Goal: Information Seeking & Learning: Learn about a topic

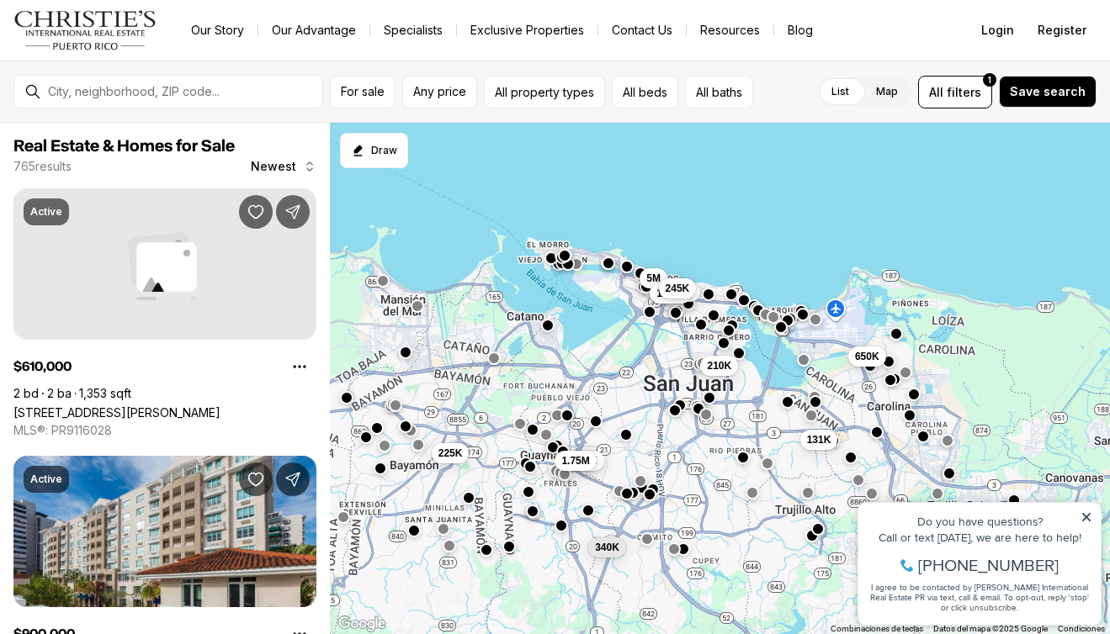
drag, startPoint x: 732, startPoint y: 290, endPoint x: 683, endPoint y: 105, distance: 191.4
click at [683, 106] on div "For sale Any price All property types All beds All baths List Map List Map All …" at bounding box center [555, 348] width 1110 height 574
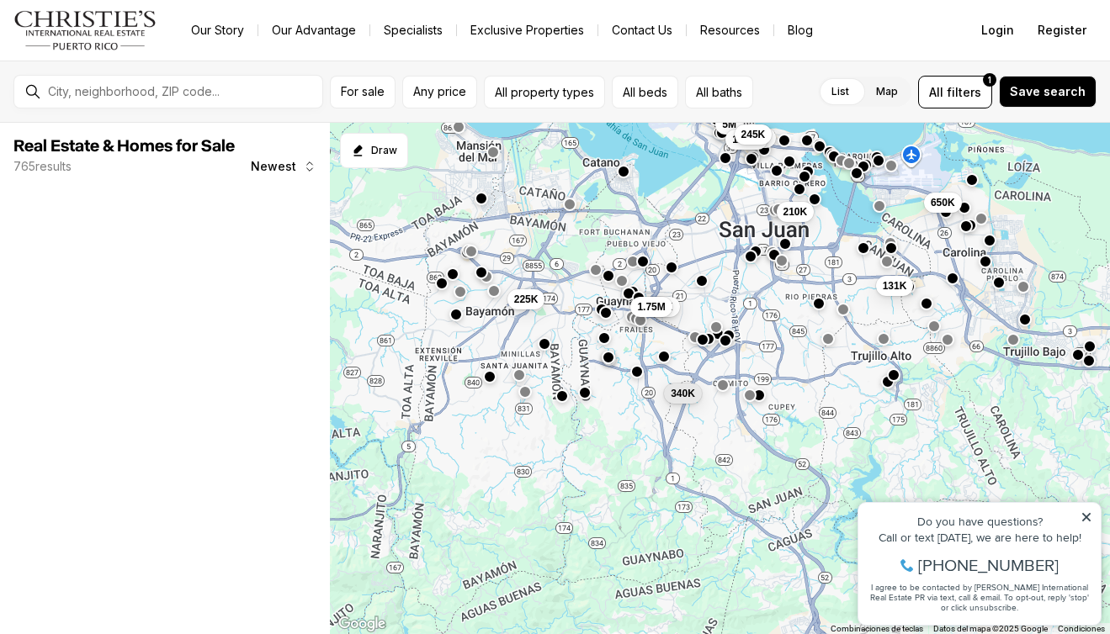
drag, startPoint x: 639, startPoint y: 404, endPoint x: 804, endPoint y: 315, distance: 188.2
click at [809, 313] on div "210K 131K 650K 225K 900K 1.75M 340K 5M 3.95M 1.35M 245K" at bounding box center [720, 379] width 780 height 512
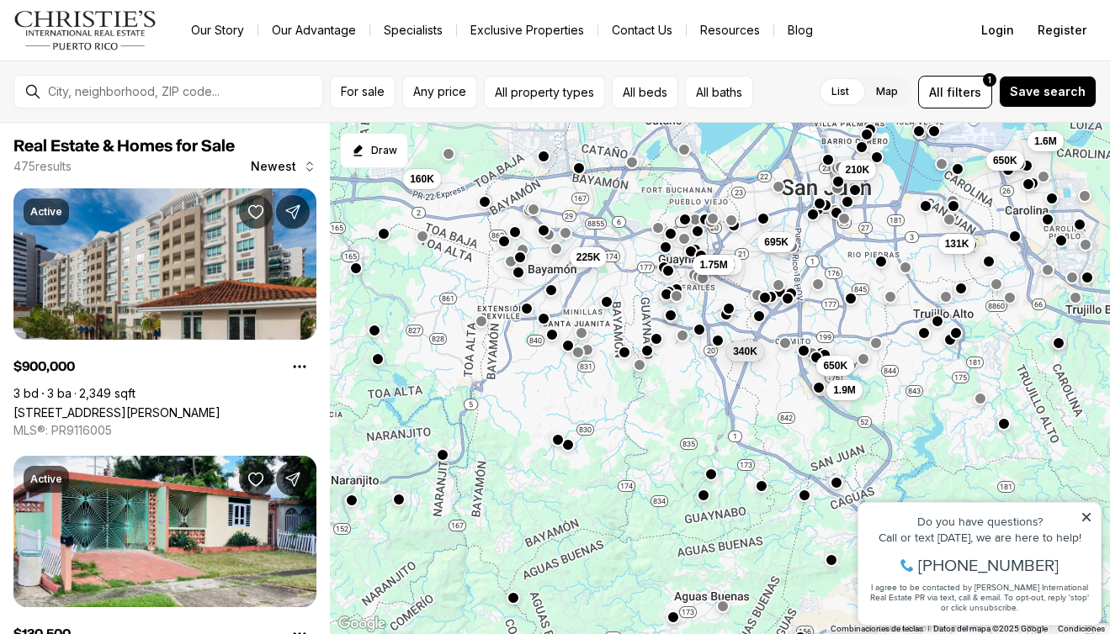
click at [622, 354] on button "button" at bounding box center [623, 352] width 13 height 13
click at [605, 299] on button "button" at bounding box center [605, 300] width 13 height 13
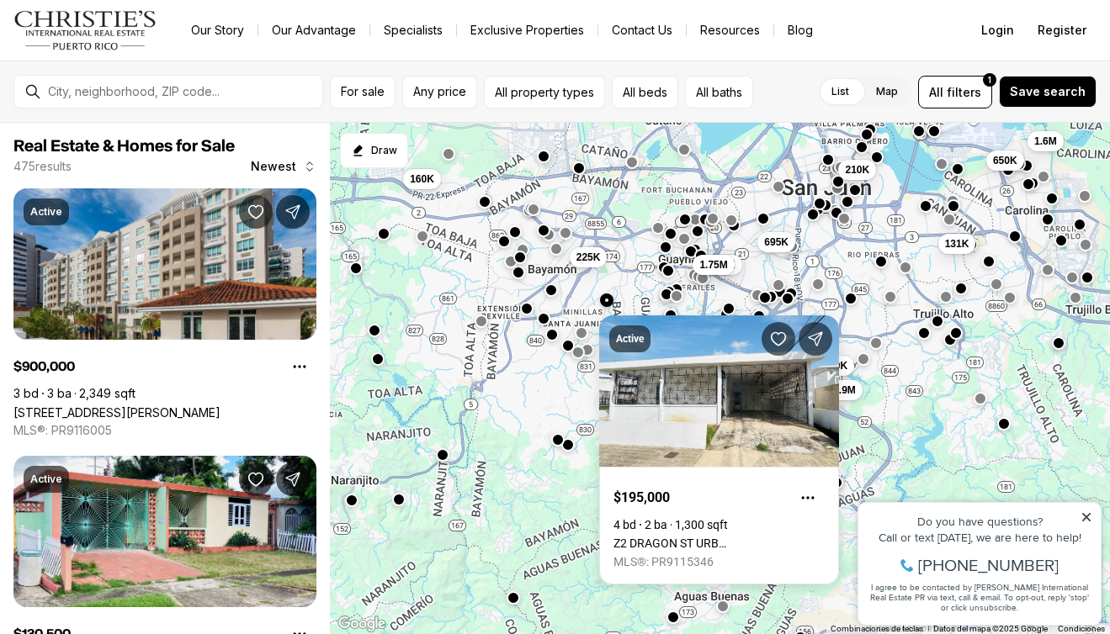
click at [605, 299] on button "button" at bounding box center [605, 300] width 13 height 13
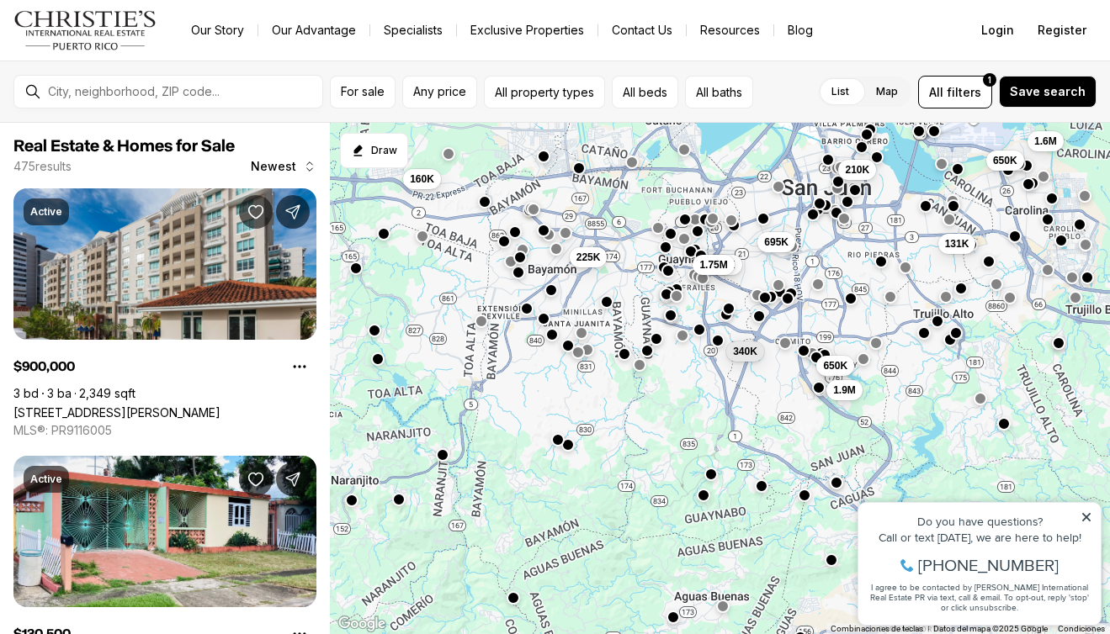
click at [557, 296] on div at bounding box center [550, 289] width 13 height 13
click at [554, 292] on button "button" at bounding box center [550, 287] width 13 height 13
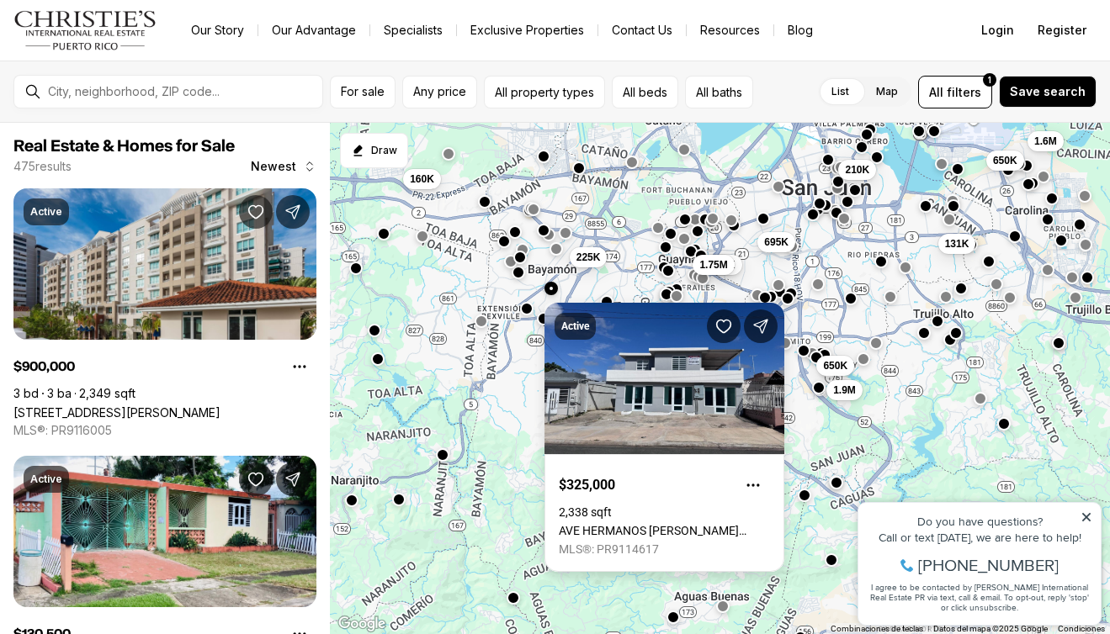
click at [554, 292] on div "Active $325,000 2,338 sqft AVE HERMANOS DAVILA SAN FERNANDO, BAYAMON PR, 00957 …" at bounding box center [664, 430] width 240 height 283
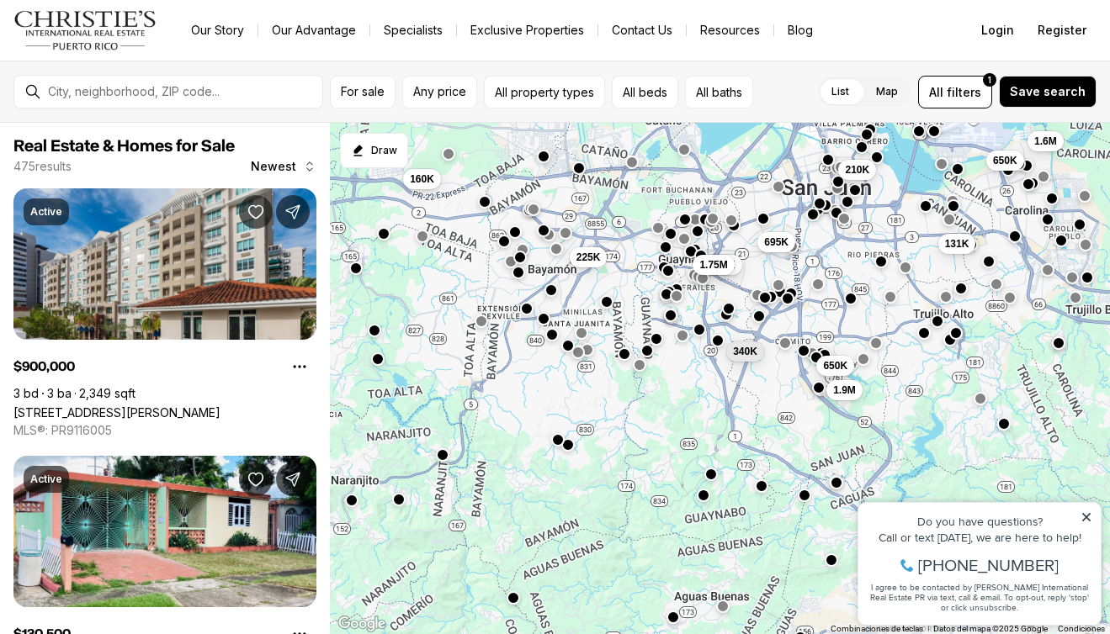
click at [519, 320] on div "210K 131K 1.6M 650K 695K 225K 900K 1.75M 340K 650K 1.9M 160K" at bounding box center [720, 379] width 780 height 512
click at [526, 319] on div "210K 131K 1.6M 650K 695K 225K 900K 1.75M 340K 650K 1.9M 160K" at bounding box center [720, 379] width 780 height 512
click at [530, 315] on div at bounding box center [525, 308] width 13 height 13
click at [528, 312] on button "button" at bounding box center [525, 306] width 13 height 13
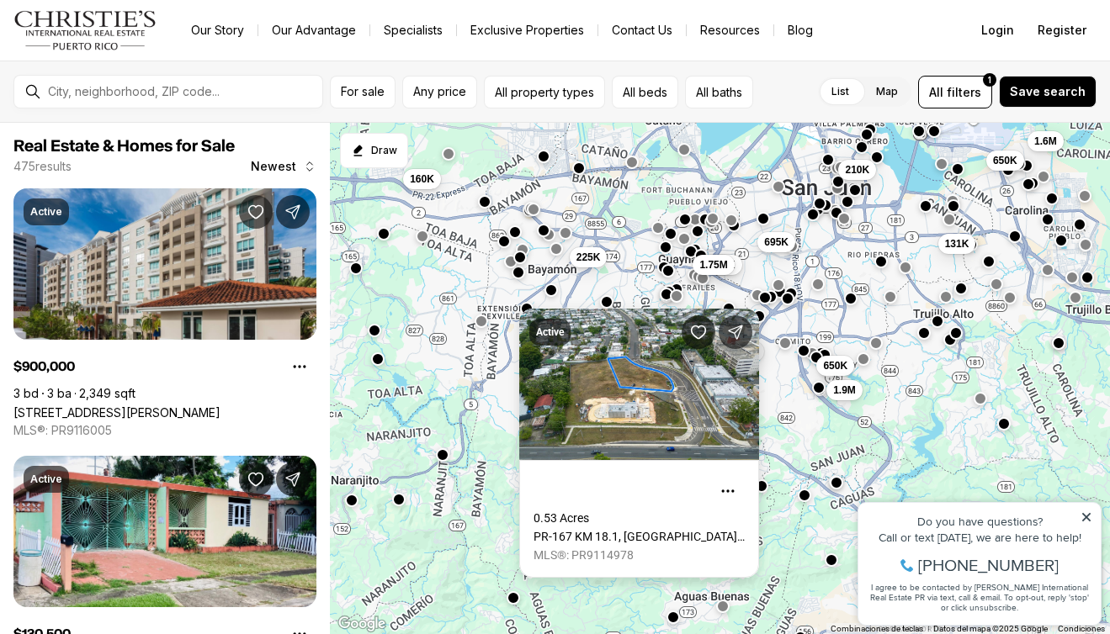
click at [528, 312] on div "Active 0.53 Acres PR-167 KM 18.1, BAYAMON PR, 00957 MLS®: PR9114978" at bounding box center [639, 443] width 240 height 269
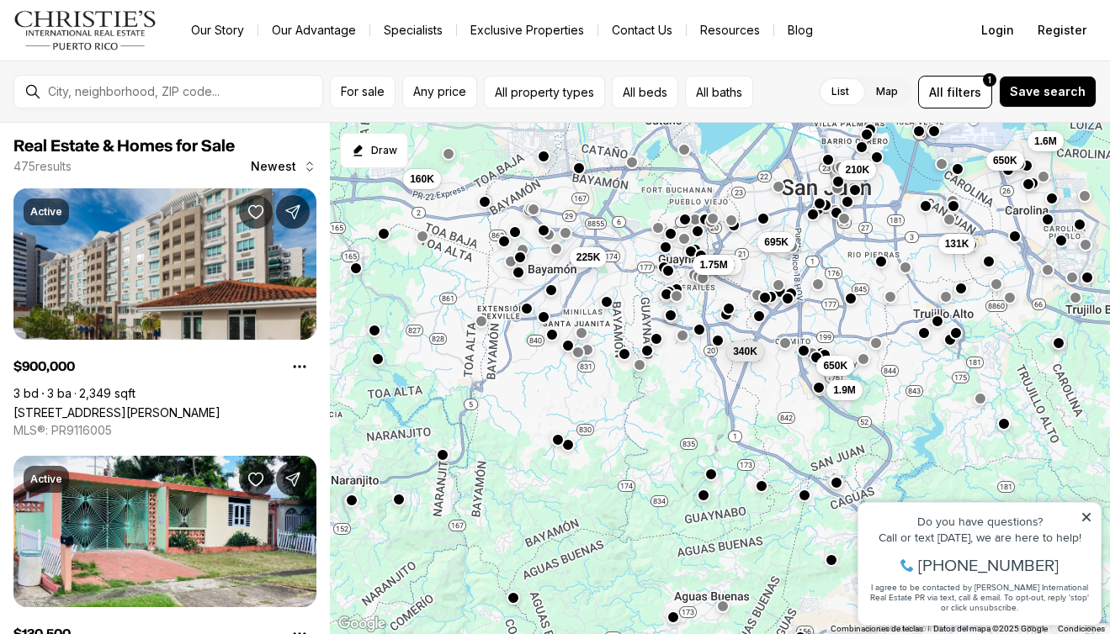
click at [544, 315] on button "button" at bounding box center [543, 316] width 13 height 13
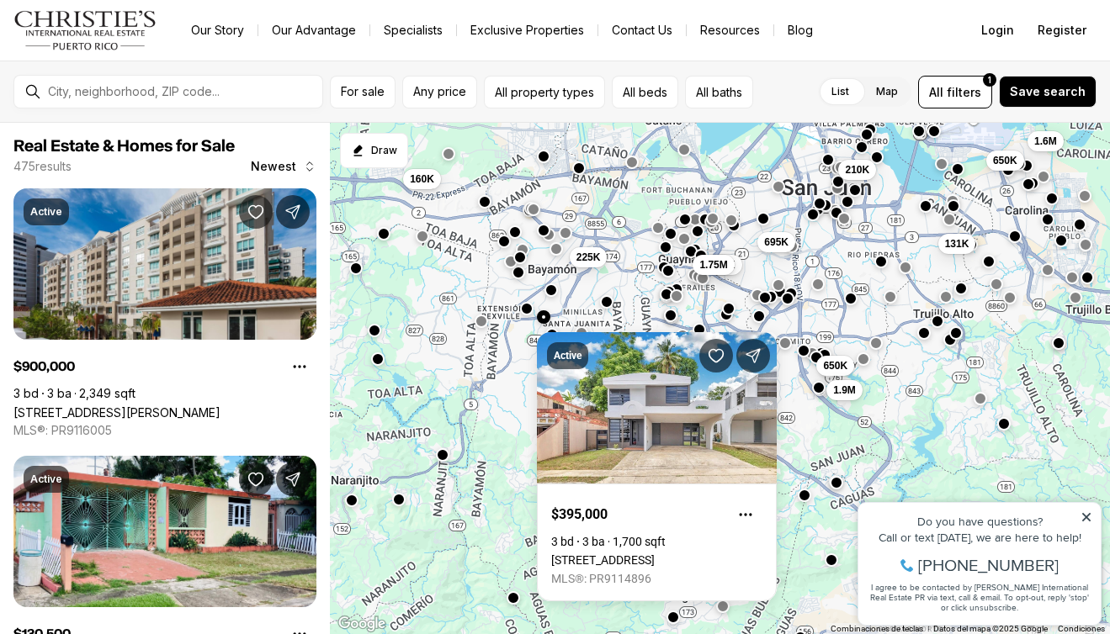
click at [544, 315] on button "button" at bounding box center [543, 316] width 13 height 13
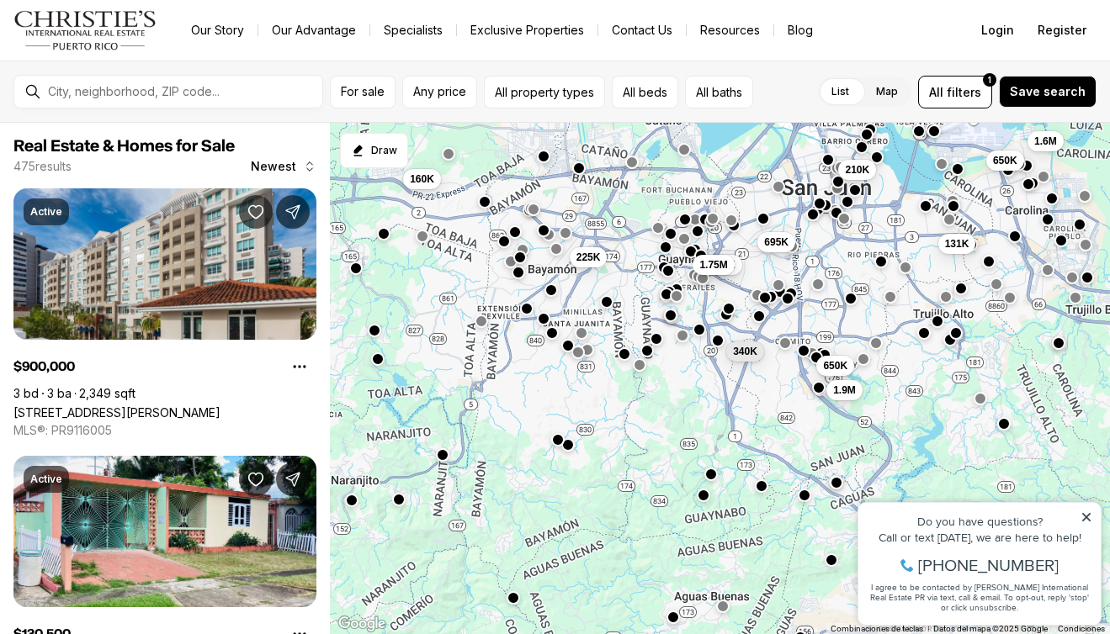
click at [551, 331] on button "button" at bounding box center [551, 332] width 13 height 13
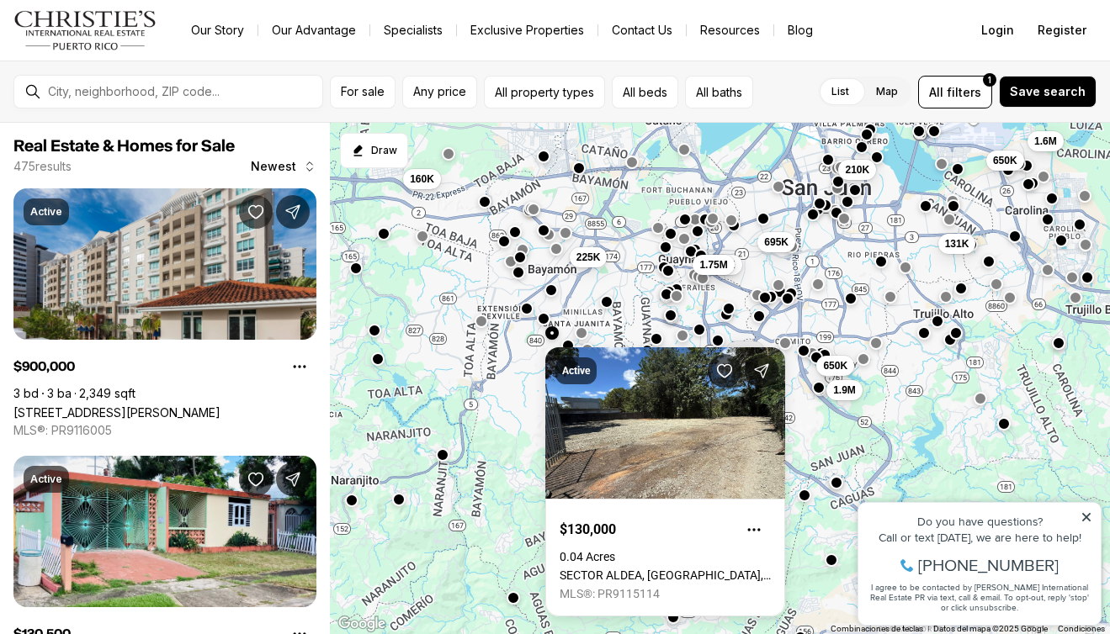
click at [551, 331] on button "button" at bounding box center [551, 332] width 13 height 13
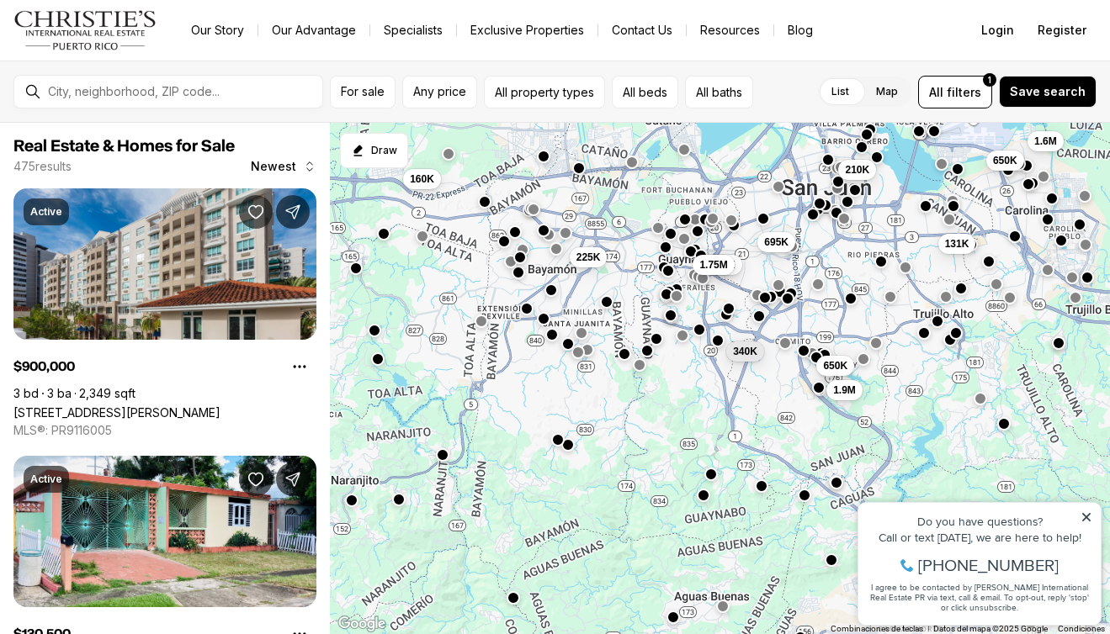
click at [568, 344] on button "button" at bounding box center [566, 343] width 13 height 13
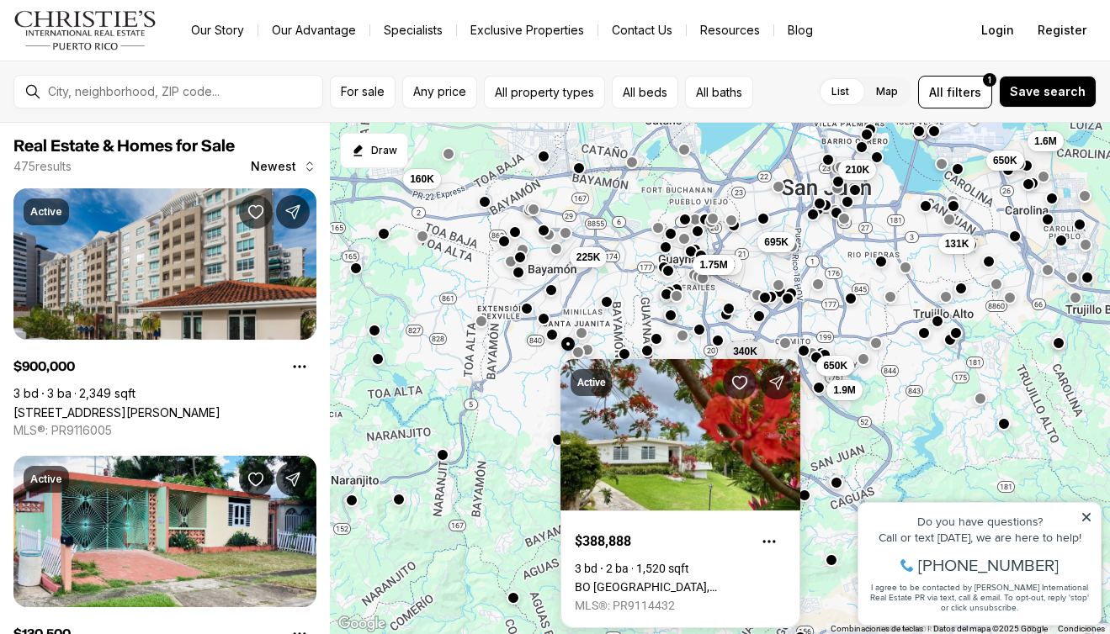
click at [568, 344] on button "button" at bounding box center [566, 343] width 13 height 13
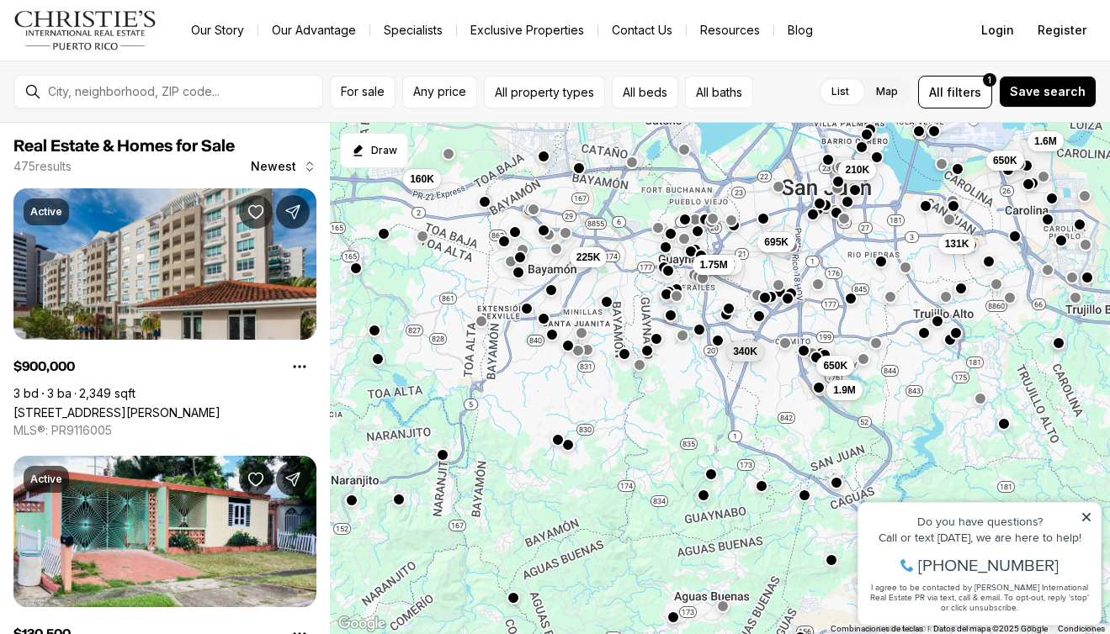
click at [579, 352] on button "button" at bounding box center [576, 349] width 13 height 13
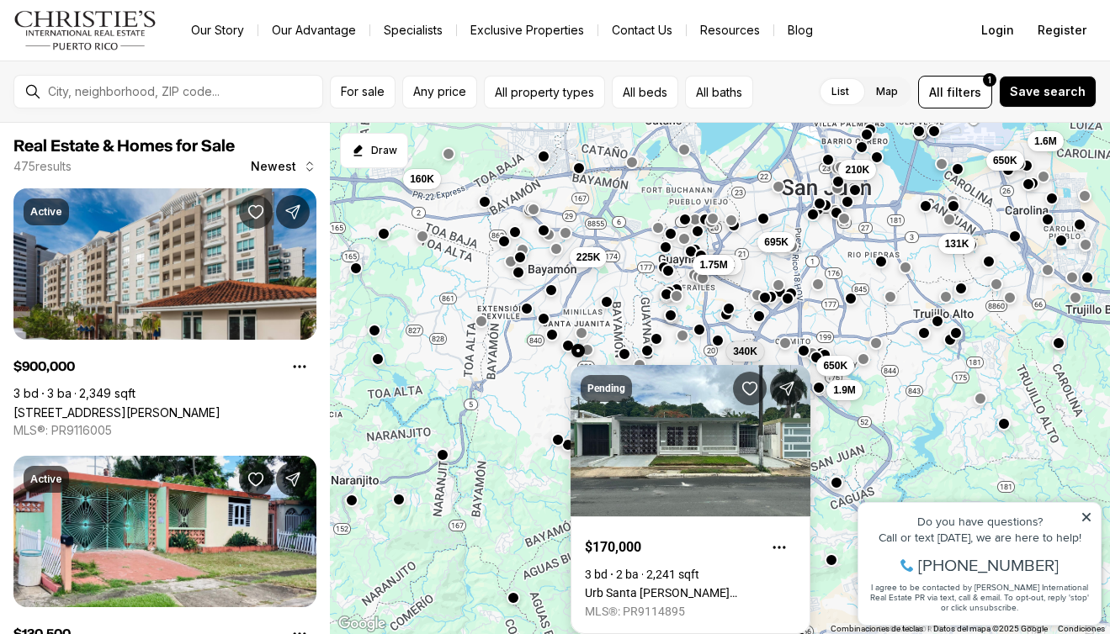
click at [654, 586] on link "Urb Santa Juanita PEDREIRA ST #WC-14, BAYAMON PR, 00956" at bounding box center [690, 592] width 211 height 13
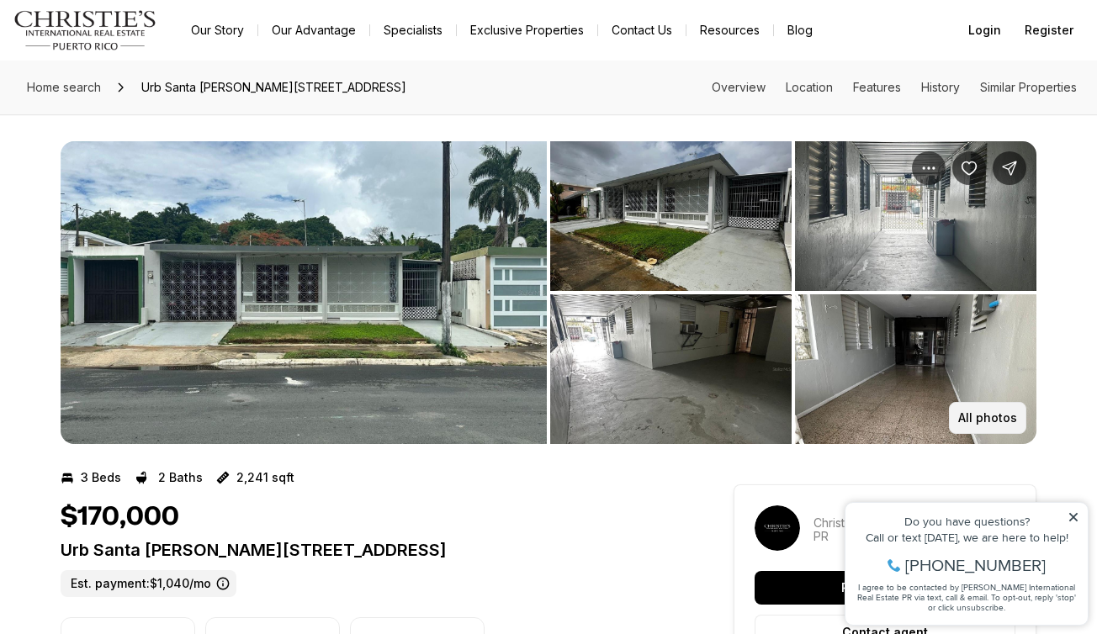
click at [1013, 416] on p "All photos" at bounding box center [987, 417] width 59 height 13
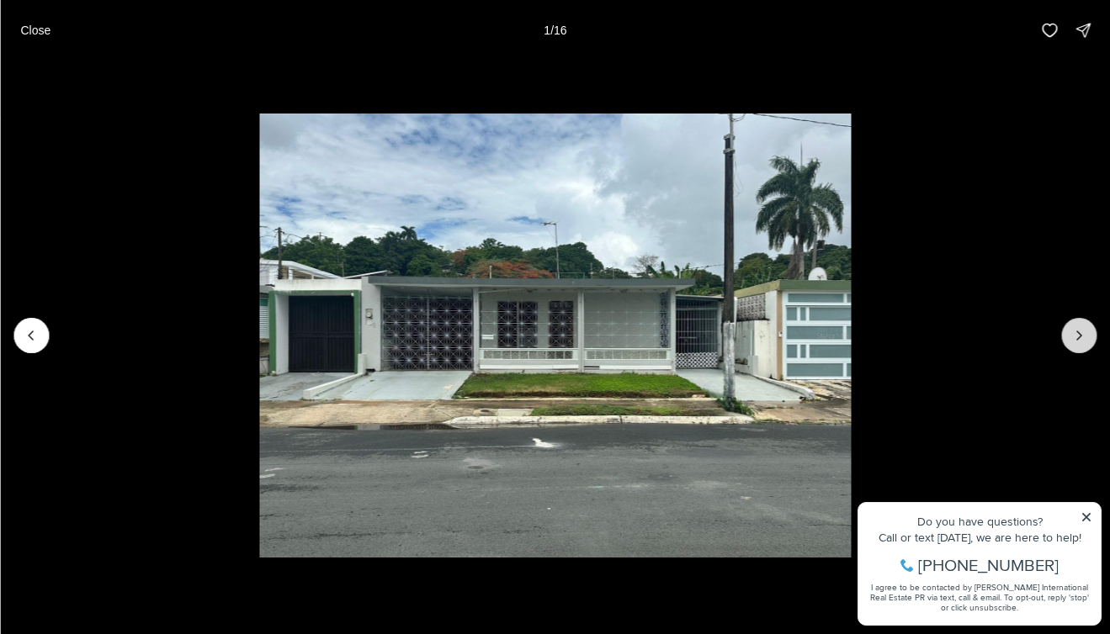
click at [1077, 334] on icon "Next slide" at bounding box center [1078, 335] width 17 height 17
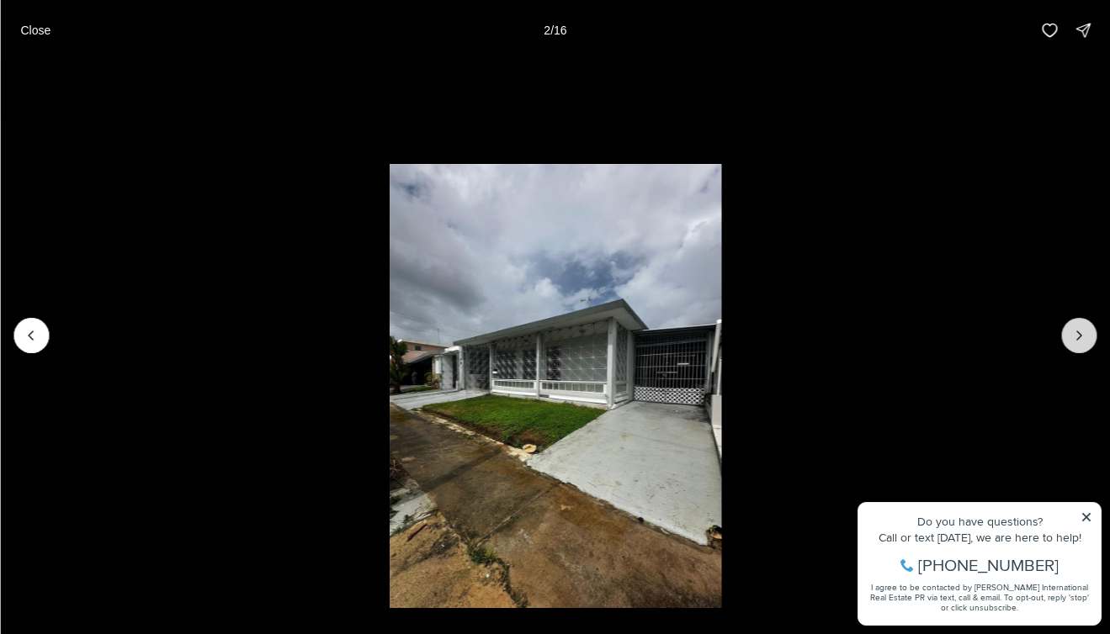
click at [1077, 334] on icon "Next slide" at bounding box center [1078, 335] width 17 height 17
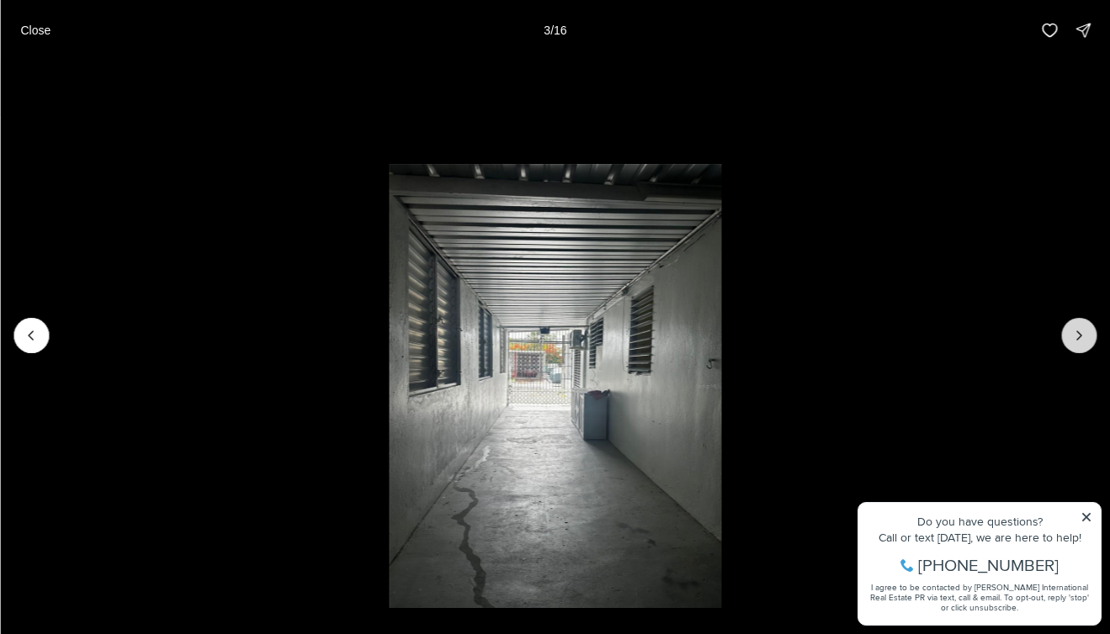
click at [1077, 334] on icon "Next slide" at bounding box center [1078, 335] width 17 height 17
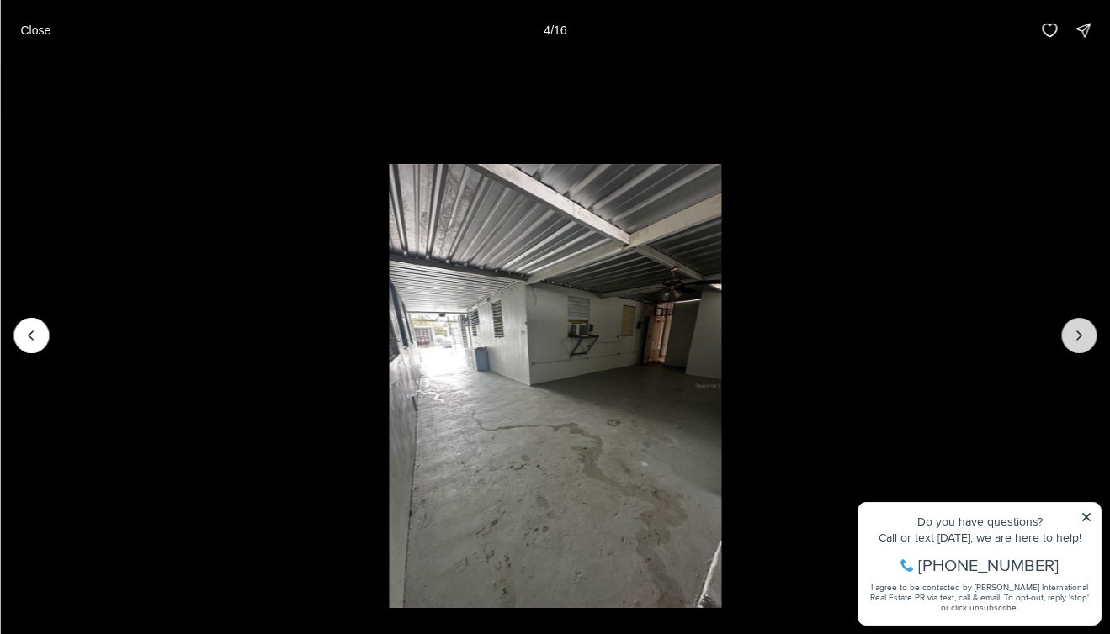
click at [1077, 334] on icon "Next slide" at bounding box center [1078, 335] width 17 height 17
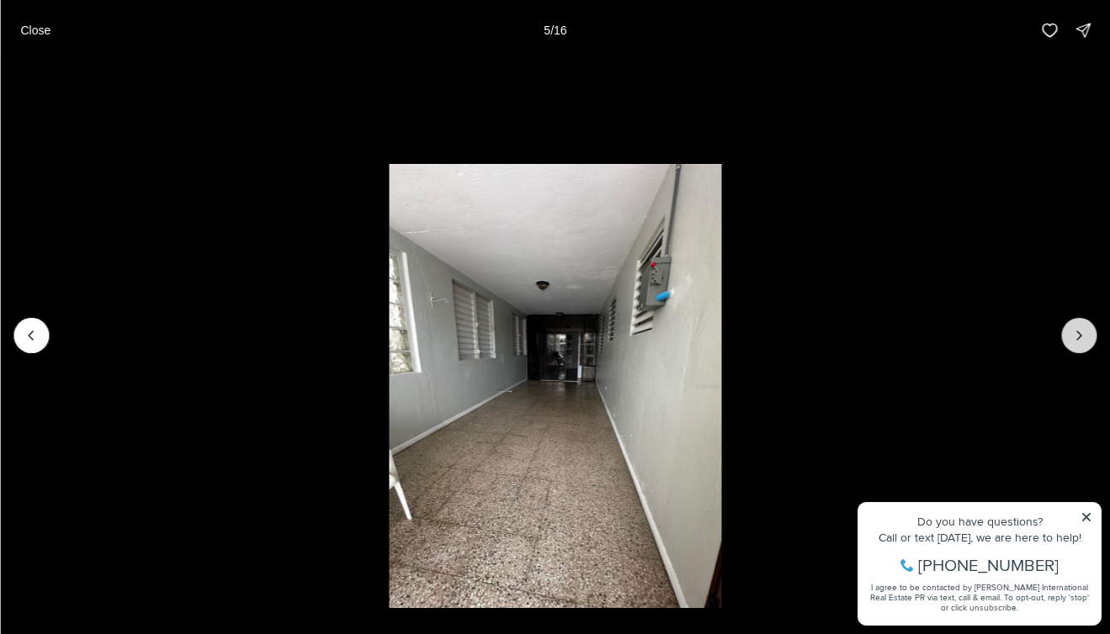
click at [1077, 334] on icon "Next slide" at bounding box center [1078, 335] width 17 height 17
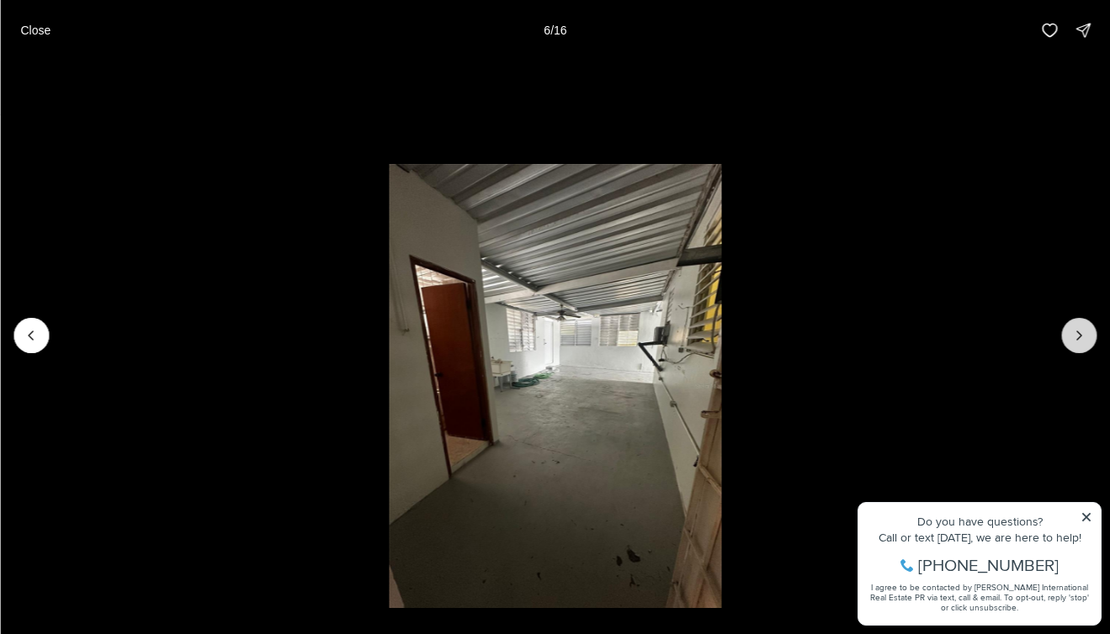
click at [1077, 334] on icon "Next slide" at bounding box center [1078, 335] width 17 height 17
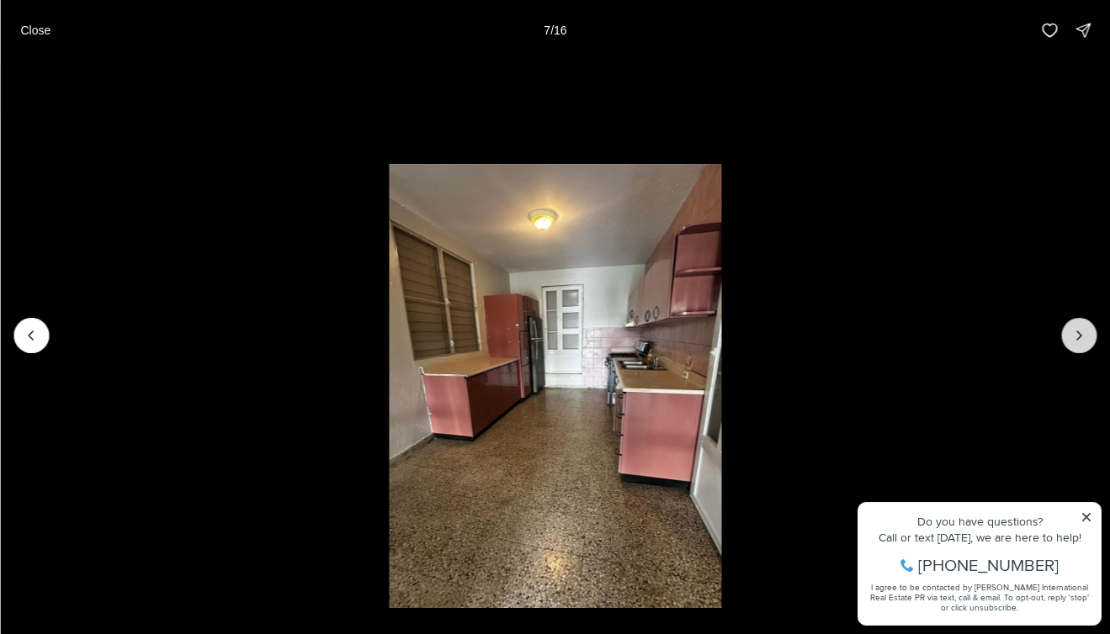
click at [1077, 334] on icon "Next slide" at bounding box center [1078, 335] width 17 height 17
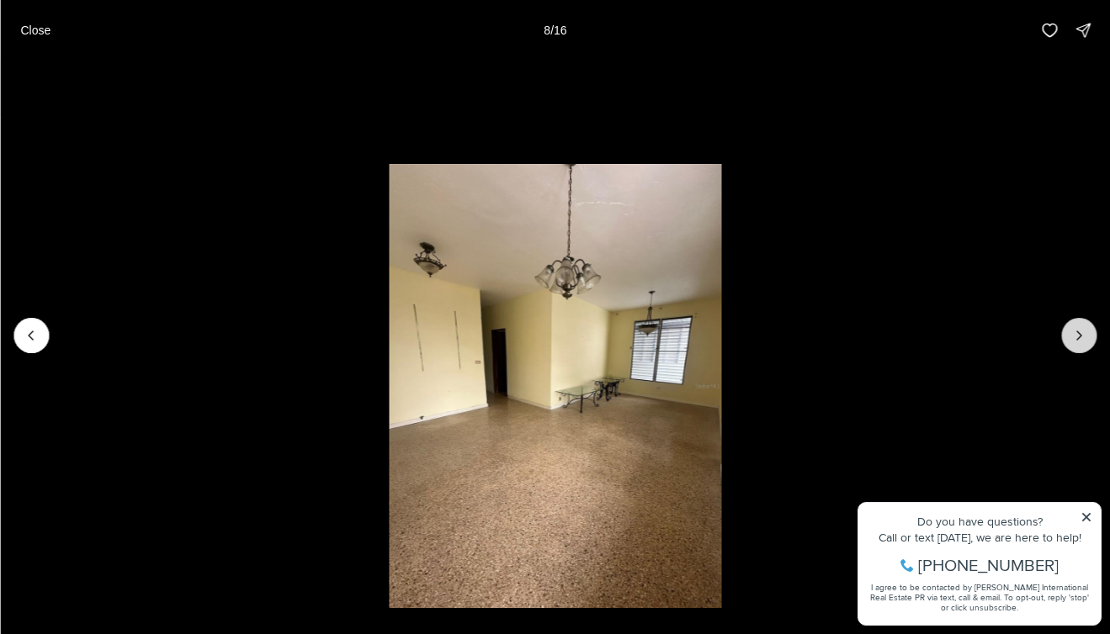
click at [1077, 334] on icon "Next slide" at bounding box center [1078, 335] width 17 height 17
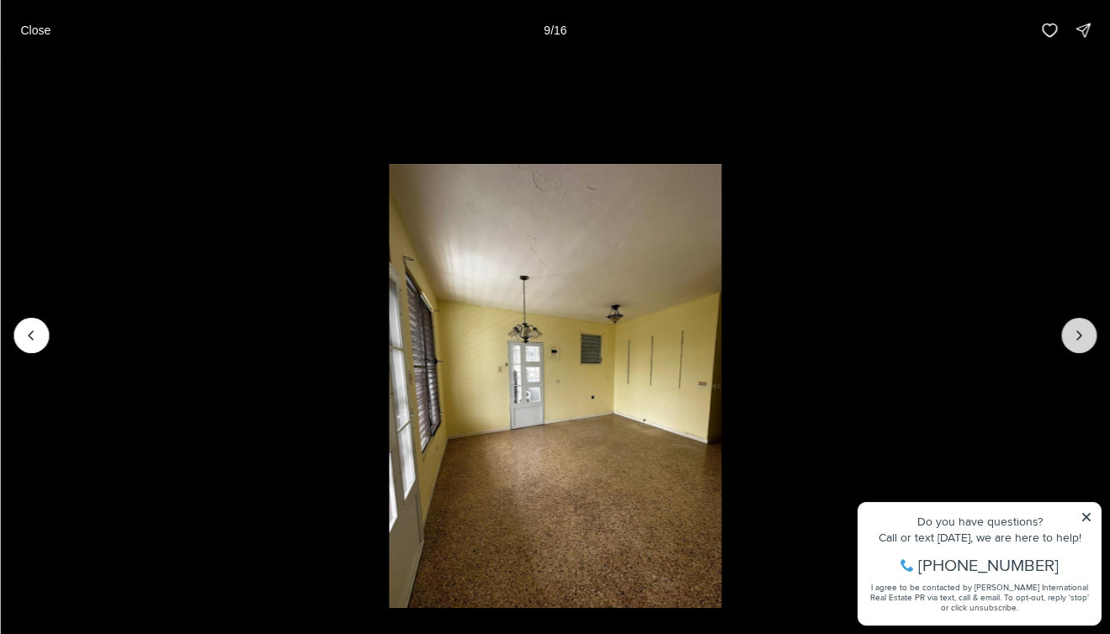
click at [1077, 334] on icon "Next slide" at bounding box center [1078, 335] width 17 height 17
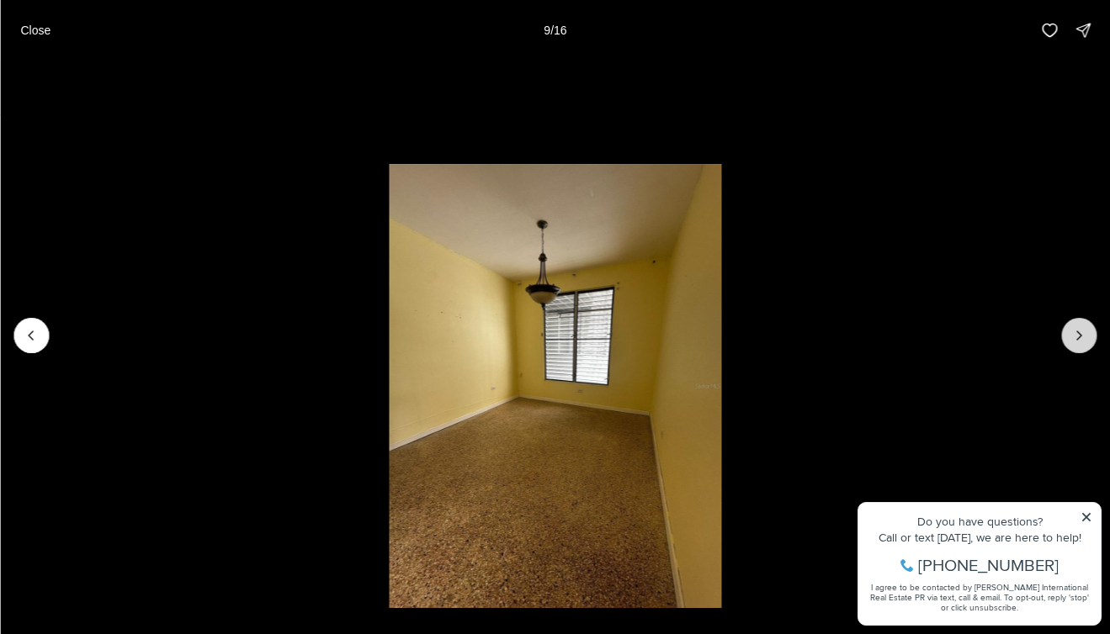
click at [1077, 334] on icon "Next slide" at bounding box center [1078, 335] width 17 height 17
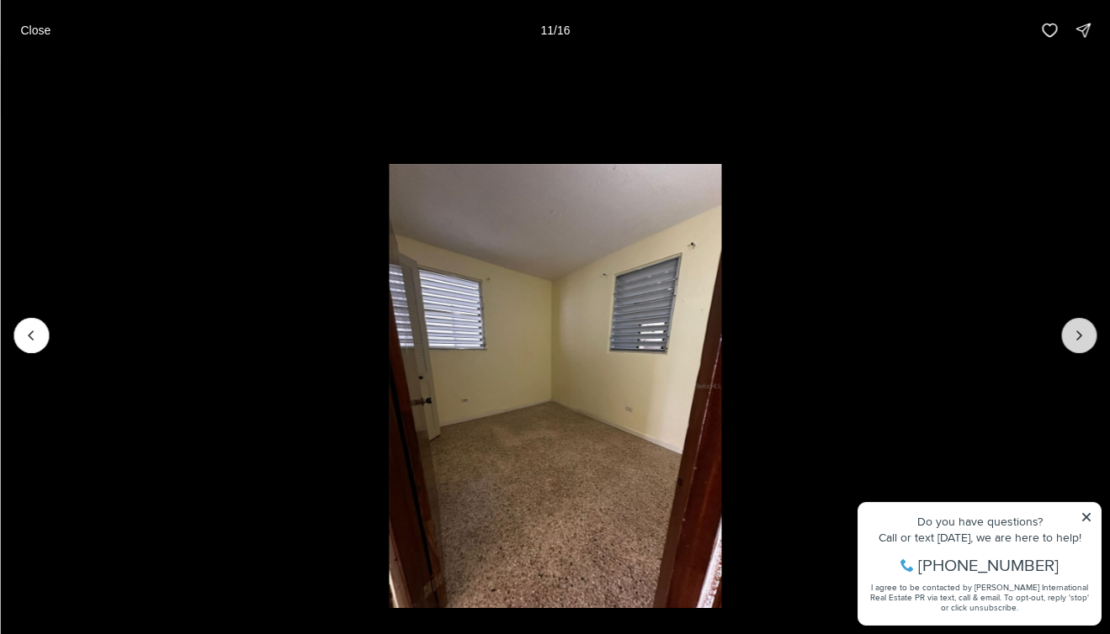
click at [1077, 334] on icon "Next slide" at bounding box center [1078, 335] width 17 height 17
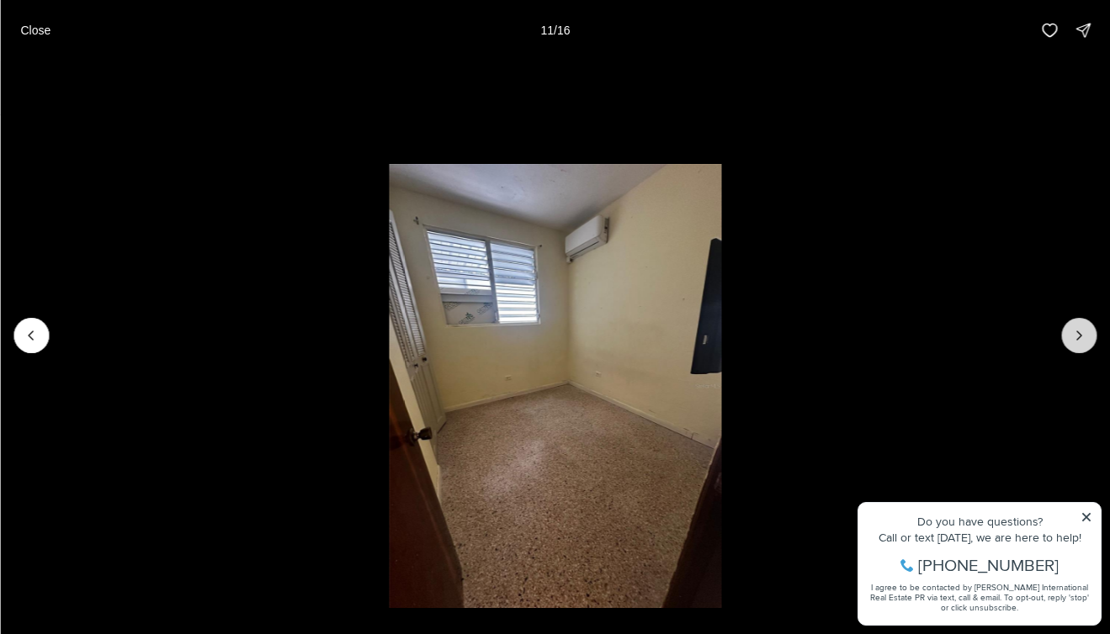
click at [1077, 334] on icon "Next slide" at bounding box center [1078, 335] width 17 height 17
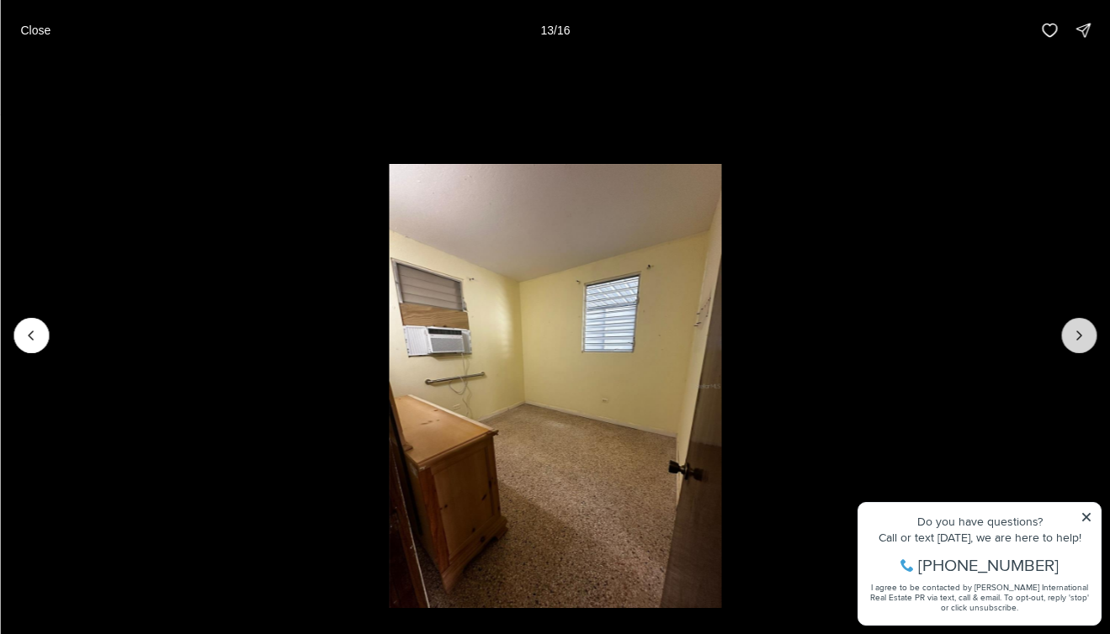
click at [1077, 334] on icon "Next slide" at bounding box center [1078, 335] width 17 height 17
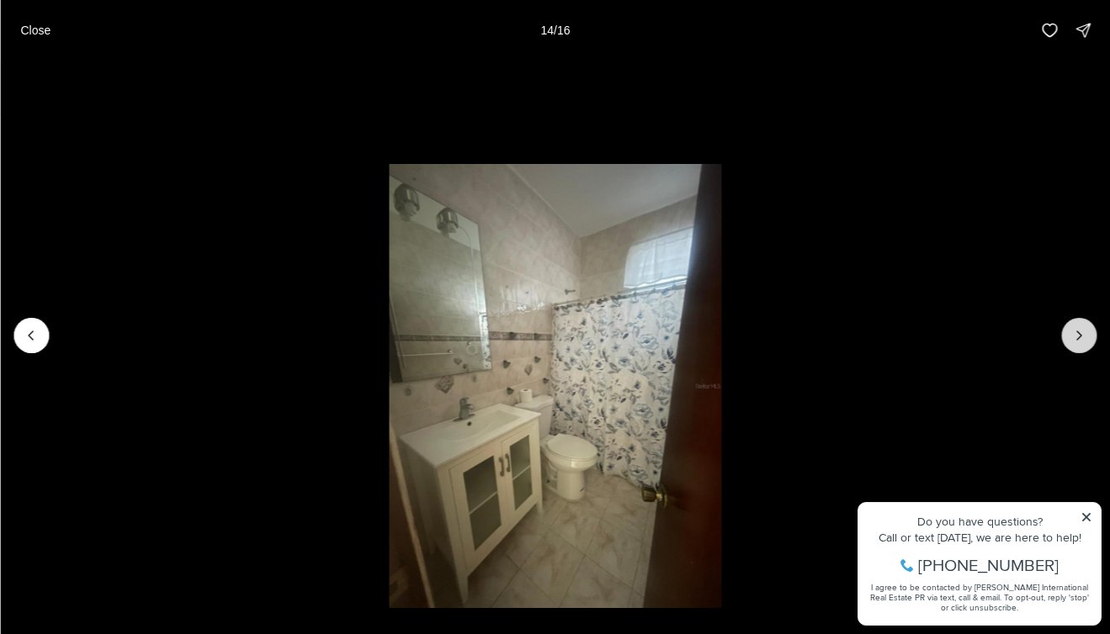
click at [1077, 334] on icon "Next slide" at bounding box center [1078, 335] width 17 height 17
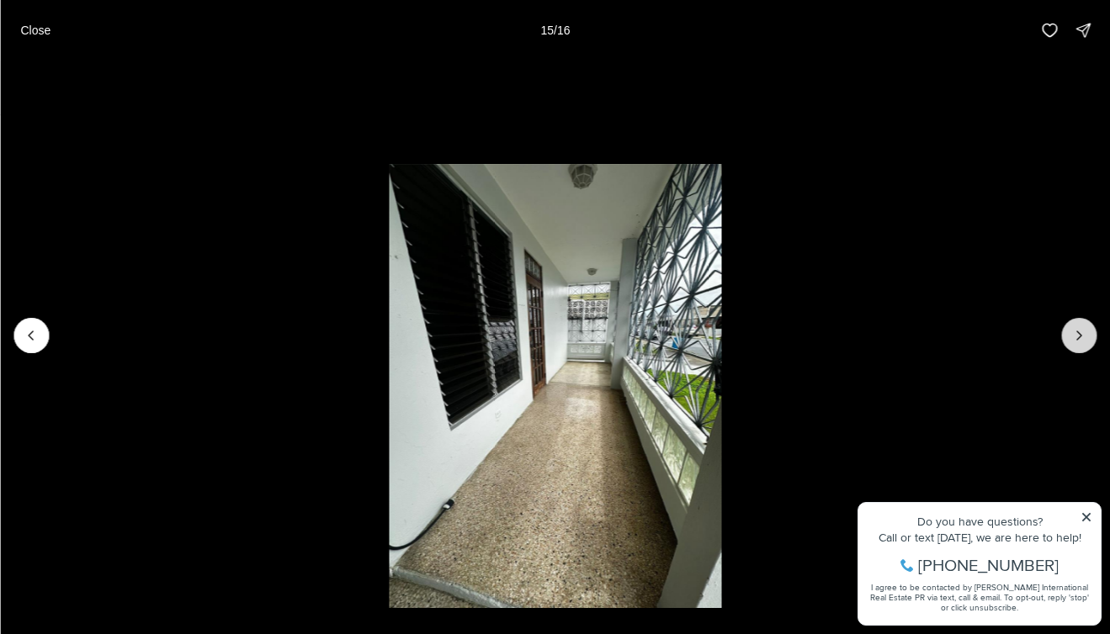
click at [1077, 334] on icon "Next slide" at bounding box center [1078, 335] width 17 height 17
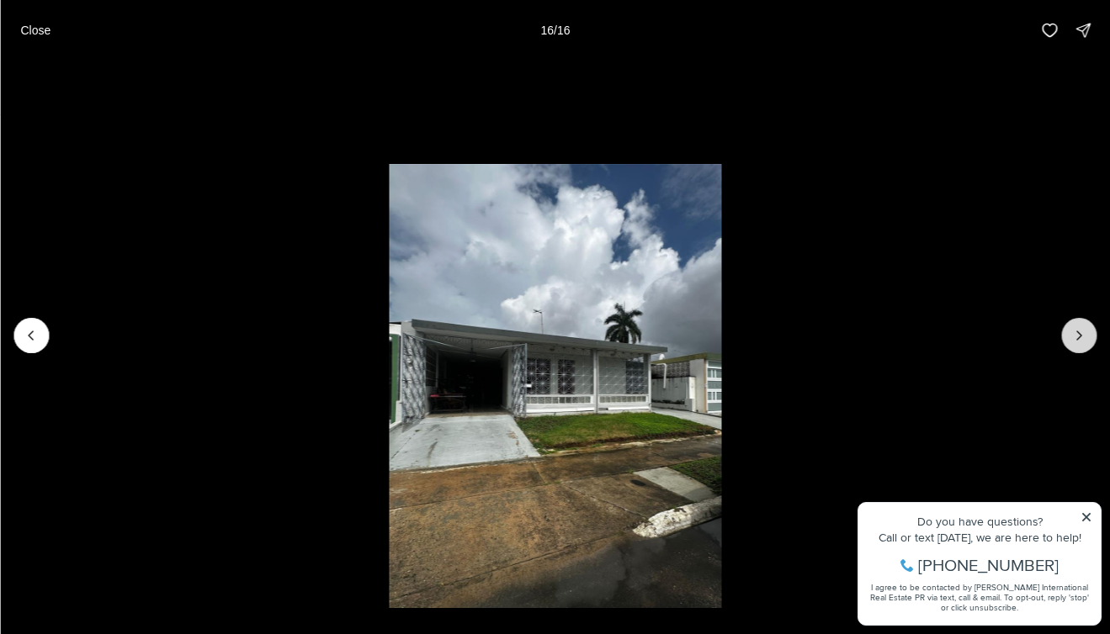
click at [1077, 334] on div at bounding box center [1078, 335] width 35 height 35
click at [30, 33] on p "Close" at bounding box center [35, 30] width 30 height 13
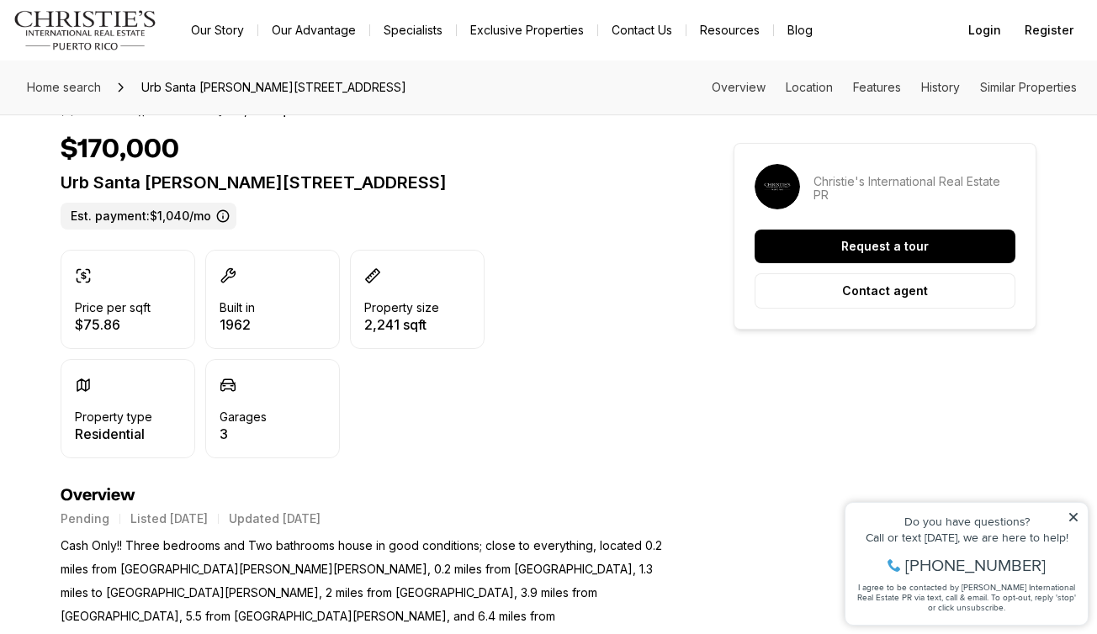
scroll to position [421, 0]
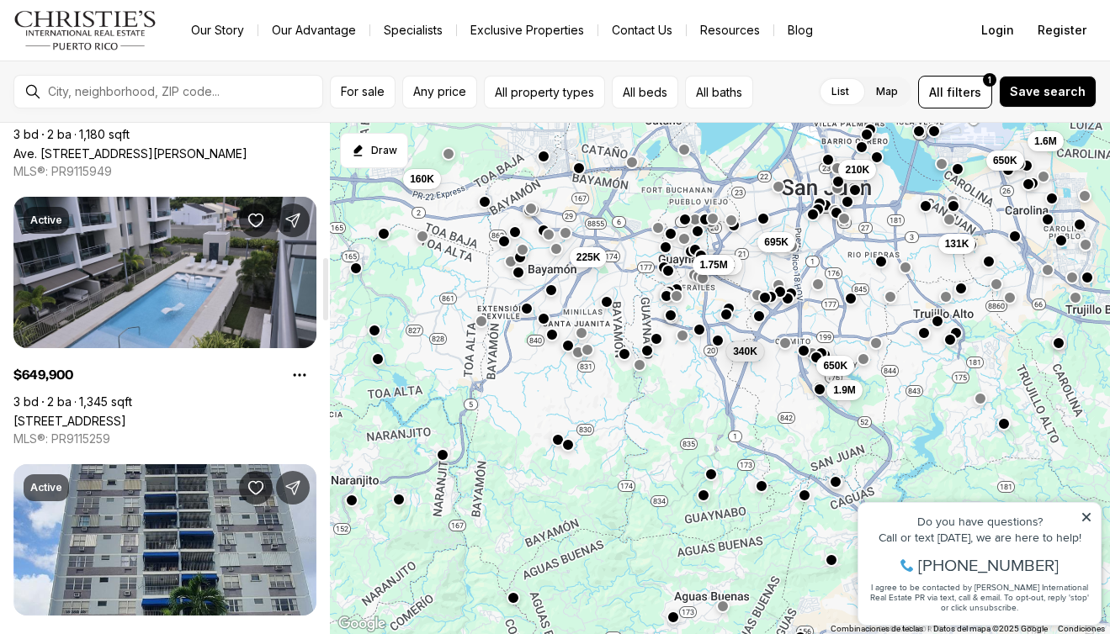
scroll to position [1094, 0]
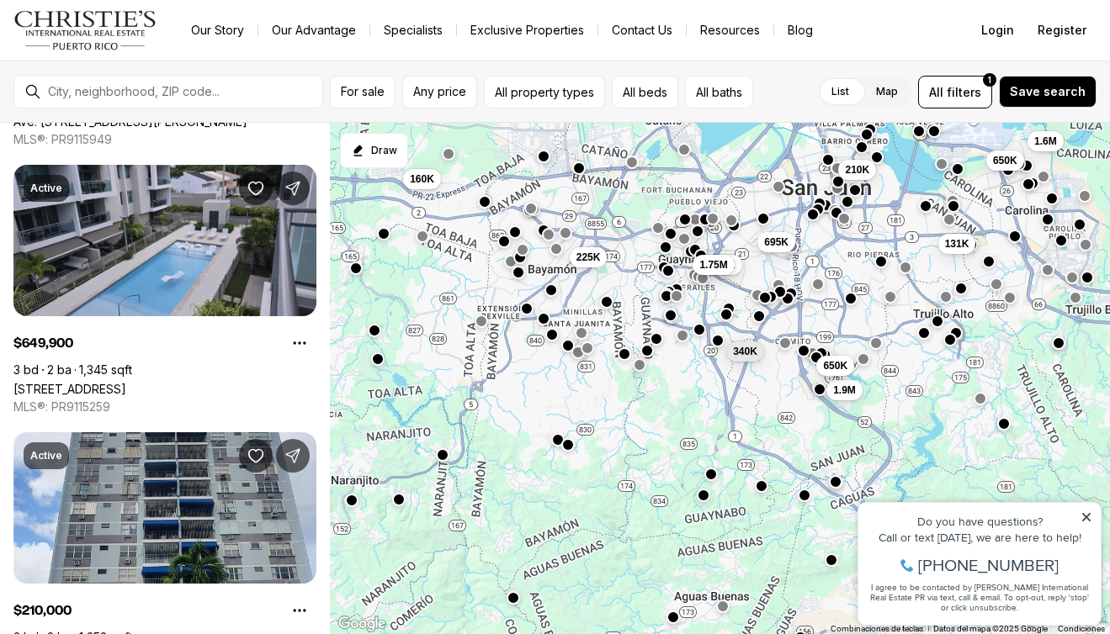
click at [588, 346] on button "button" at bounding box center [586, 347] width 13 height 13
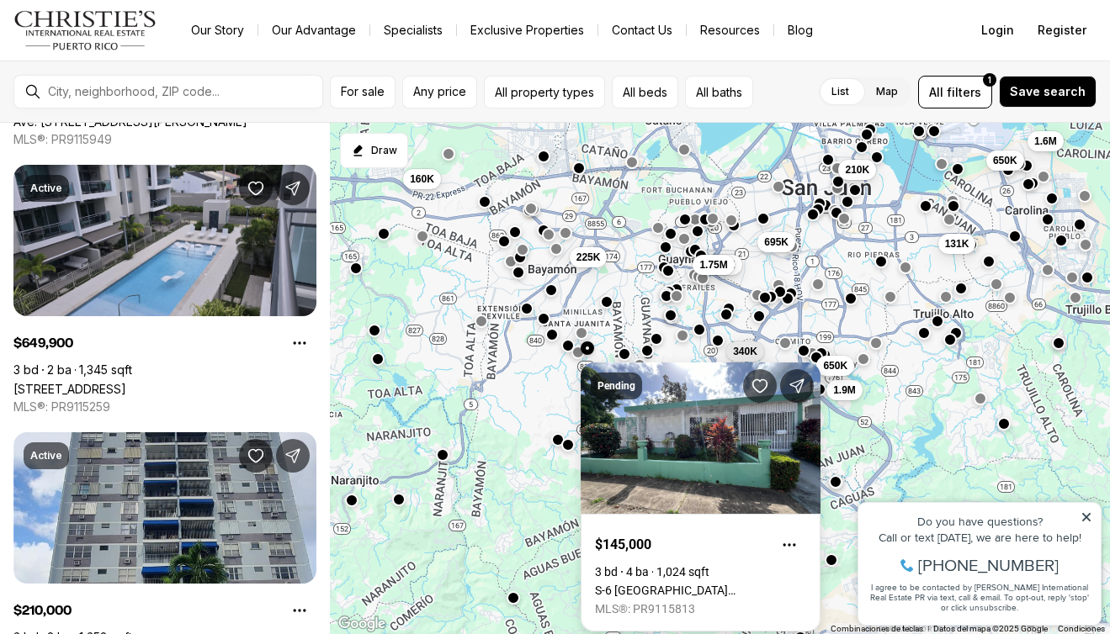
click at [653, 584] on link "S-6 Santa Juanita ABAD N, BAYAMON PR, 00956" at bounding box center [700, 590] width 211 height 13
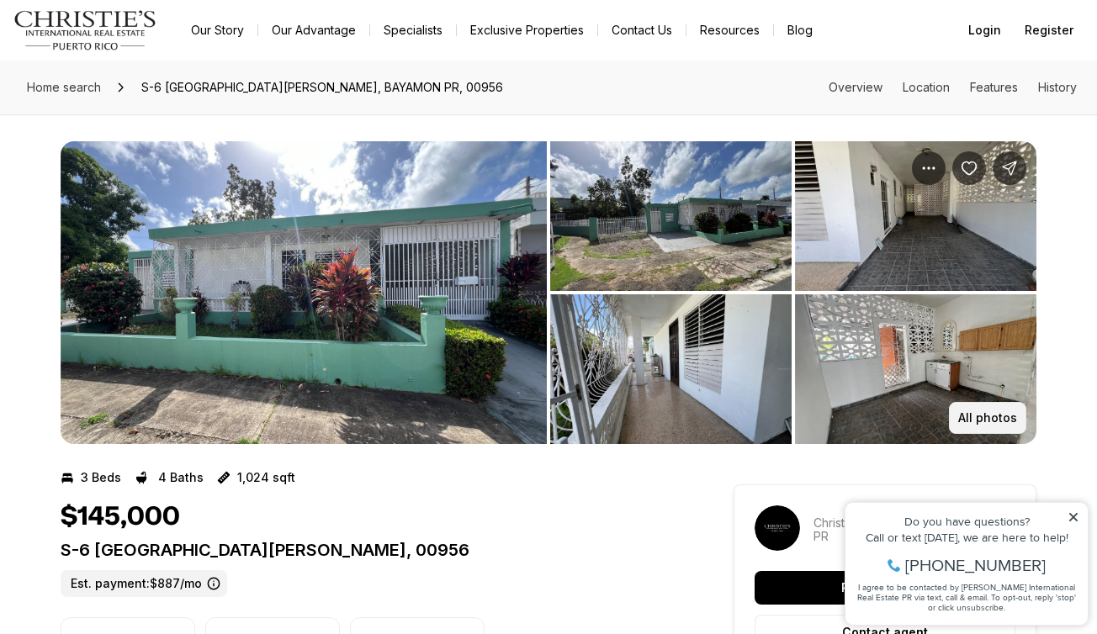
click at [987, 419] on p "All photos" at bounding box center [987, 417] width 59 height 13
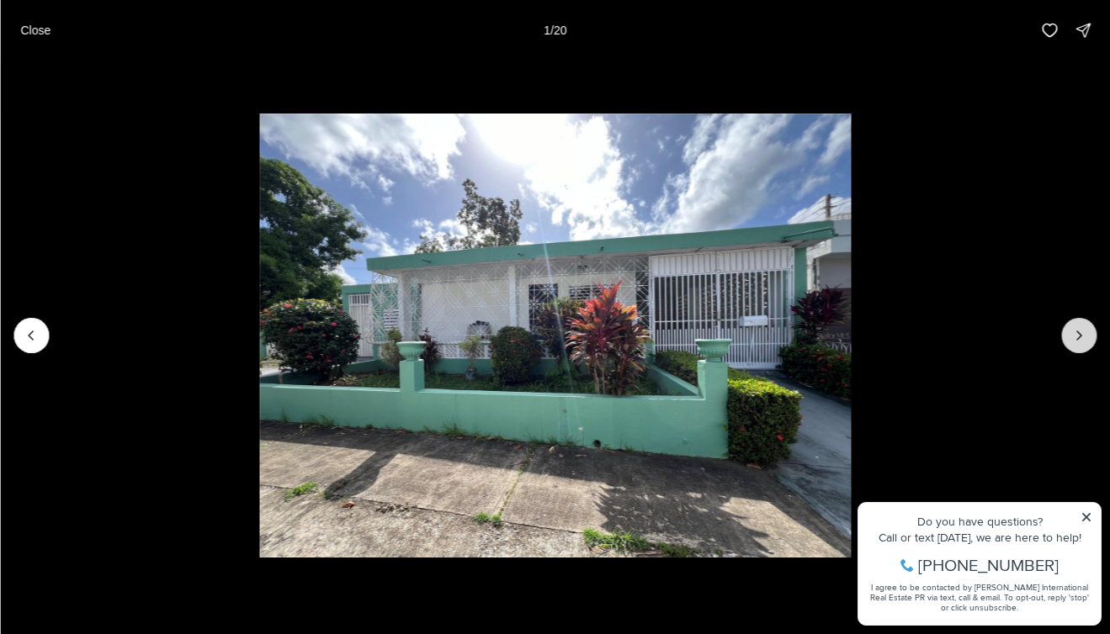
click at [1072, 332] on icon "Next slide" at bounding box center [1078, 335] width 17 height 17
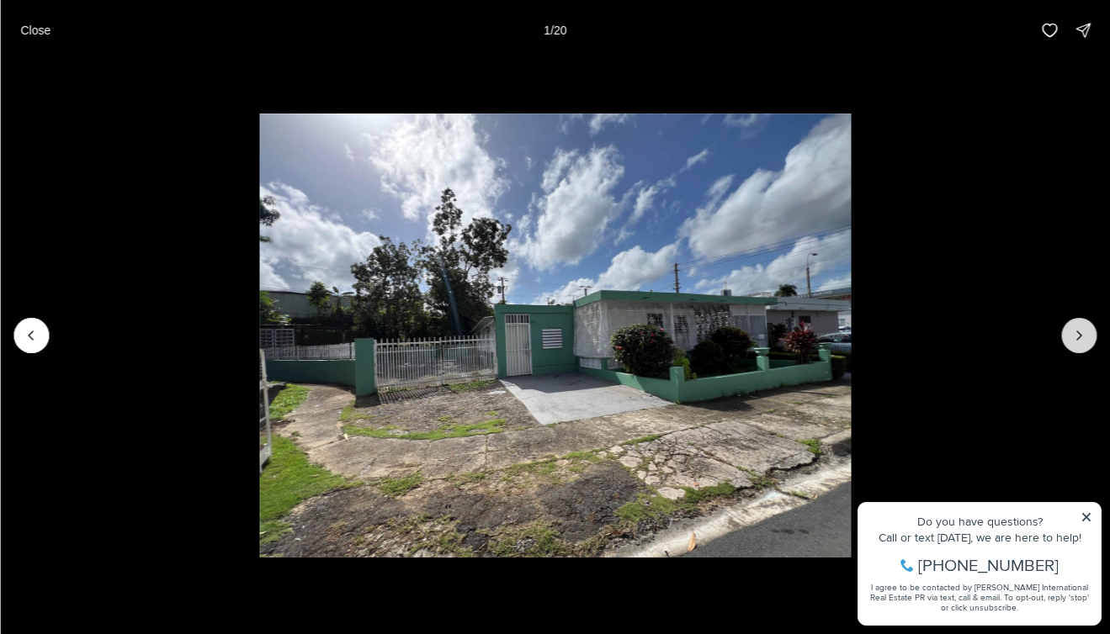
click at [1072, 332] on icon "Next slide" at bounding box center [1078, 335] width 17 height 17
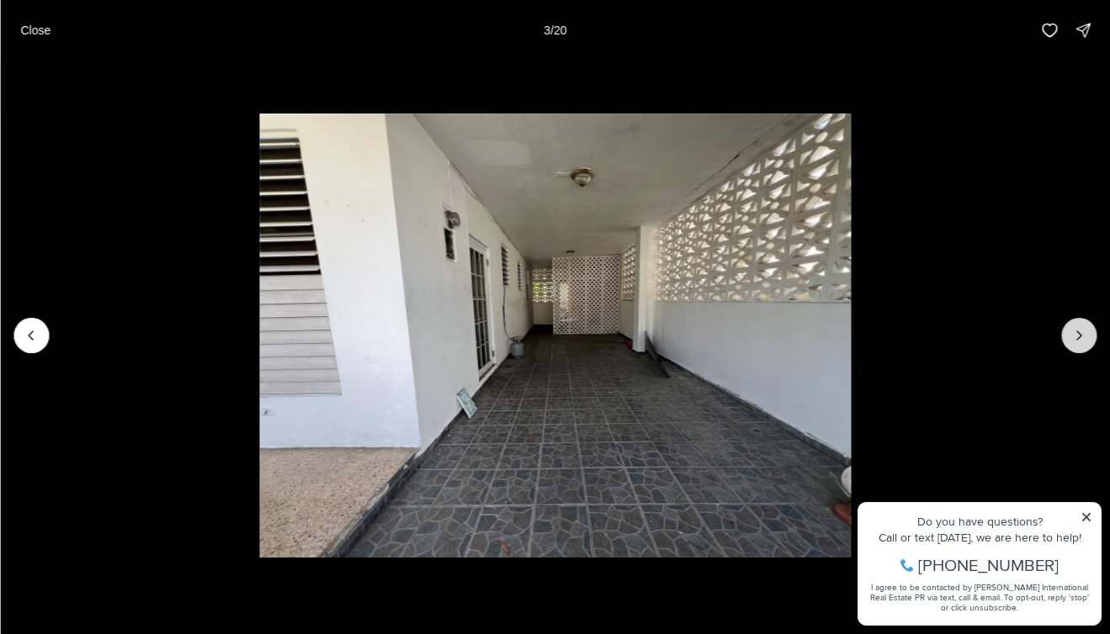
click at [1072, 332] on icon "Next slide" at bounding box center [1078, 335] width 17 height 17
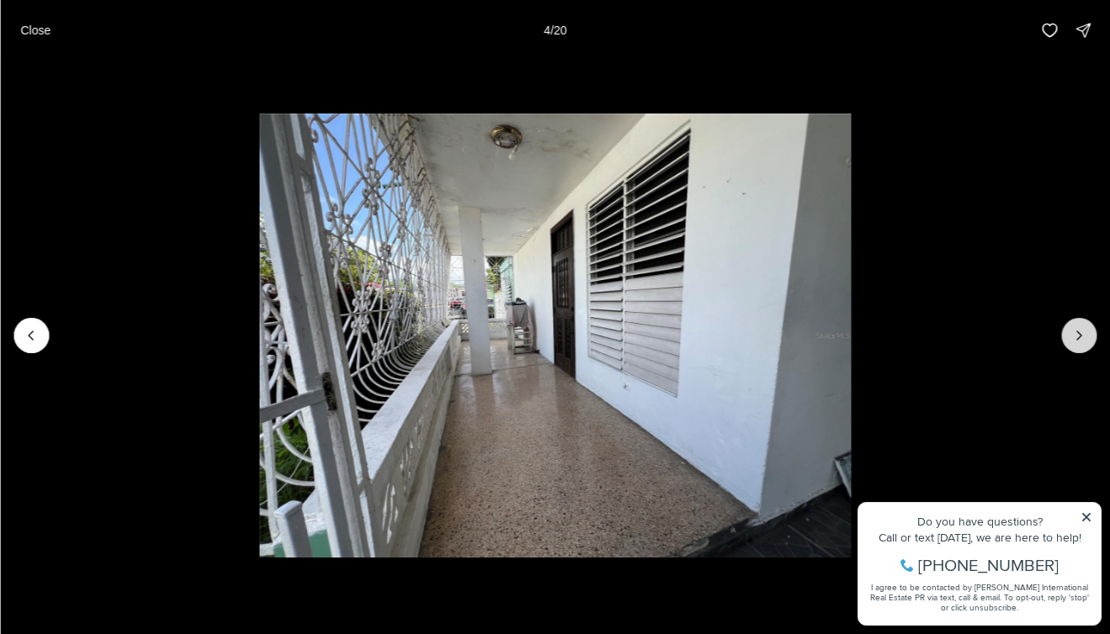
click at [1072, 332] on icon "Next slide" at bounding box center [1078, 335] width 17 height 17
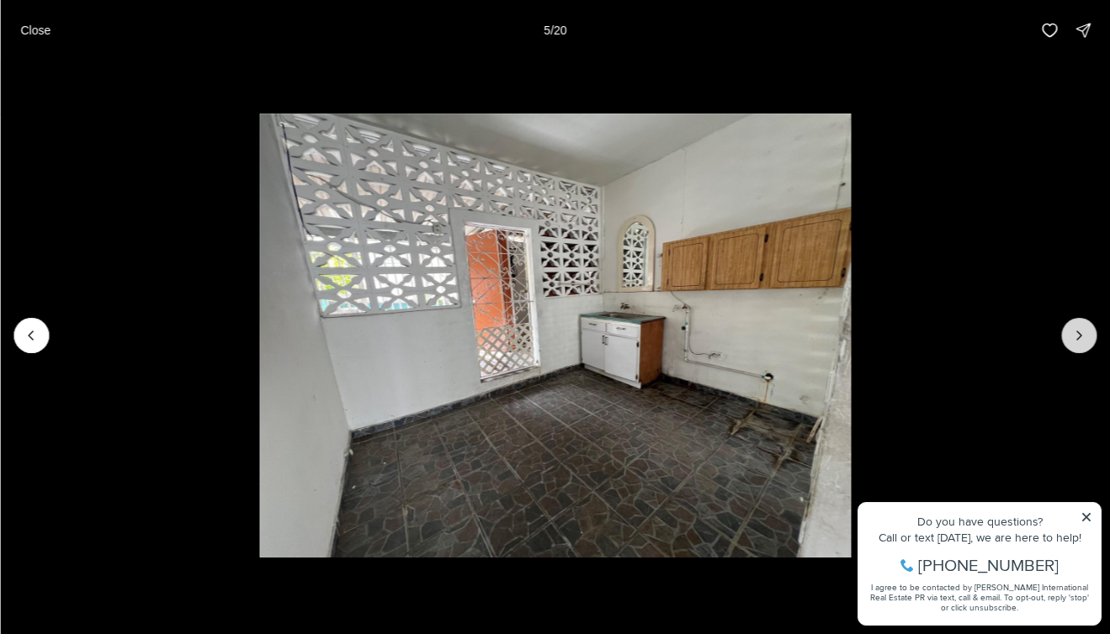
click at [1072, 332] on icon "Next slide" at bounding box center [1078, 335] width 17 height 17
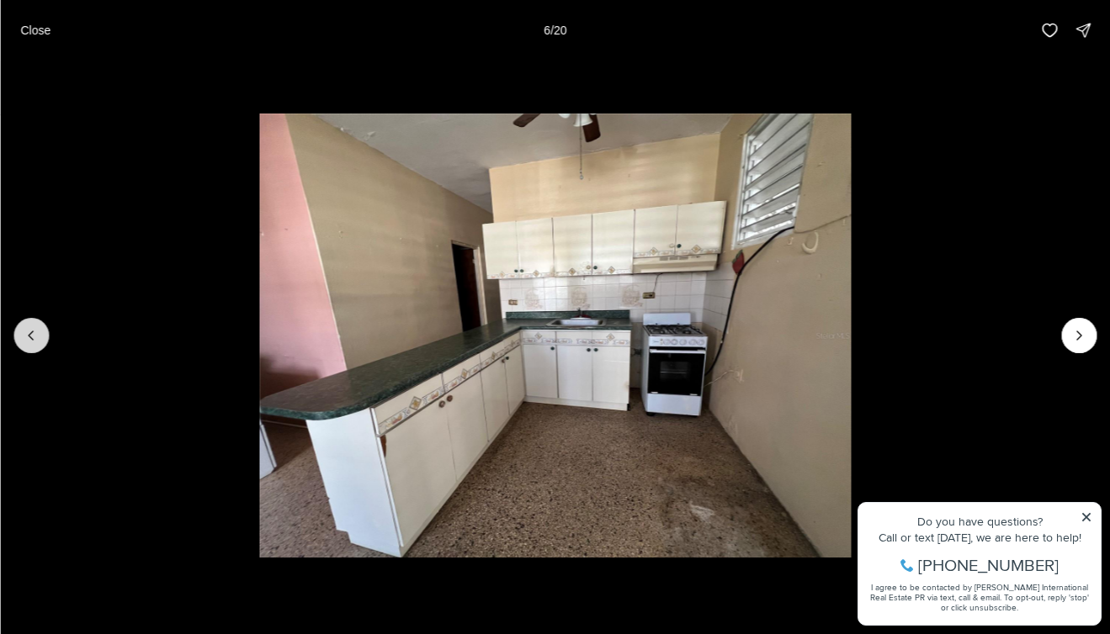
click at [21, 333] on button "Previous slide" at bounding box center [30, 335] width 35 height 35
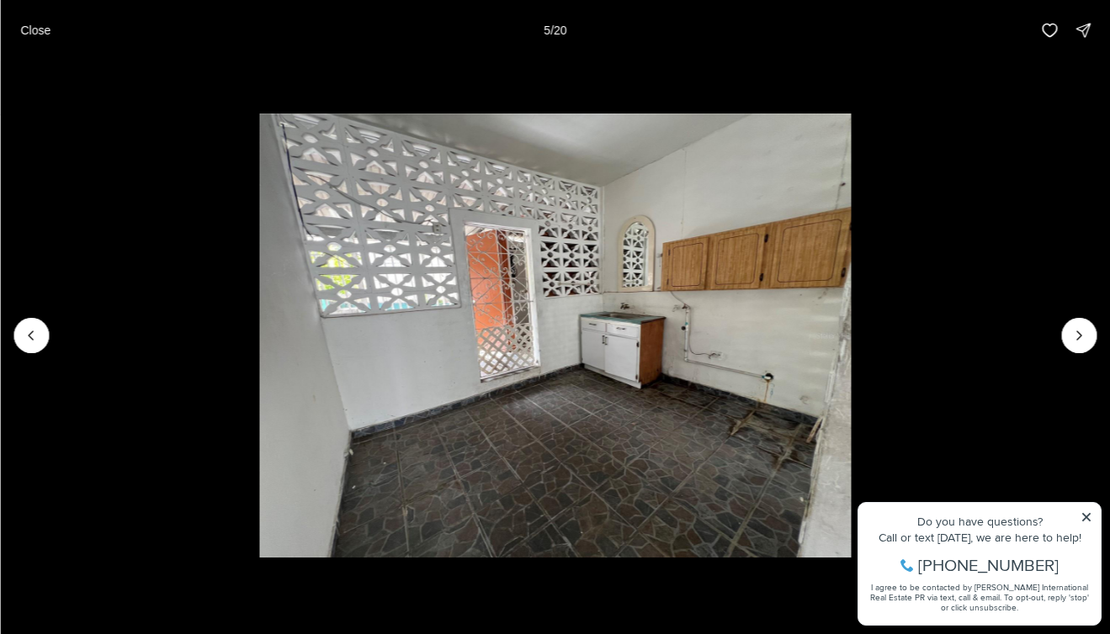
click at [1096, 322] on li "5 of 20" at bounding box center [555, 336] width 1110 height 550
click at [1066, 337] on button "Next slide" at bounding box center [1078, 335] width 35 height 35
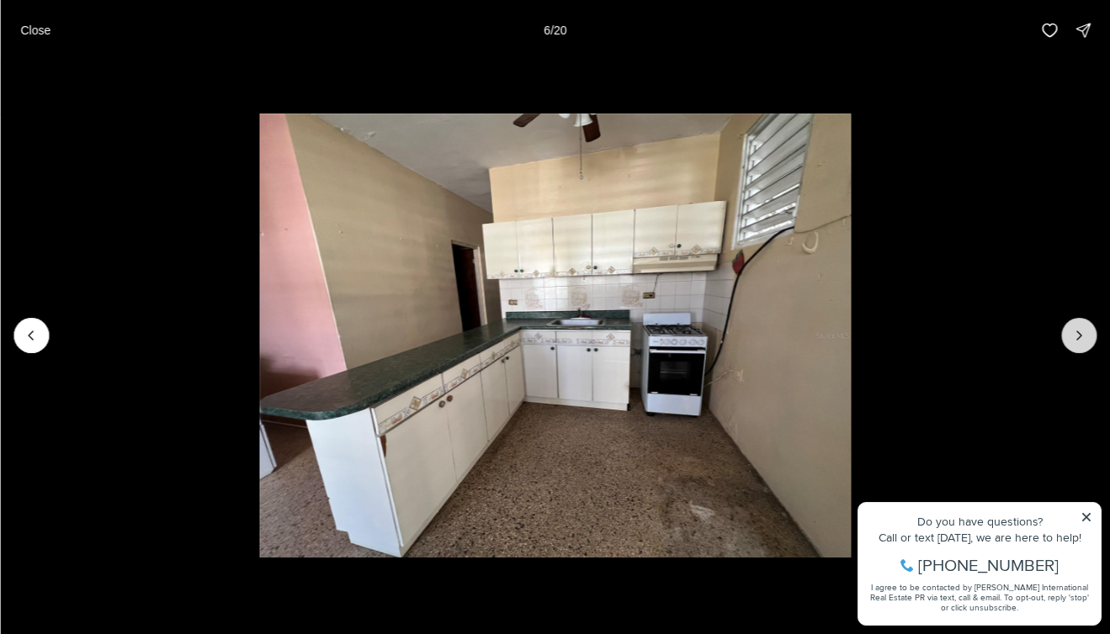
click at [1081, 337] on icon "Next slide" at bounding box center [1078, 335] width 17 height 17
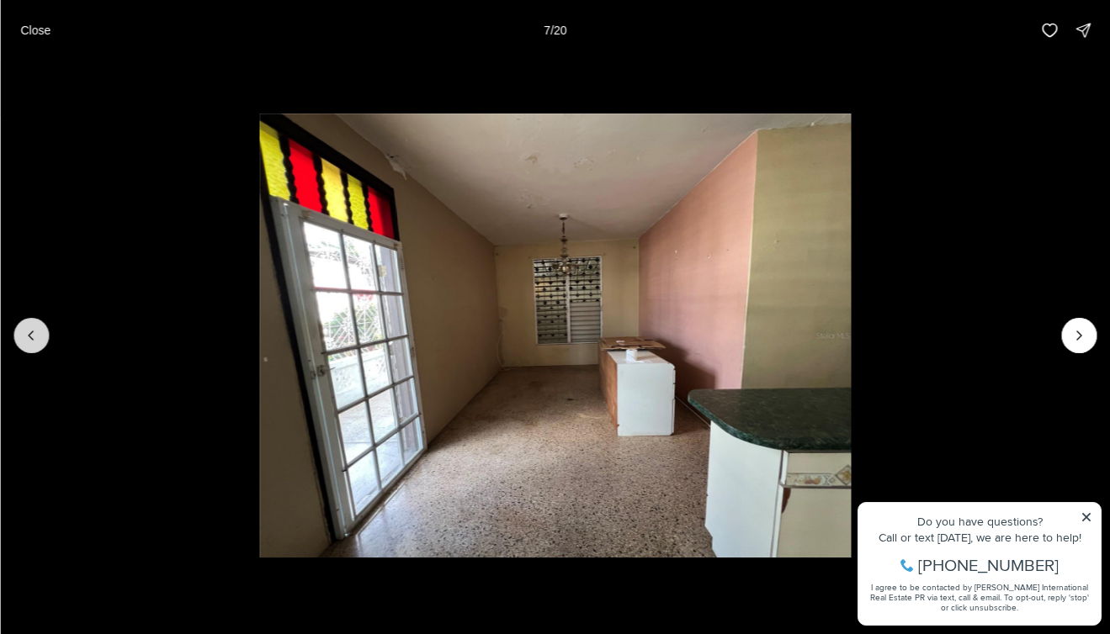
click at [25, 336] on icon "Previous slide" at bounding box center [31, 335] width 17 height 17
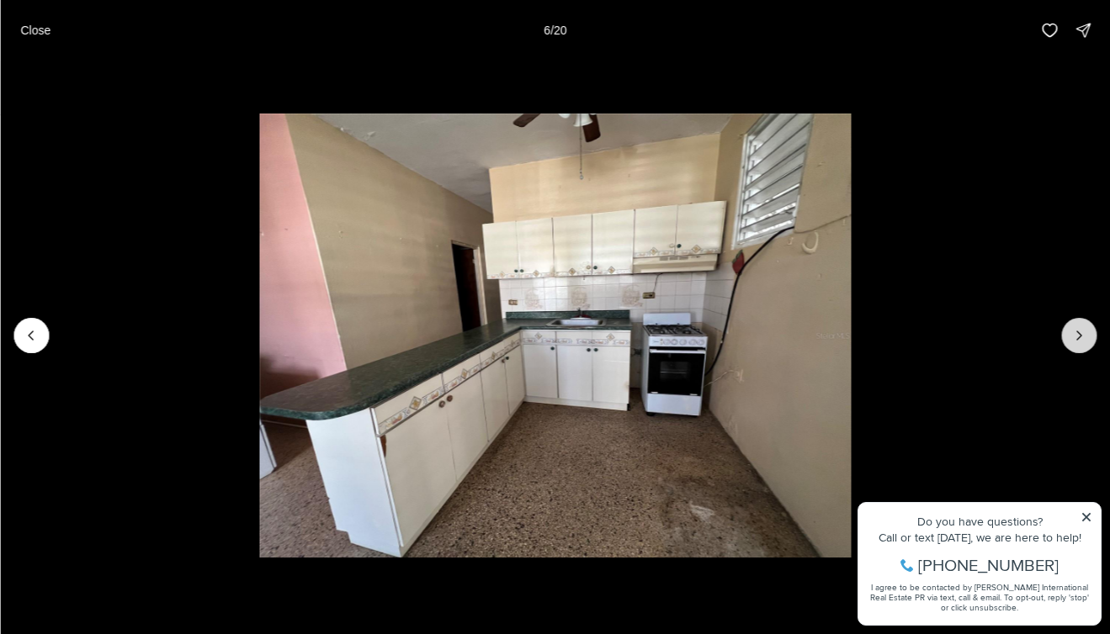
click at [1085, 326] on button "Next slide" at bounding box center [1078, 335] width 35 height 35
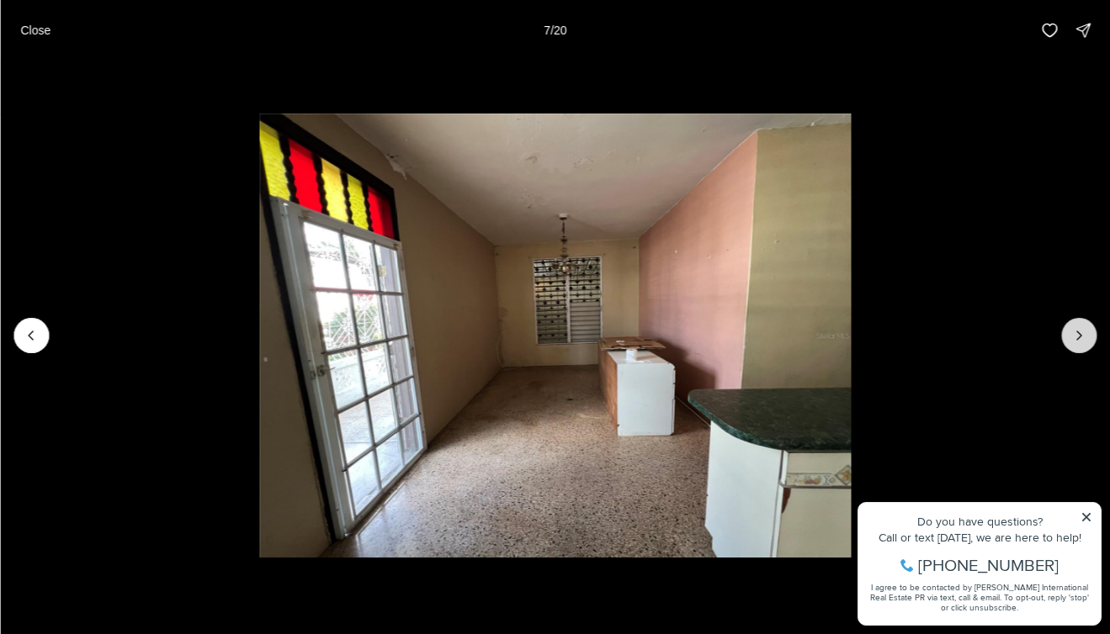
click at [1085, 326] on button "Next slide" at bounding box center [1078, 335] width 35 height 35
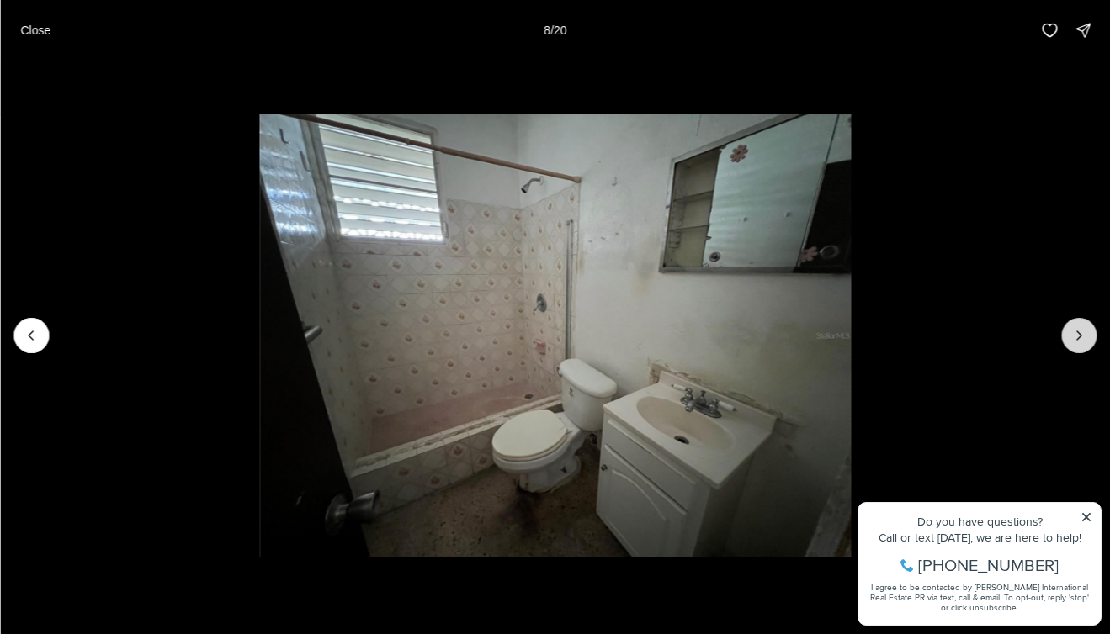
click at [1085, 326] on button "Next slide" at bounding box center [1078, 335] width 35 height 35
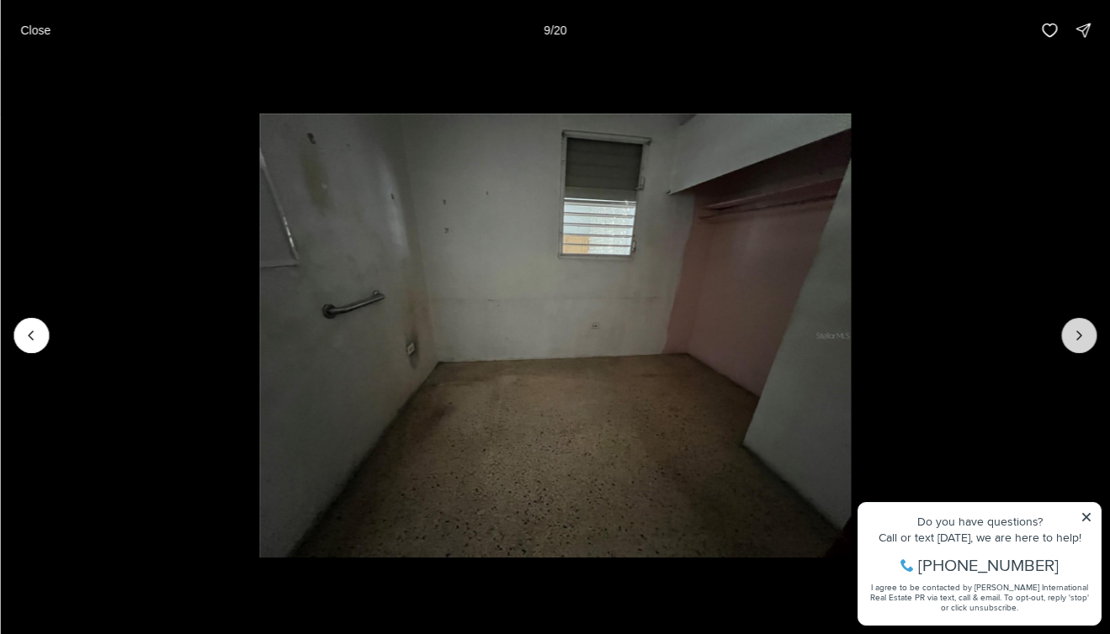
click at [1085, 326] on button "Next slide" at bounding box center [1078, 335] width 35 height 35
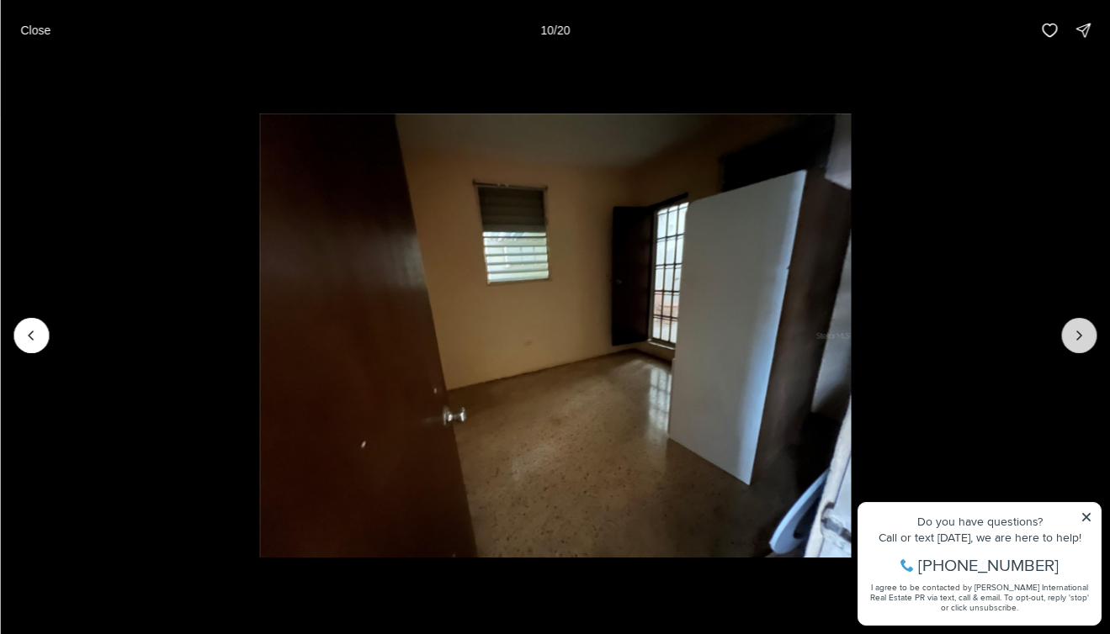
click at [1085, 326] on button "Next slide" at bounding box center [1078, 335] width 35 height 35
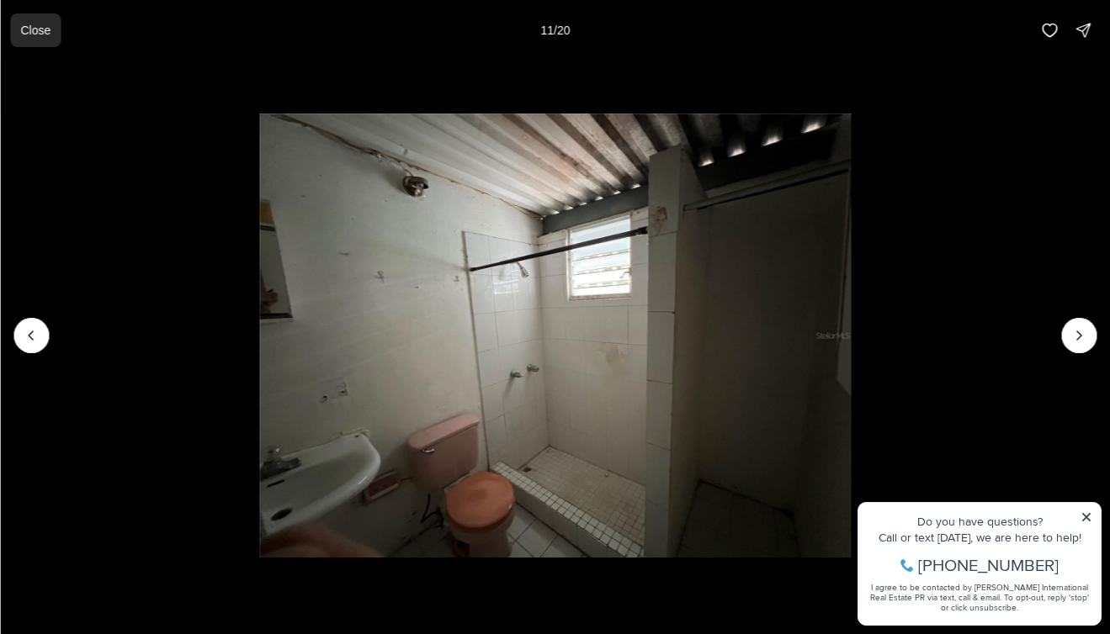
click at [46, 29] on p "Close" at bounding box center [35, 30] width 30 height 13
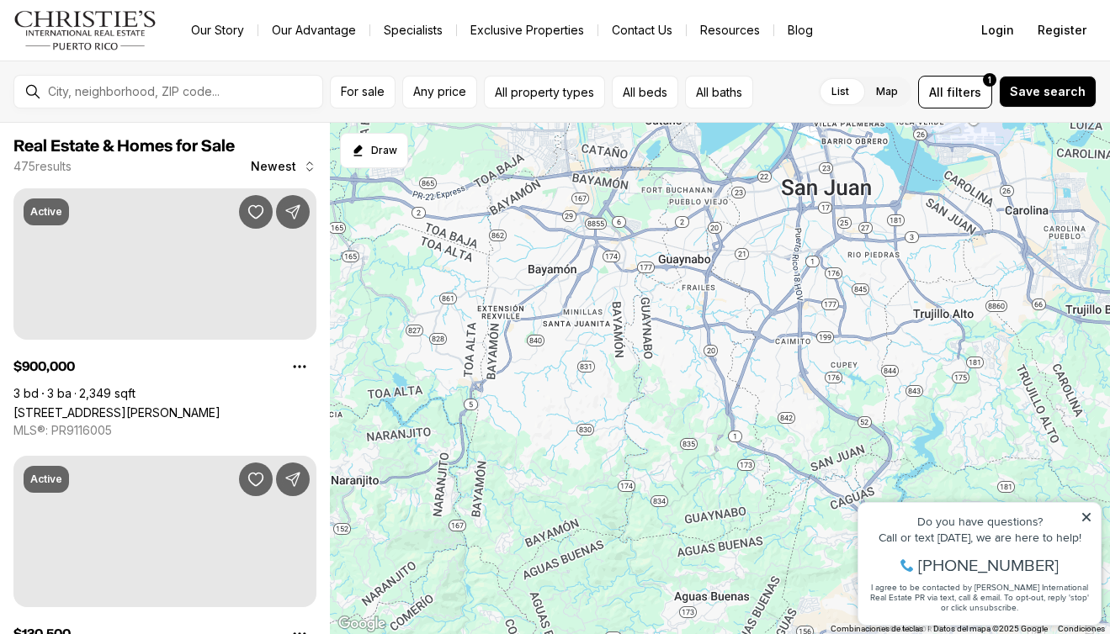
scroll to position [1094, 0]
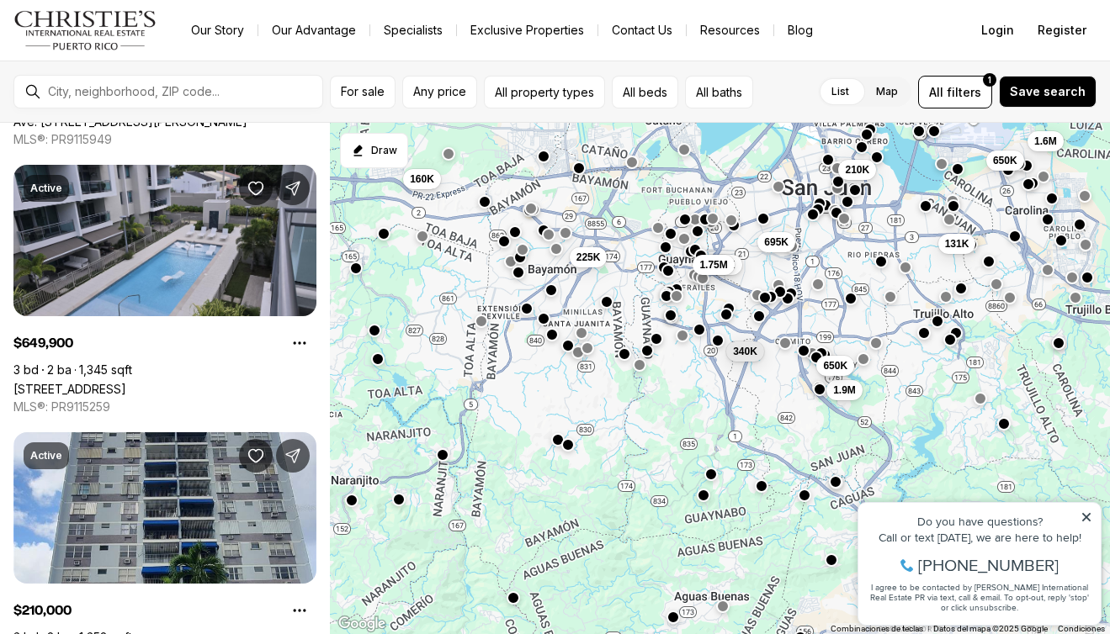
click at [586, 350] on button "button" at bounding box center [586, 347] width 13 height 13
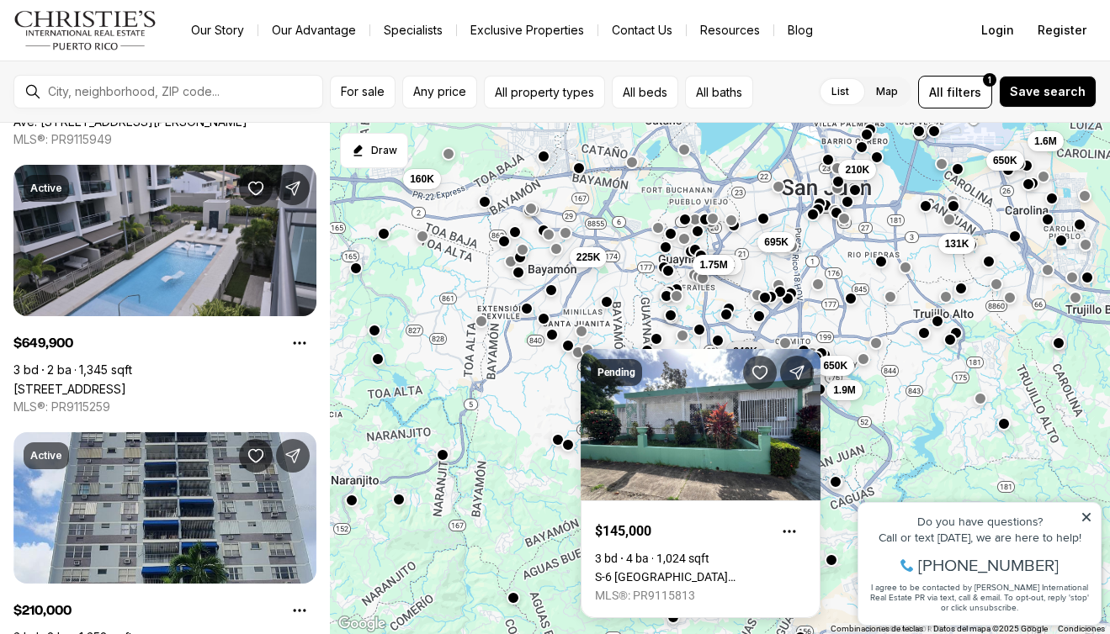
click at [583, 329] on button "button" at bounding box center [580, 331] width 13 height 13
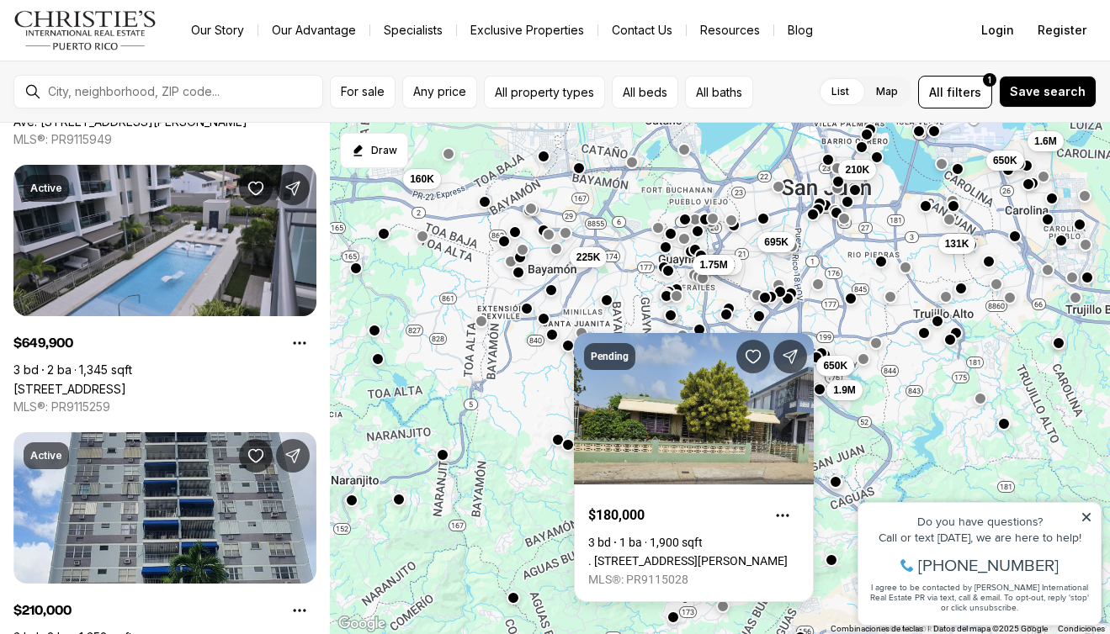
click at [610, 298] on button "button" at bounding box center [605, 300] width 13 height 13
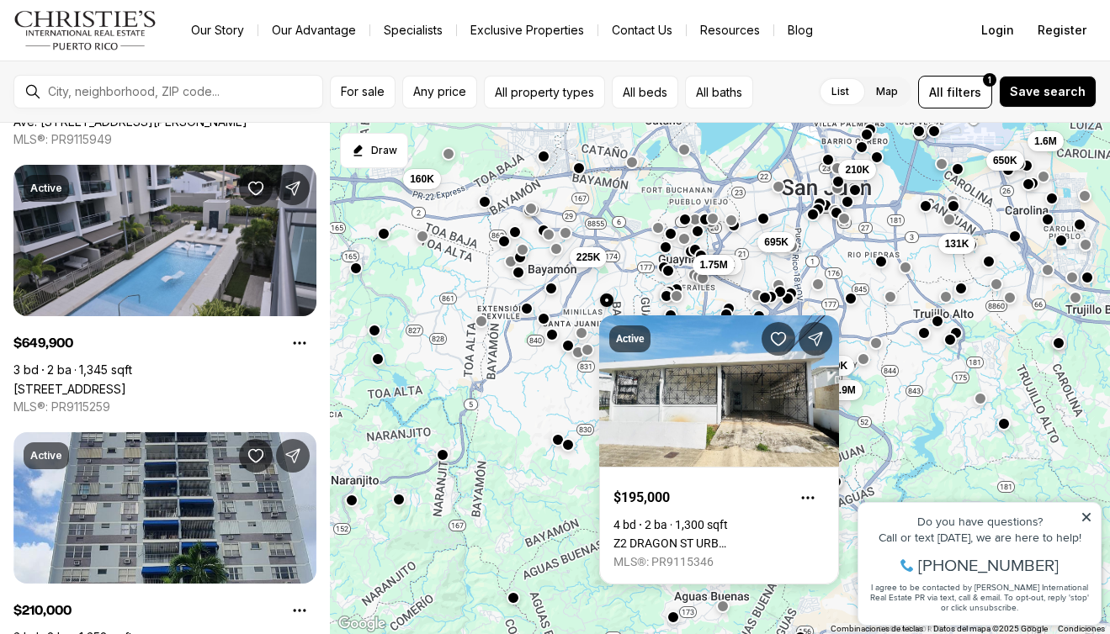
click at [554, 295] on div at bounding box center [550, 289] width 13 height 13
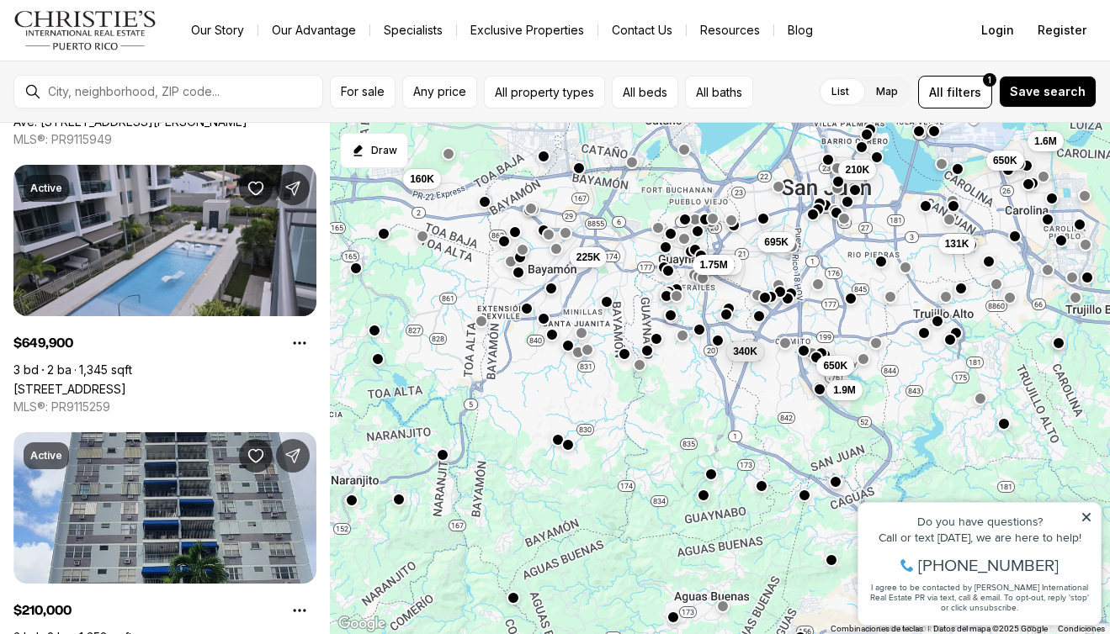
click at [554, 295] on div at bounding box center [550, 289] width 13 height 13
click at [550, 289] on button "button" at bounding box center [550, 287] width 13 height 13
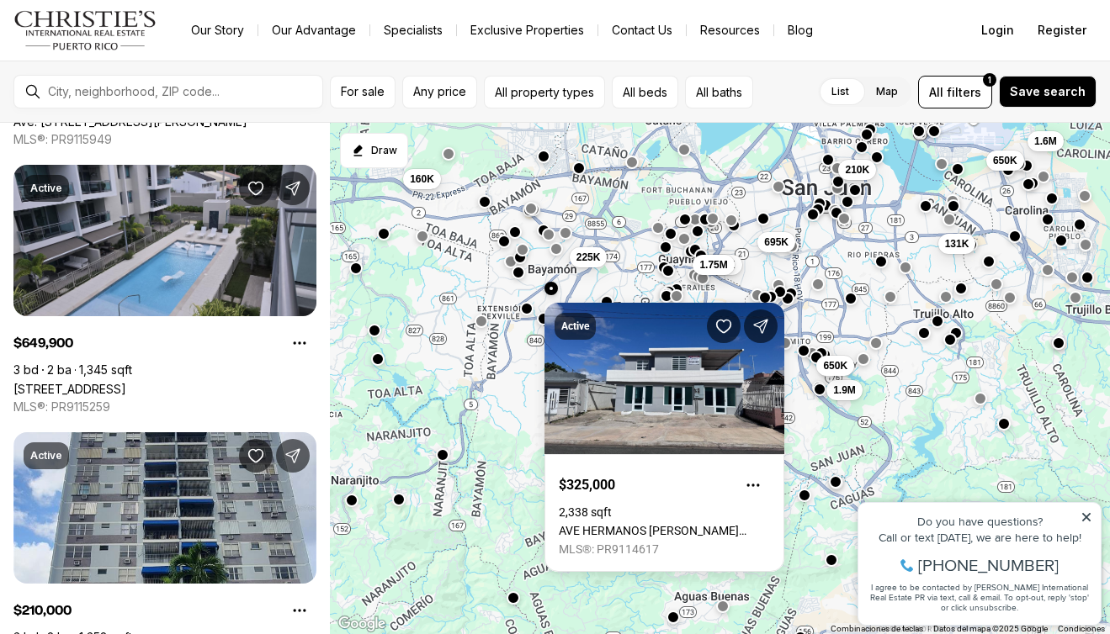
click at [550, 289] on button "button" at bounding box center [550, 287] width 13 height 13
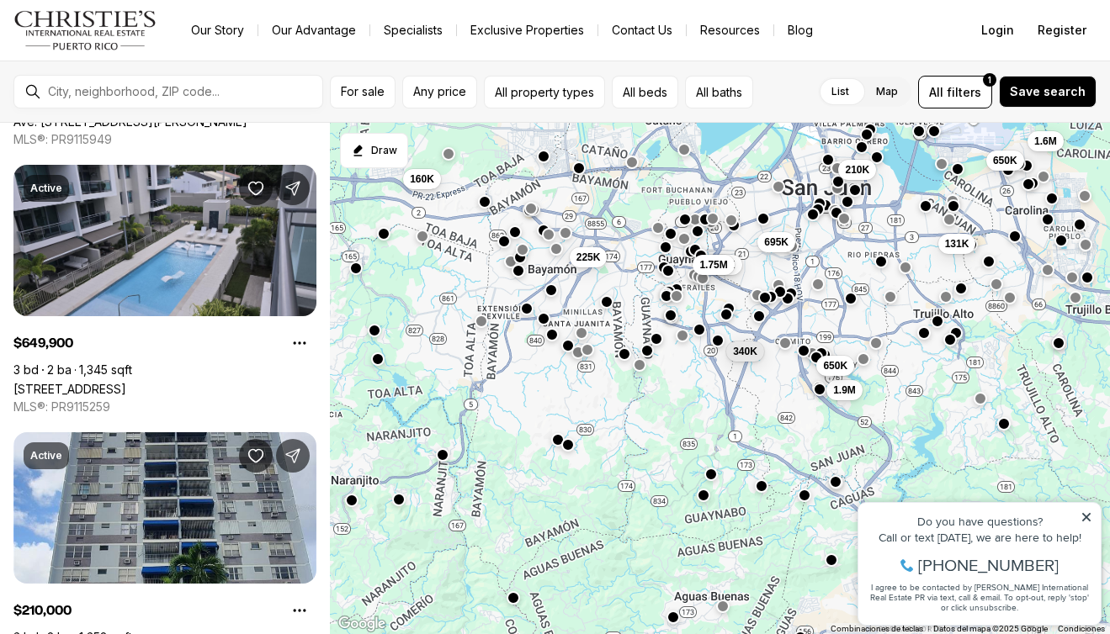
click at [518, 270] on button "button" at bounding box center [517, 270] width 13 height 13
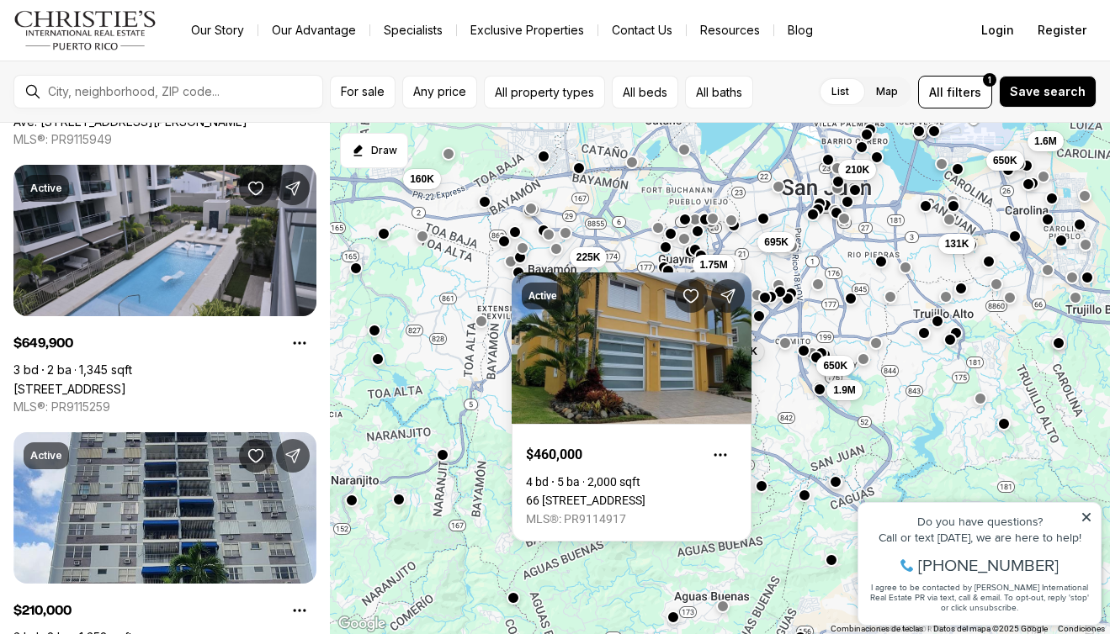
click at [519, 254] on button "button" at bounding box center [522, 247] width 13 height 13
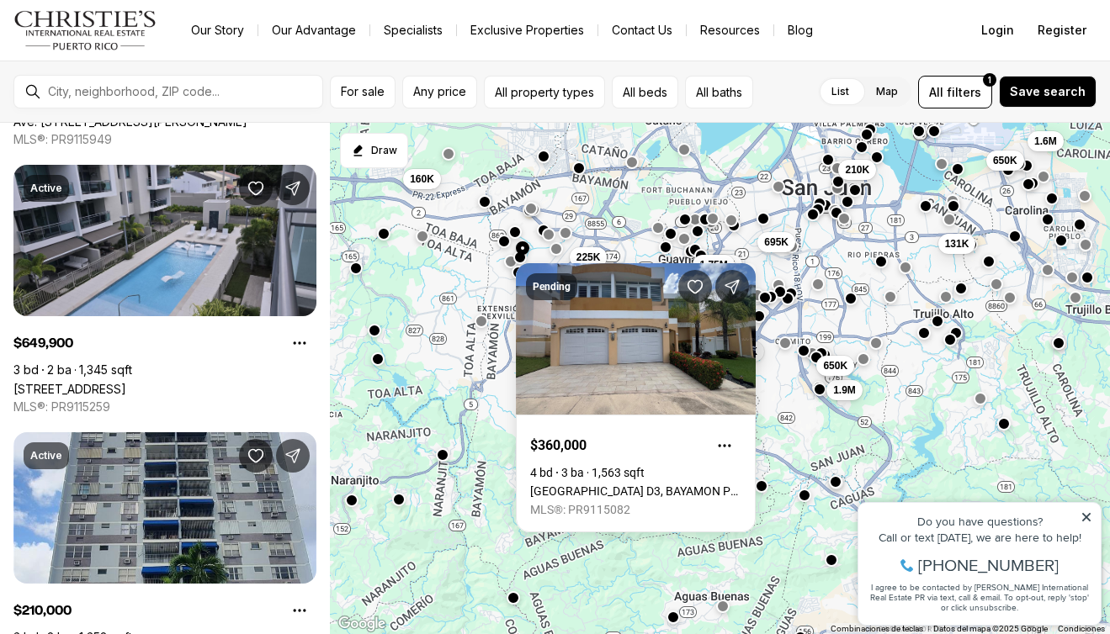
click at [523, 248] on button "button" at bounding box center [522, 247] width 13 height 13
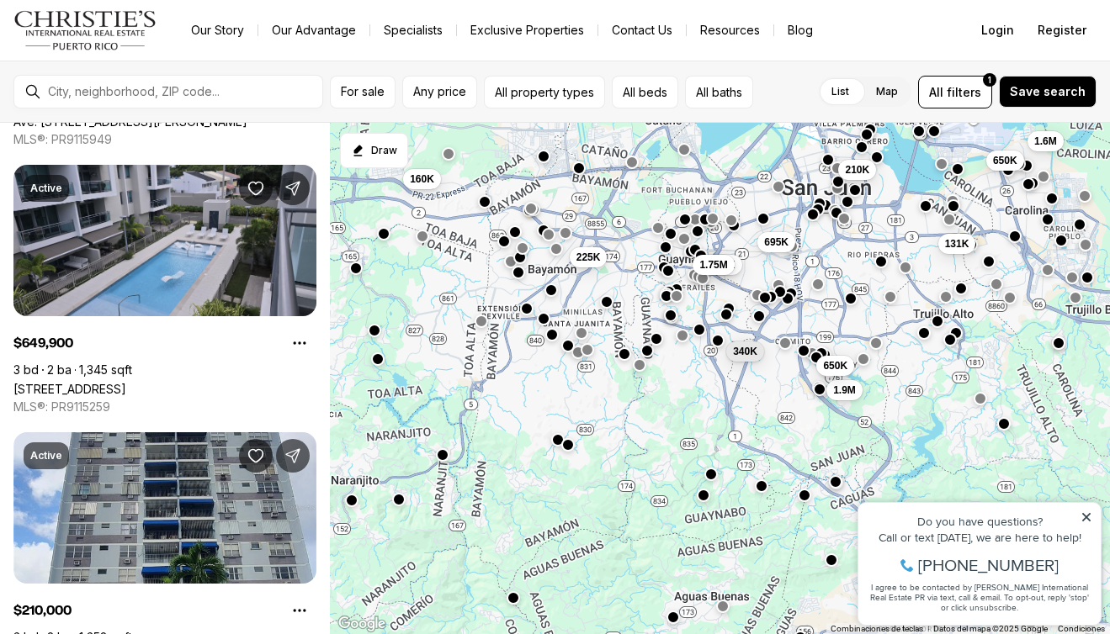
click at [523, 248] on button "button" at bounding box center [522, 247] width 13 height 13
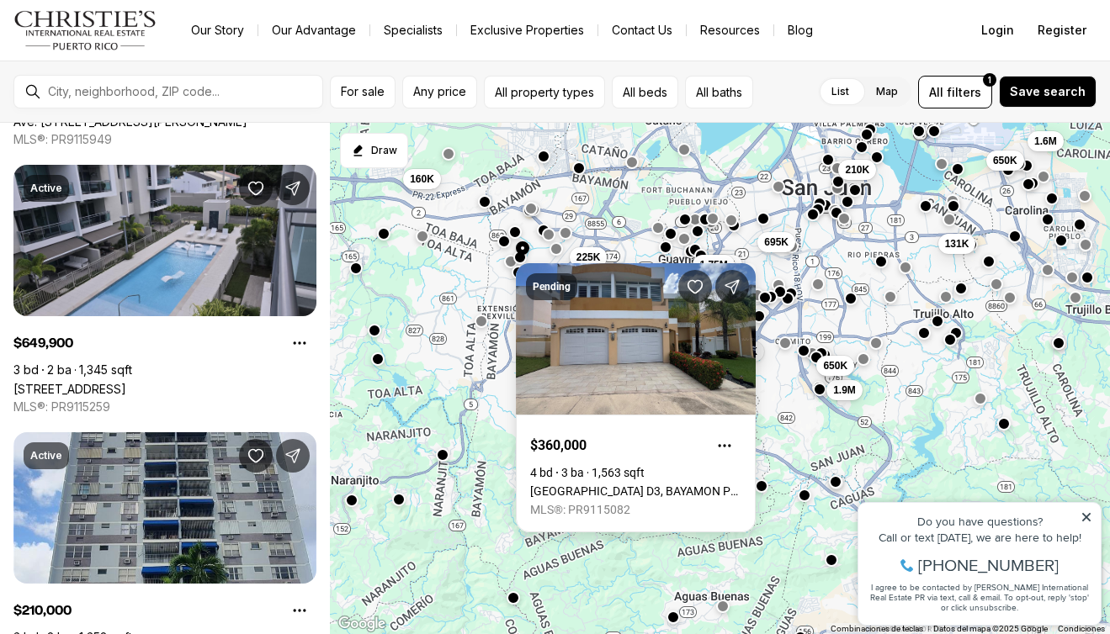
click at [530, 485] on link "Parque del Sol CALYPSO D3, BAYAMON PR, 00959" at bounding box center [635, 491] width 211 height 13
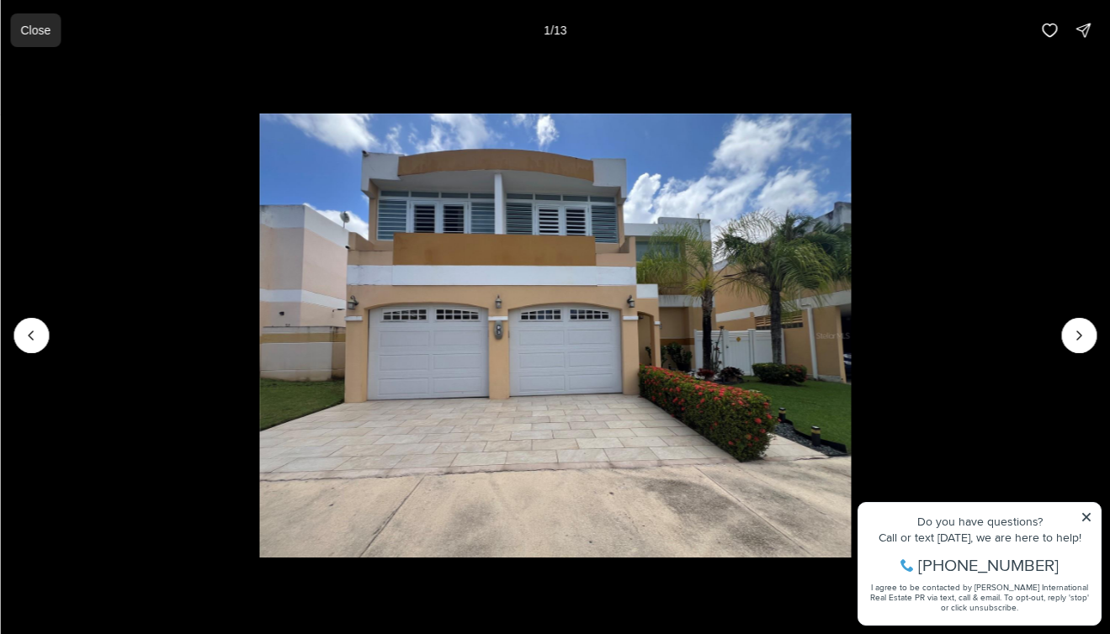
click at [35, 25] on p "Close" at bounding box center [35, 30] width 30 height 13
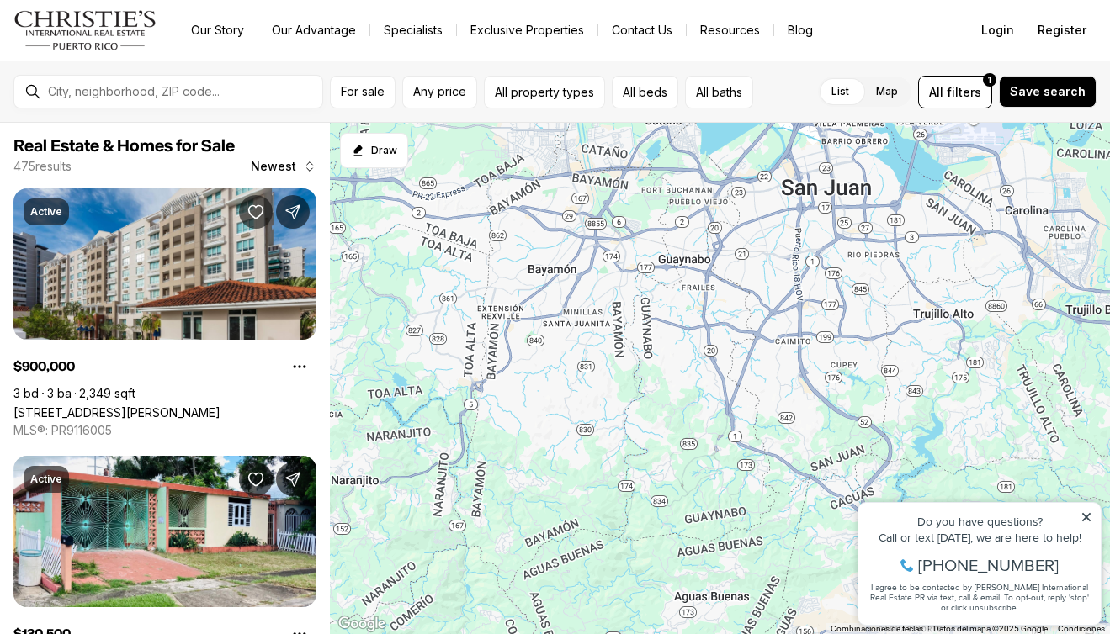
scroll to position [1094, 0]
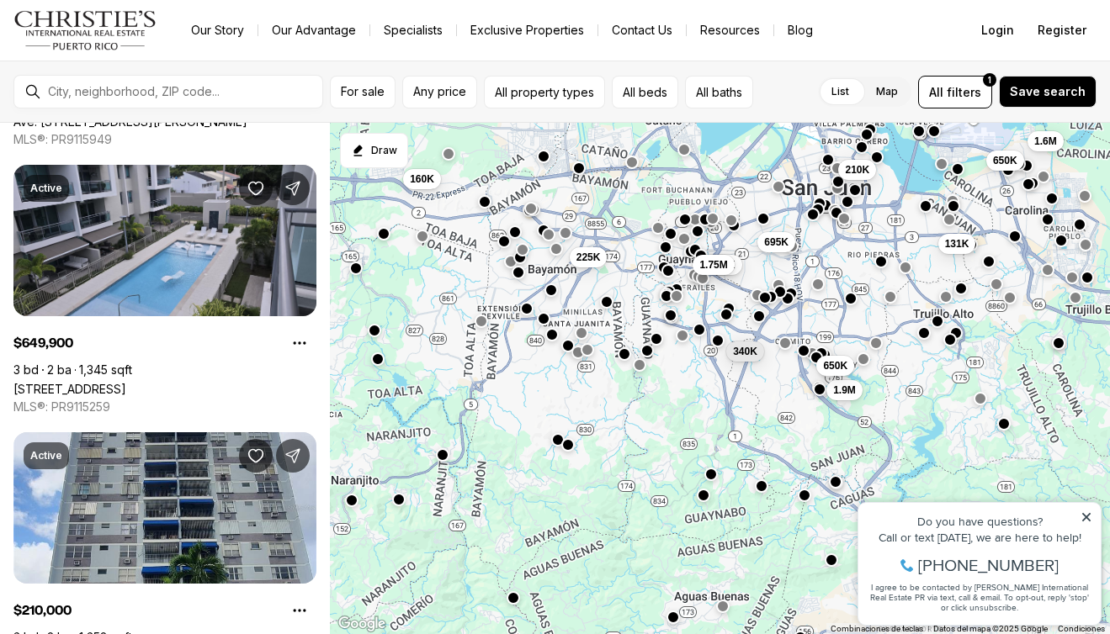
click at [612, 310] on div "1.9M 650K 650K 210K 1.6M 131K 340K 695K 225K 160K 900K 1.75M" at bounding box center [720, 379] width 780 height 512
click at [607, 300] on button "button" at bounding box center [605, 300] width 13 height 13
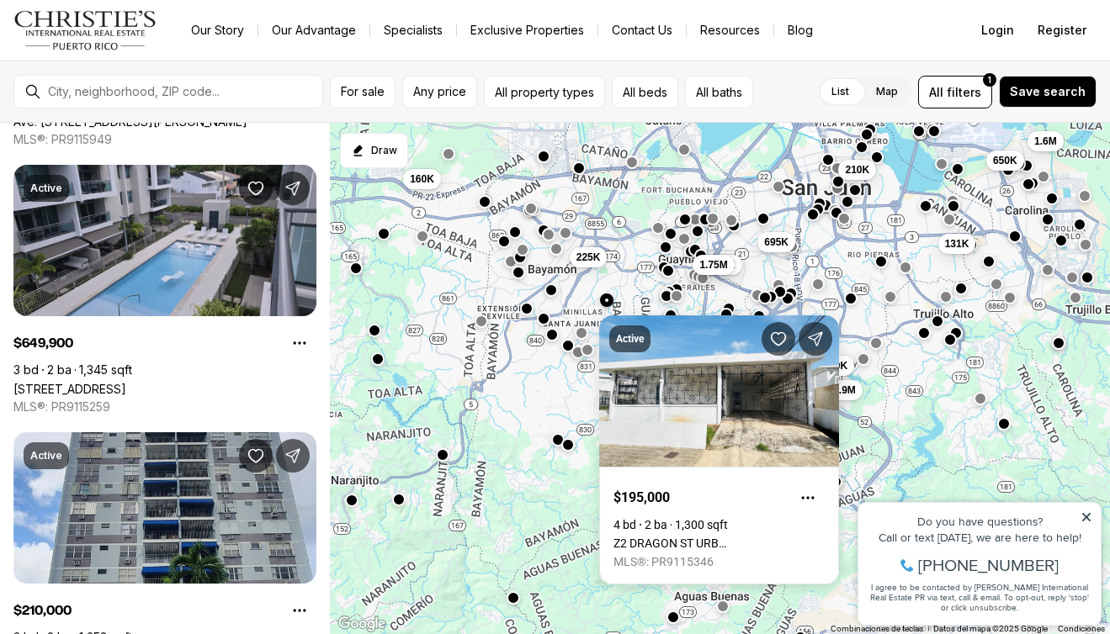
click at [607, 300] on button "button" at bounding box center [605, 300] width 13 height 13
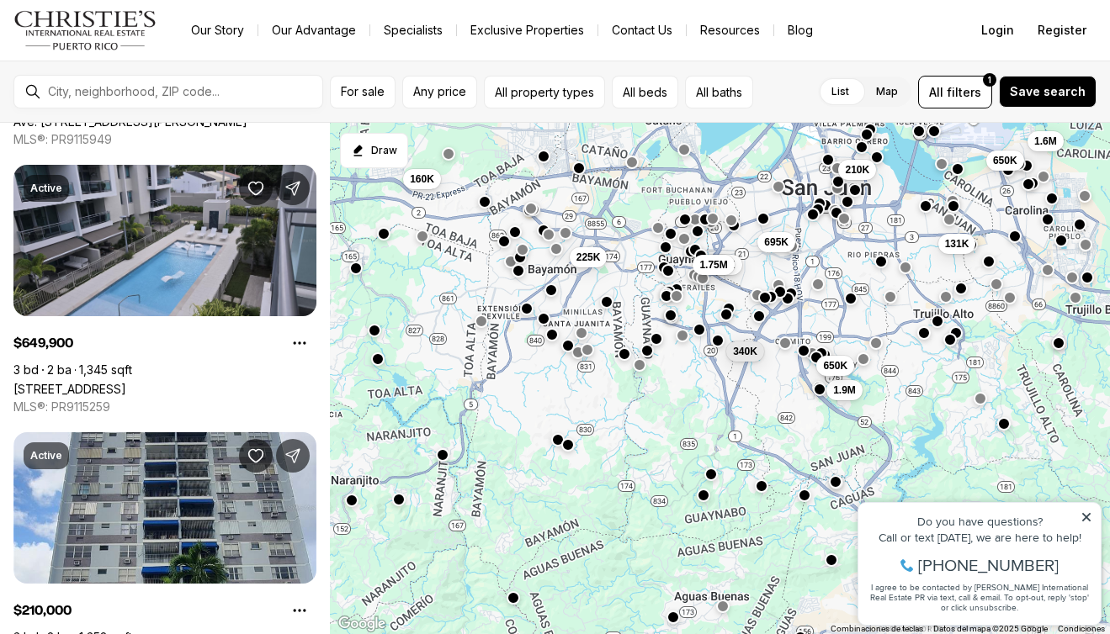
click at [517, 274] on button "button" at bounding box center [517, 270] width 13 height 13
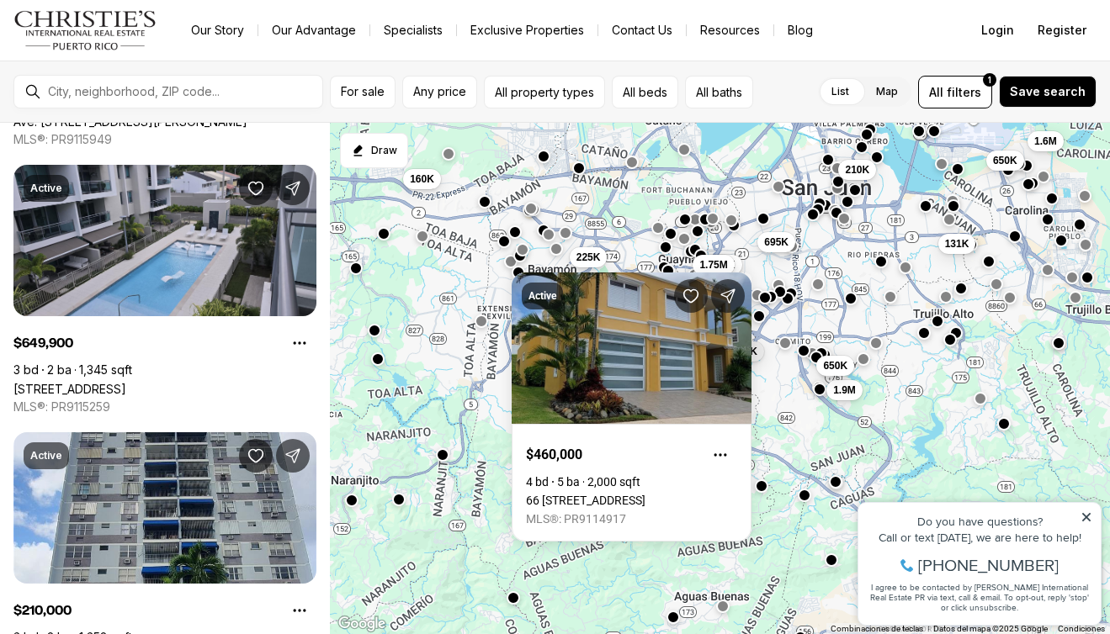
click at [519, 261] on button "button" at bounding box center [519, 255] width 13 height 13
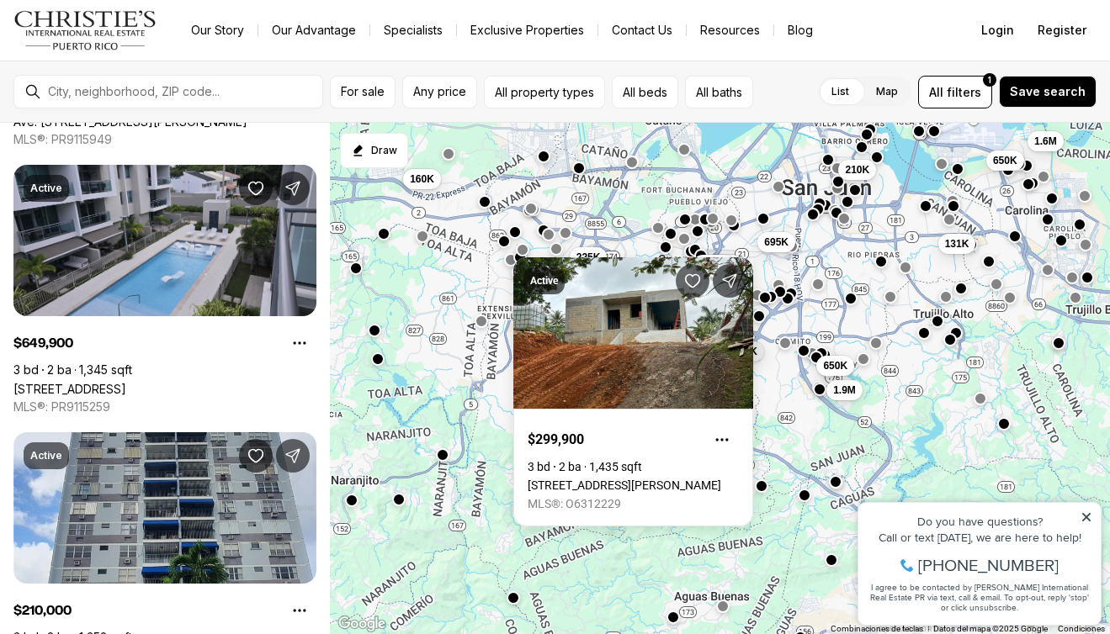
click at [511, 262] on button "button" at bounding box center [509, 258] width 13 height 13
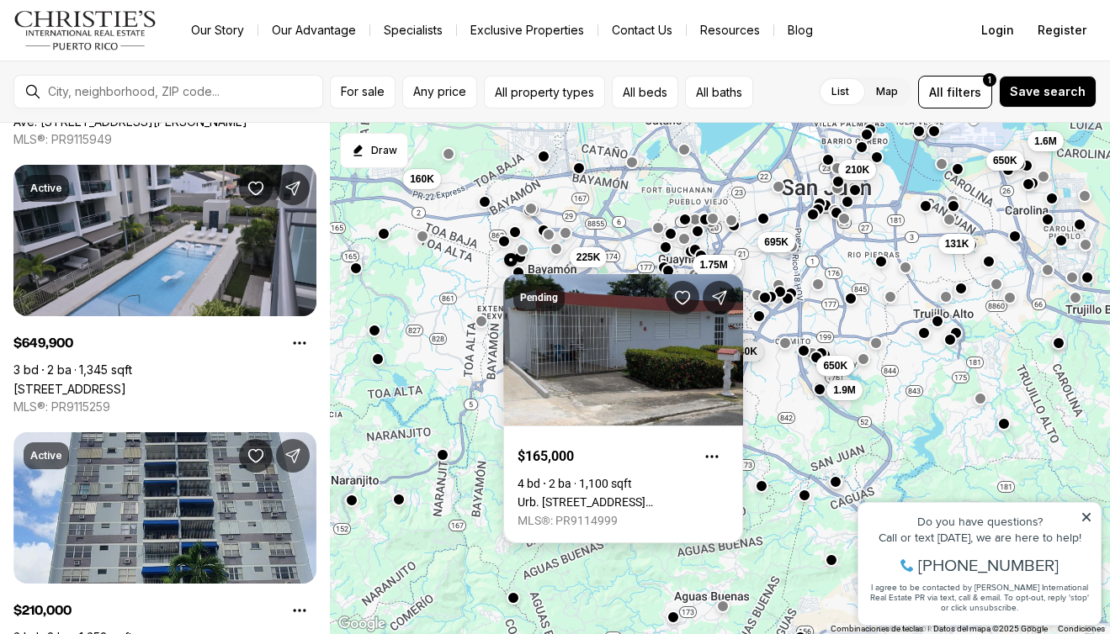
click at [551, 495] on link "Urb. [STREET_ADDRESS][PERSON_NAME]" at bounding box center [622, 501] width 211 height 13
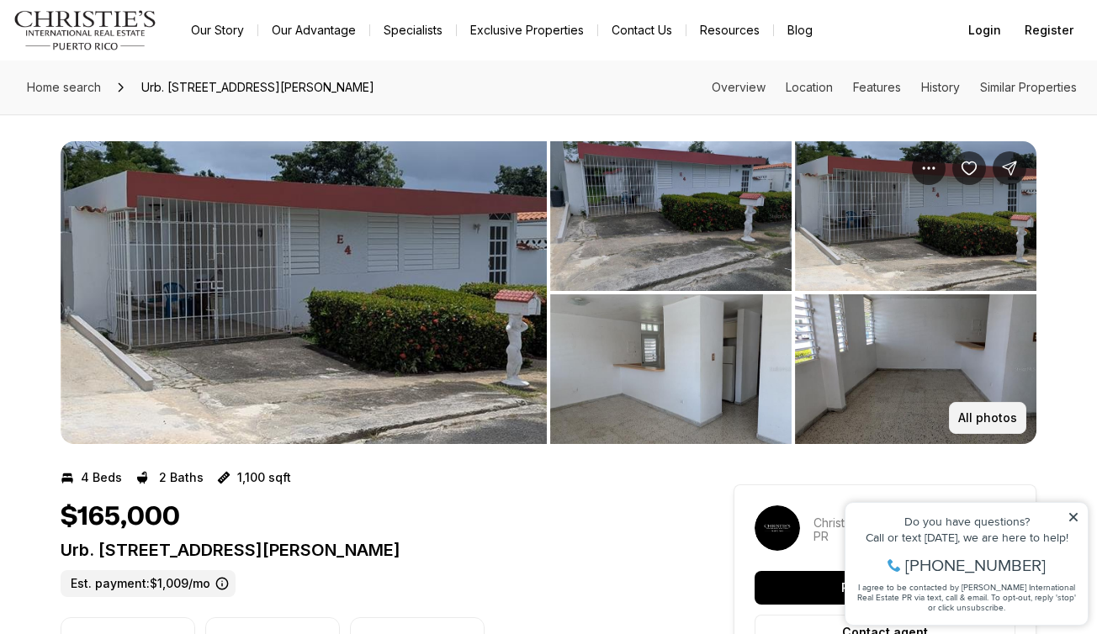
click at [1003, 411] on p "All photos" at bounding box center [987, 417] width 59 height 13
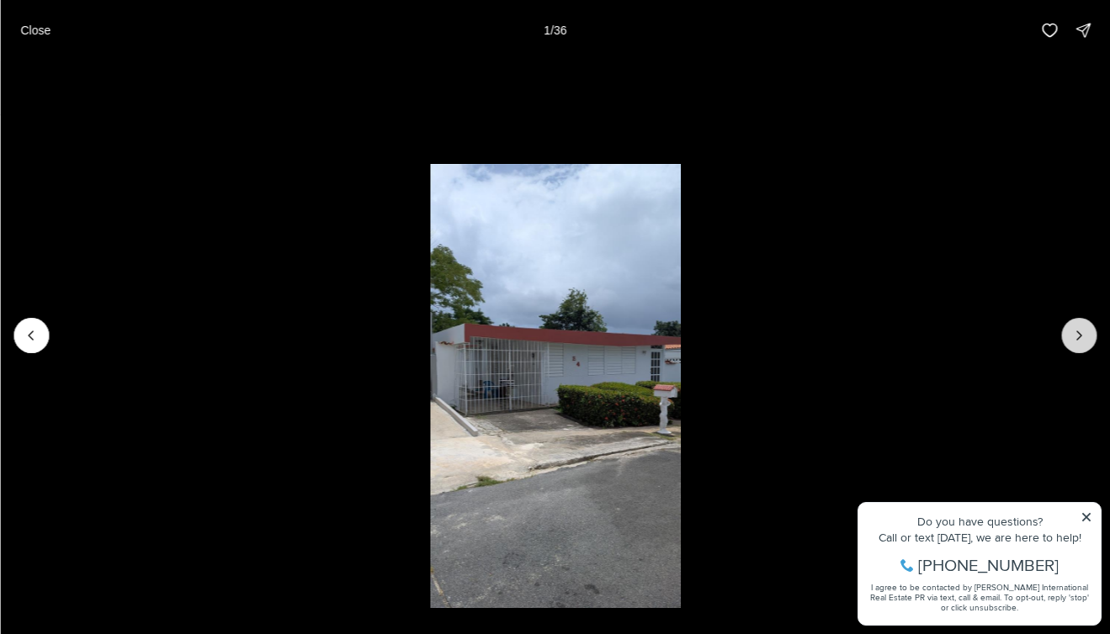
click at [1078, 326] on button "Next slide" at bounding box center [1078, 335] width 35 height 35
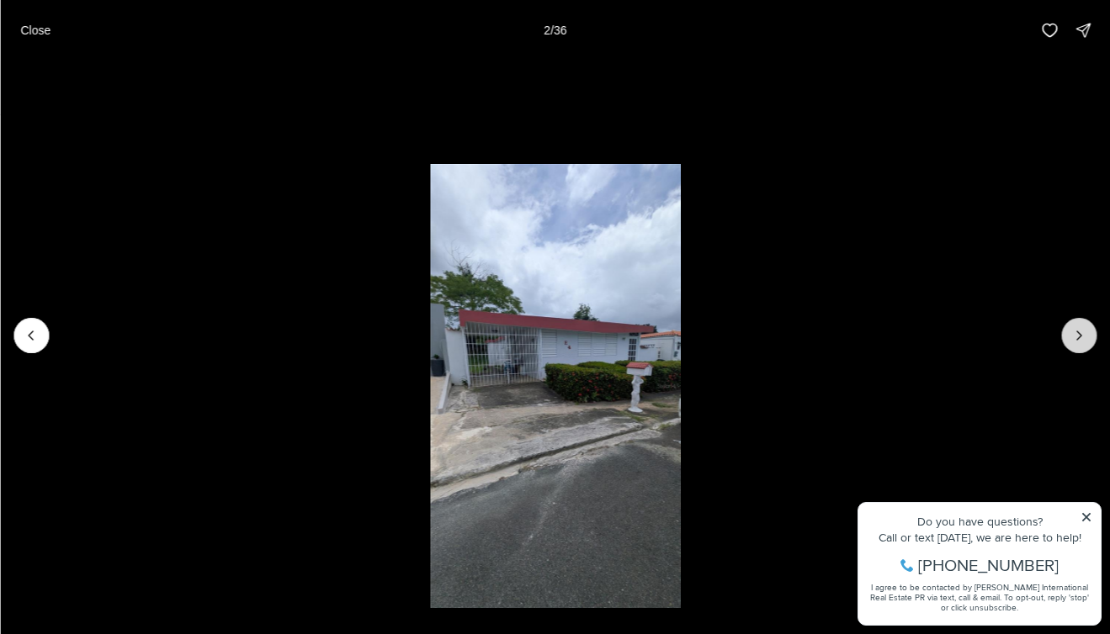
click at [1078, 326] on button "Next slide" at bounding box center [1078, 335] width 35 height 35
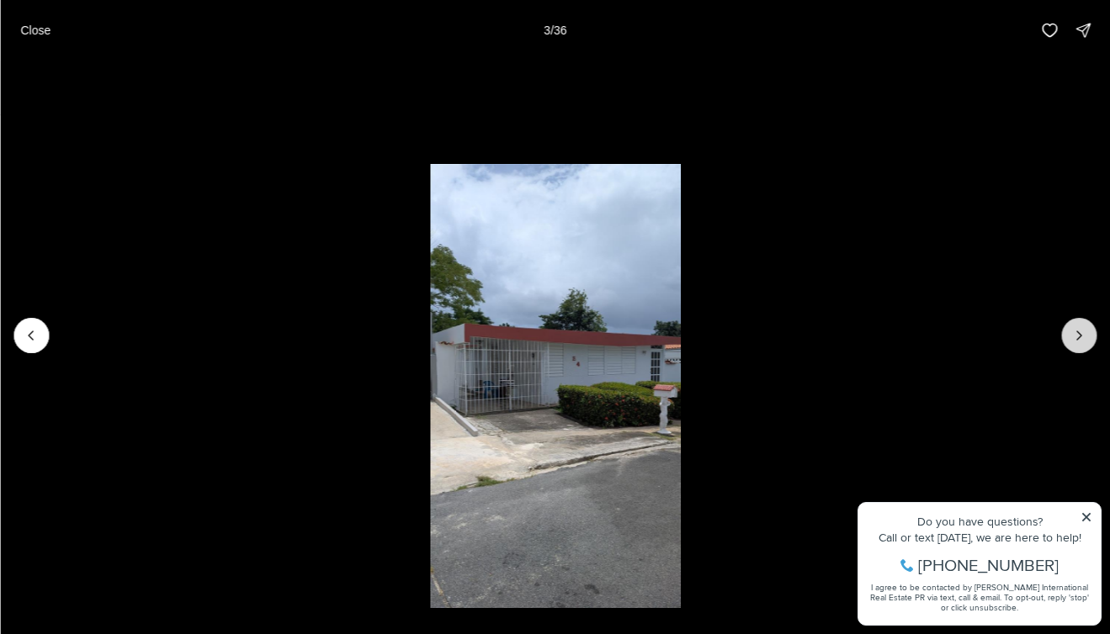
click at [1078, 326] on button "Next slide" at bounding box center [1078, 335] width 35 height 35
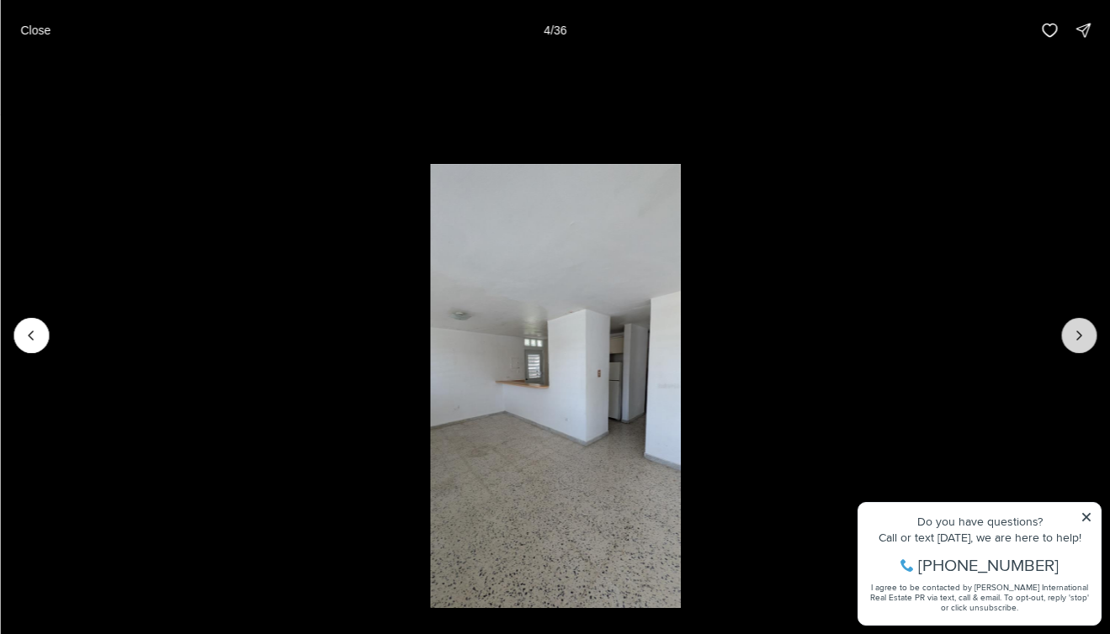
click at [1078, 326] on button "Next slide" at bounding box center [1078, 335] width 35 height 35
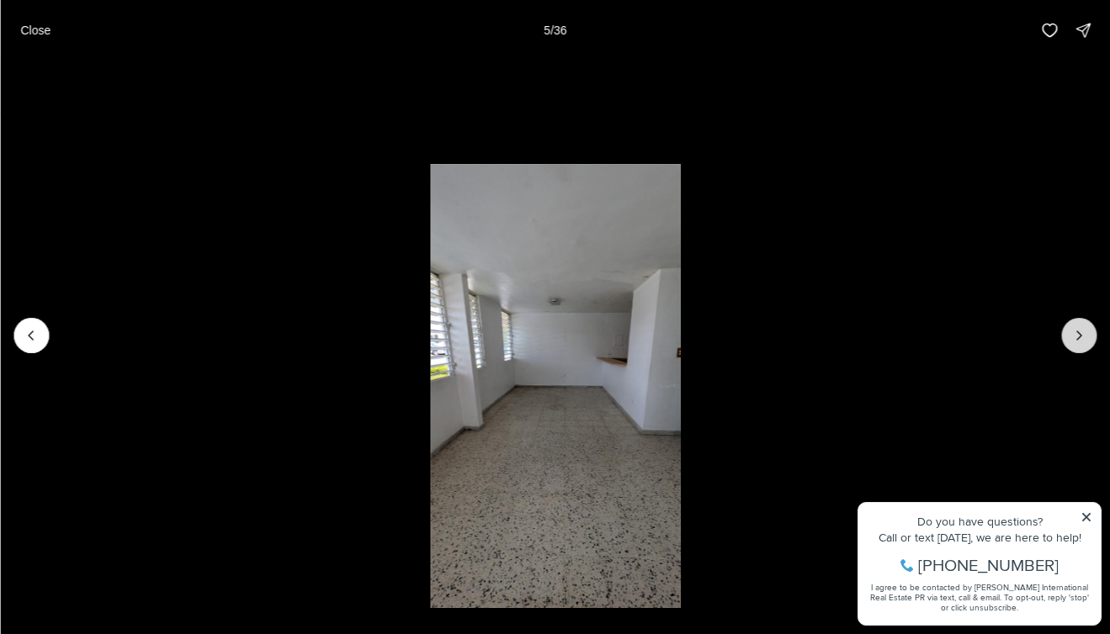
click at [1078, 326] on button "Next slide" at bounding box center [1078, 335] width 35 height 35
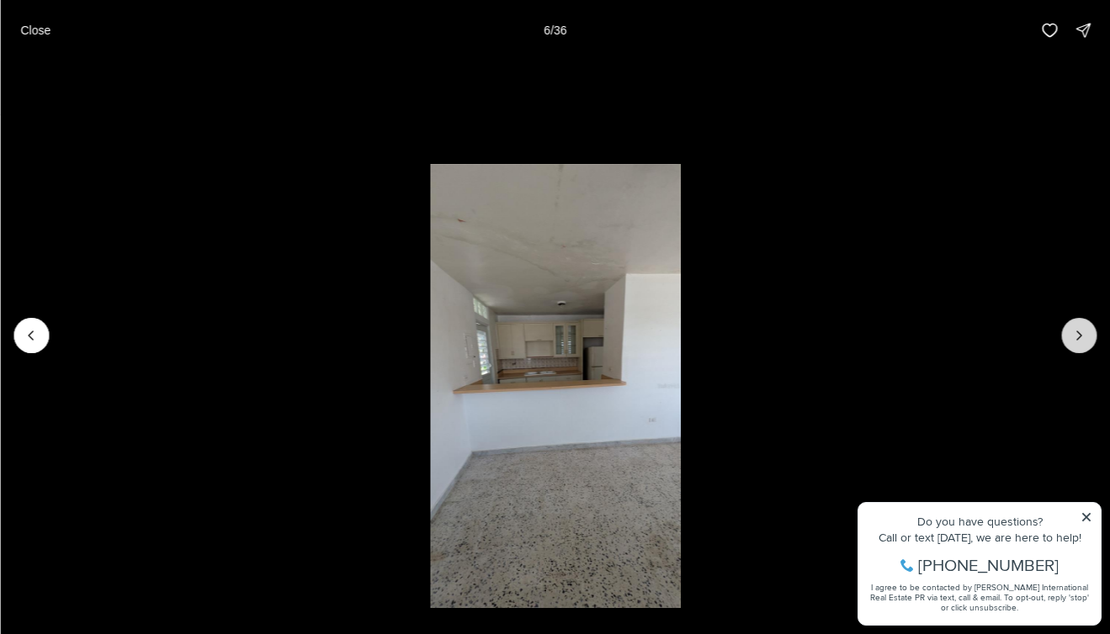
click at [1078, 326] on button "Next slide" at bounding box center [1078, 335] width 35 height 35
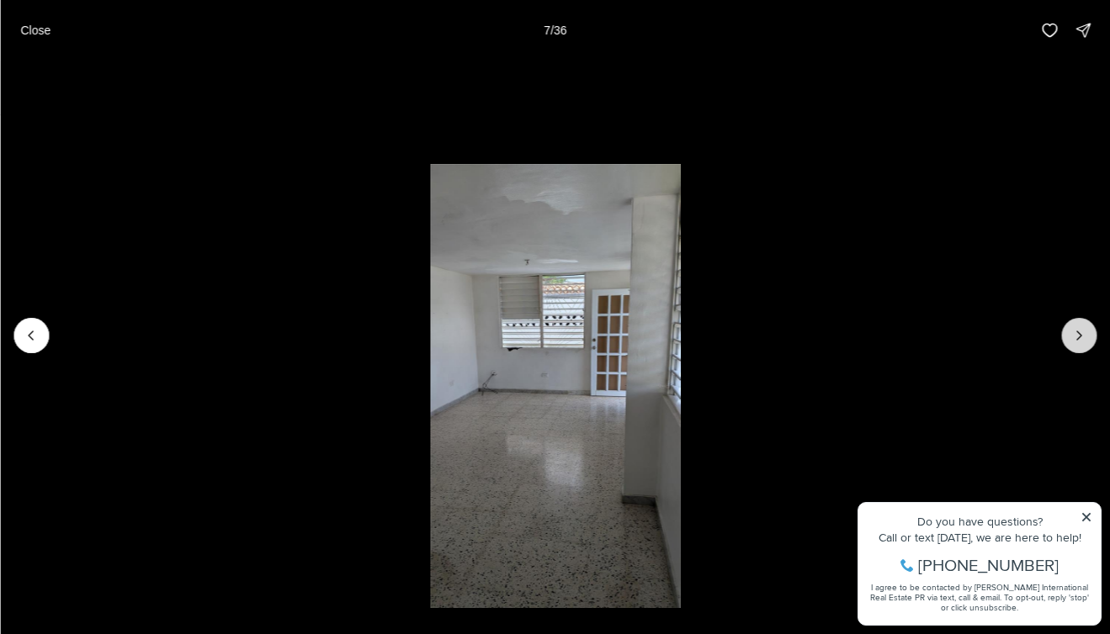
click at [1078, 326] on button "Next slide" at bounding box center [1078, 335] width 35 height 35
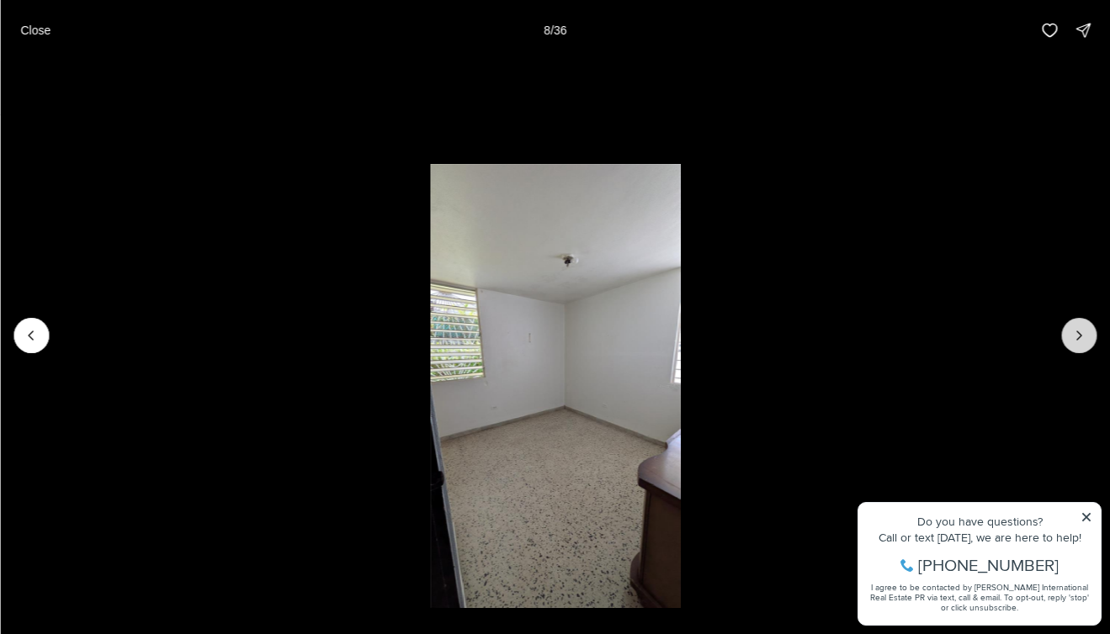
click at [1078, 326] on button "Next slide" at bounding box center [1078, 335] width 35 height 35
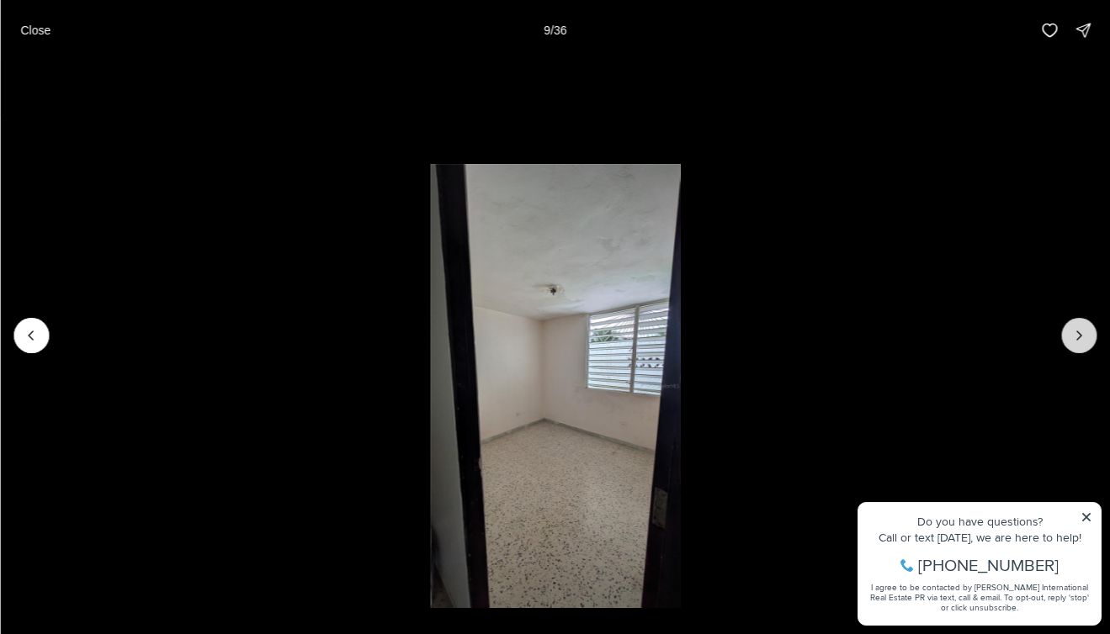
click at [1078, 326] on button "Next slide" at bounding box center [1078, 335] width 35 height 35
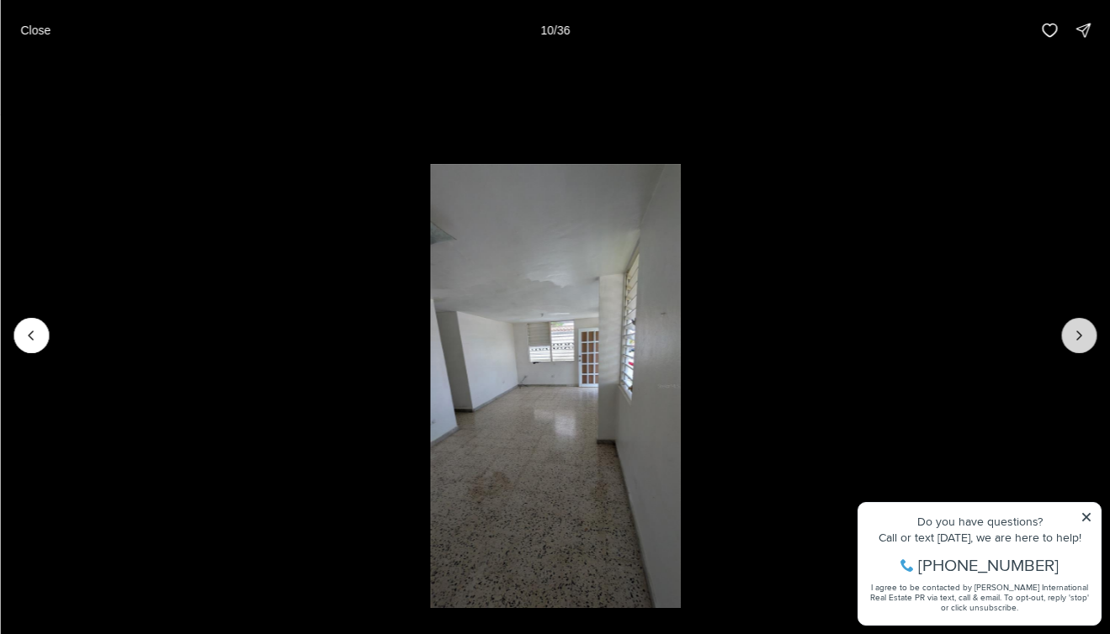
click at [1078, 326] on button "Next slide" at bounding box center [1078, 335] width 35 height 35
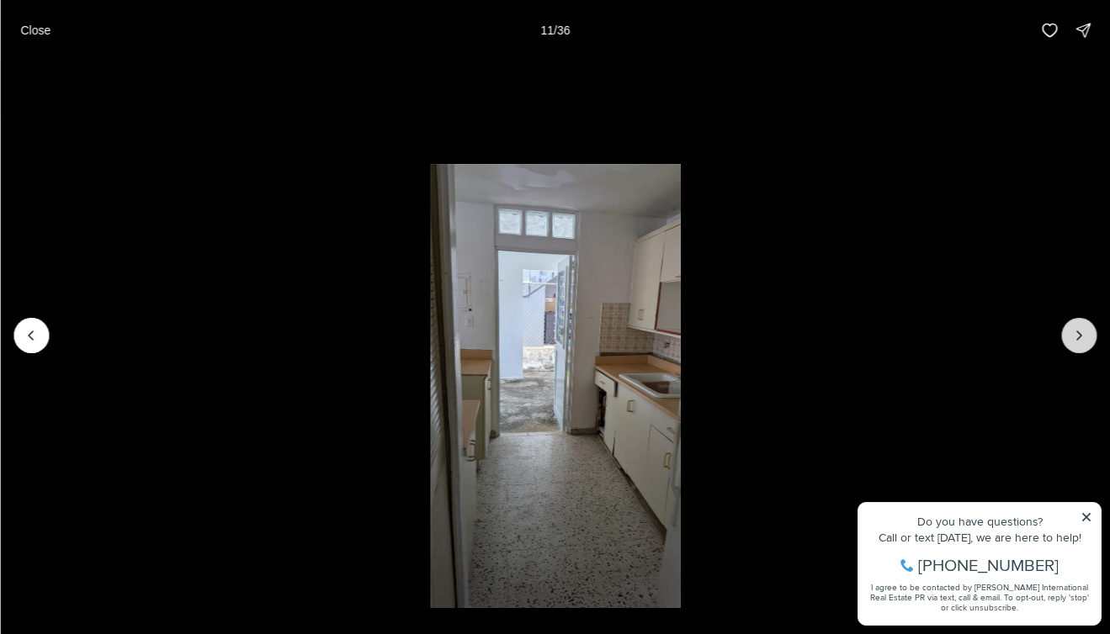
click at [1078, 326] on button "Next slide" at bounding box center [1078, 335] width 35 height 35
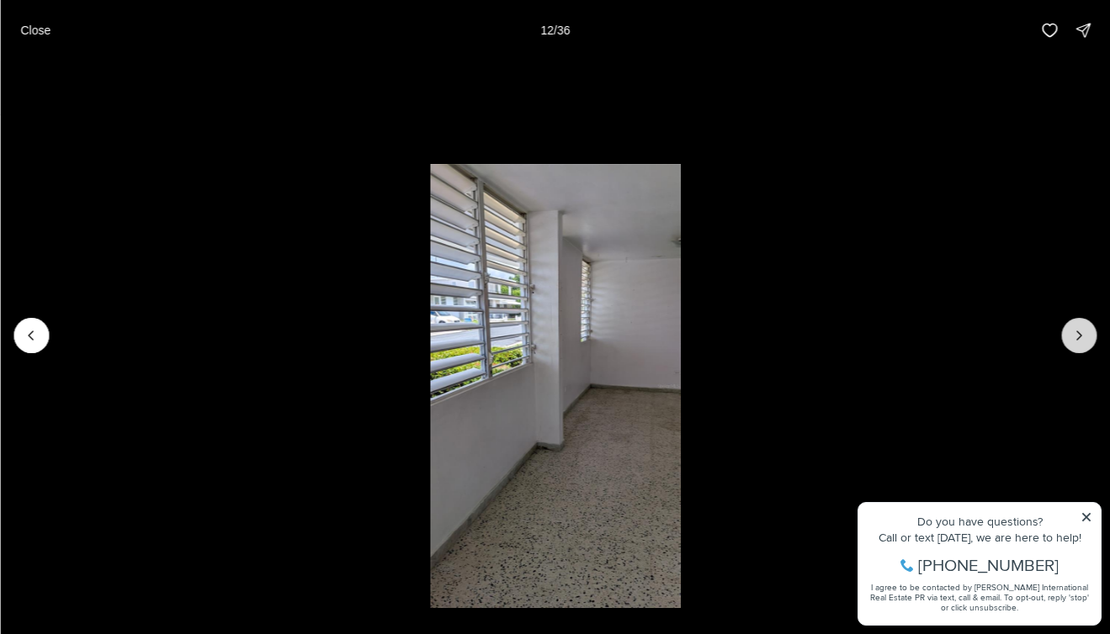
click at [1078, 326] on button "Next slide" at bounding box center [1078, 335] width 35 height 35
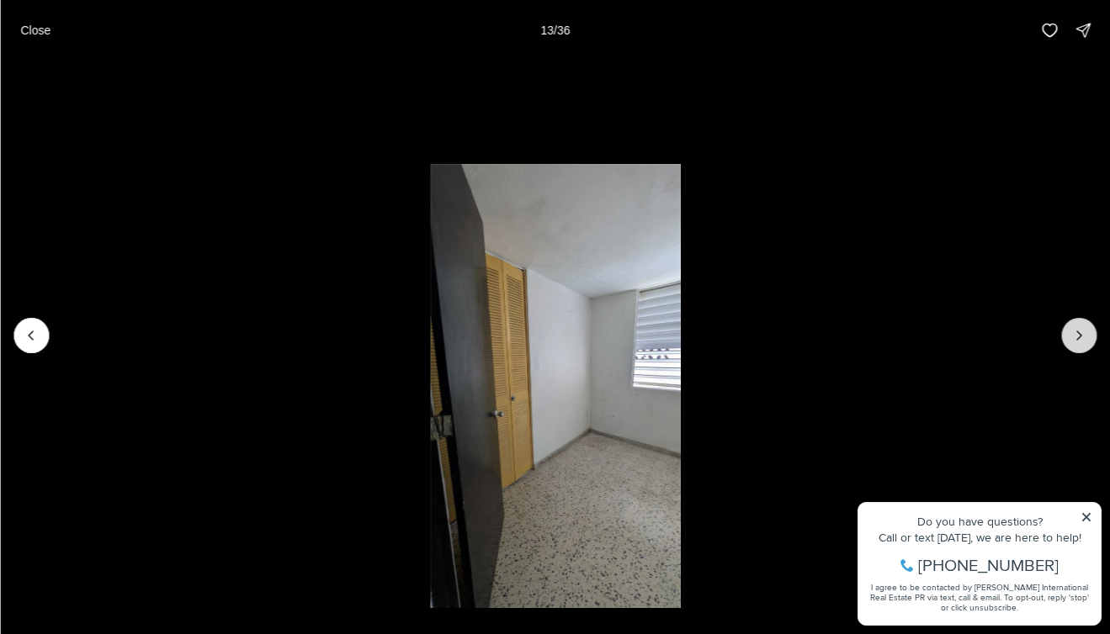
click at [1078, 326] on button "Next slide" at bounding box center [1078, 335] width 35 height 35
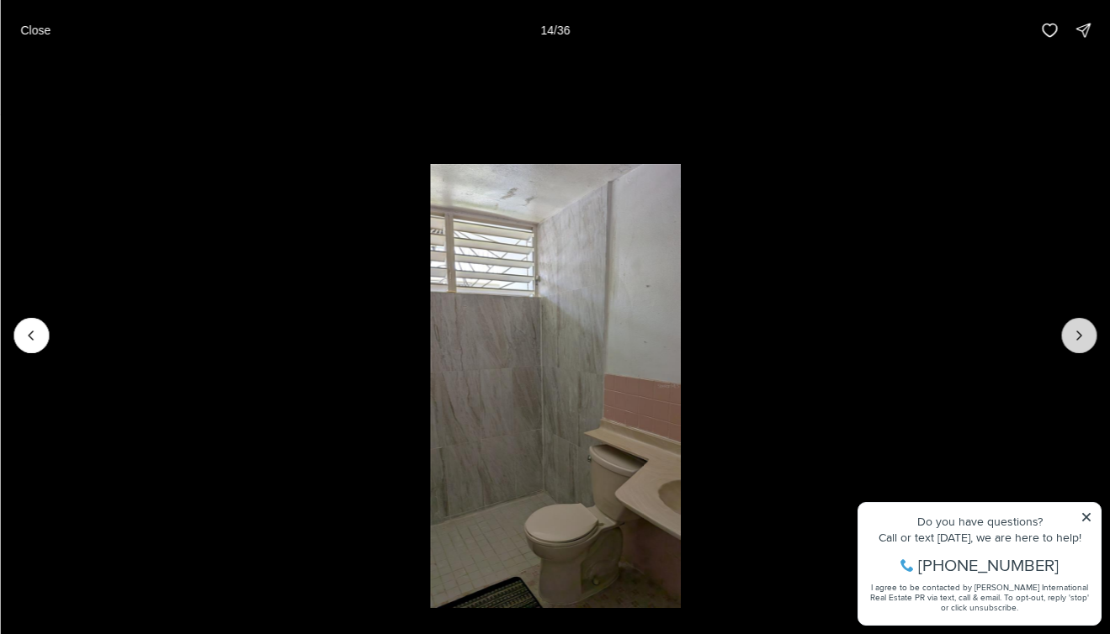
click at [1078, 326] on button "Next slide" at bounding box center [1078, 335] width 35 height 35
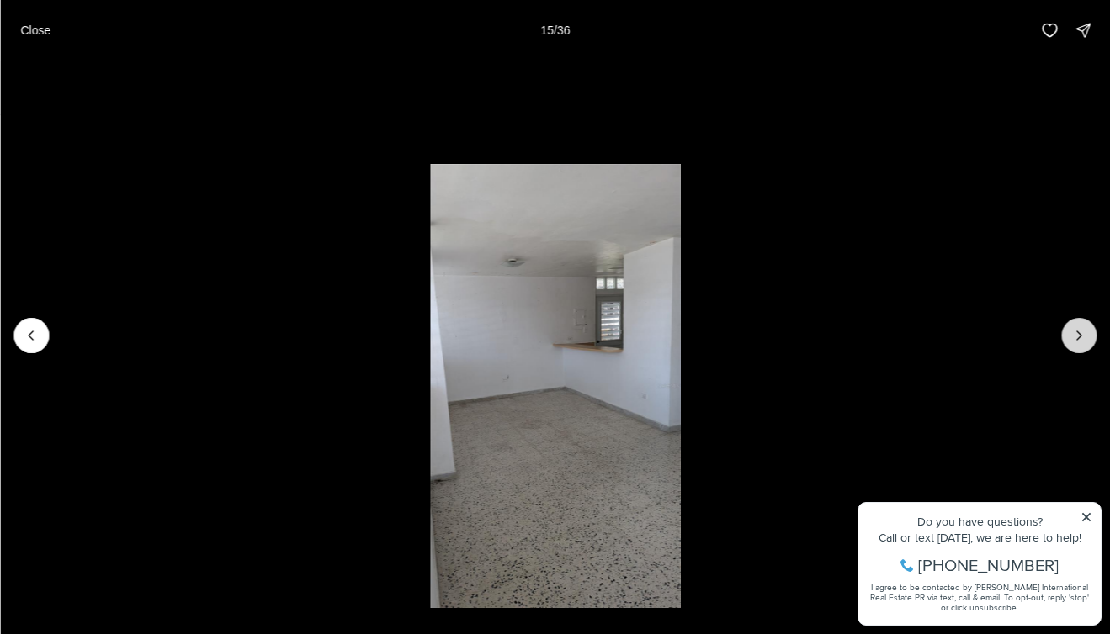
click at [1078, 326] on button "Next slide" at bounding box center [1078, 335] width 35 height 35
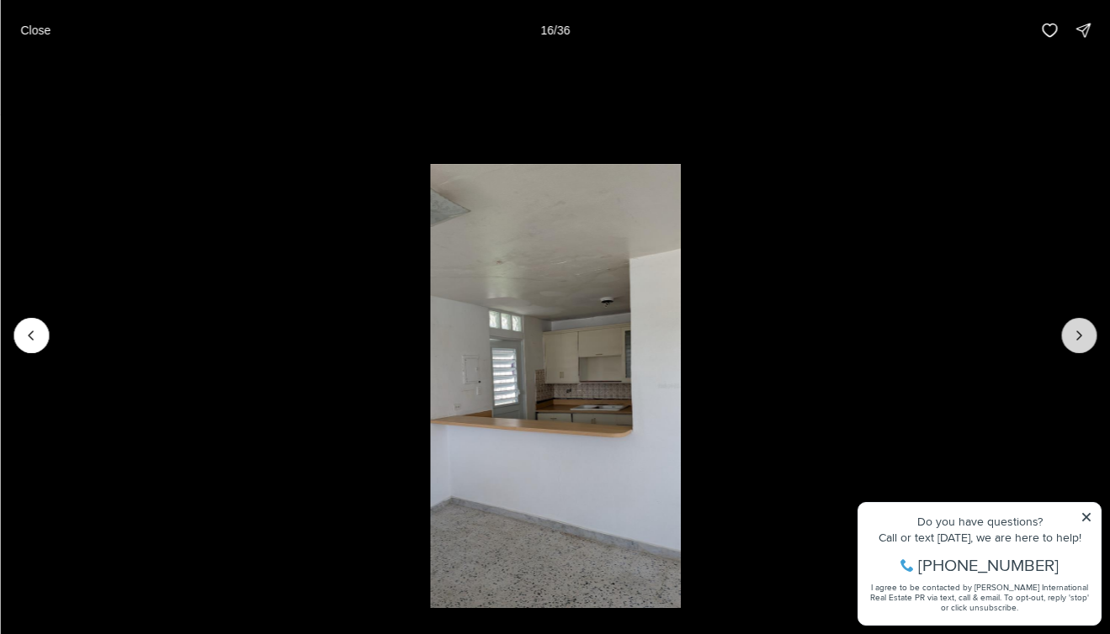
click at [1084, 333] on icon "Next slide" at bounding box center [1078, 335] width 17 height 17
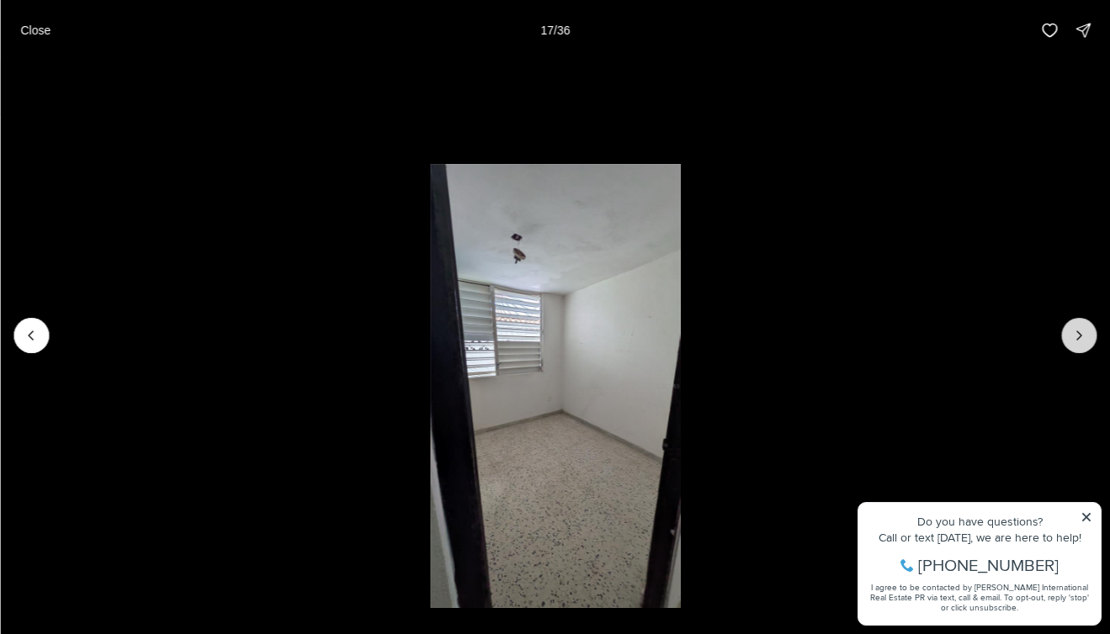
click at [1084, 333] on icon "Next slide" at bounding box center [1078, 335] width 17 height 17
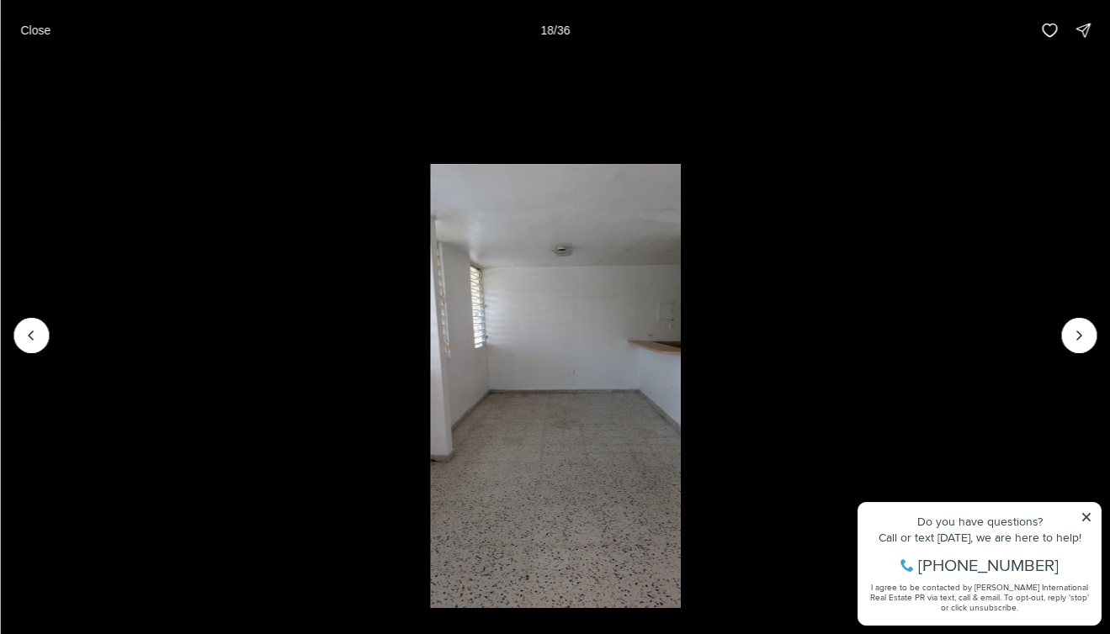
click at [55, 336] on li "18 of 36" at bounding box center [555, 336] width 1110 height 550
click at [45, 330] on button "Previous slide" at bounding box center [30, 335] width 35 height 35
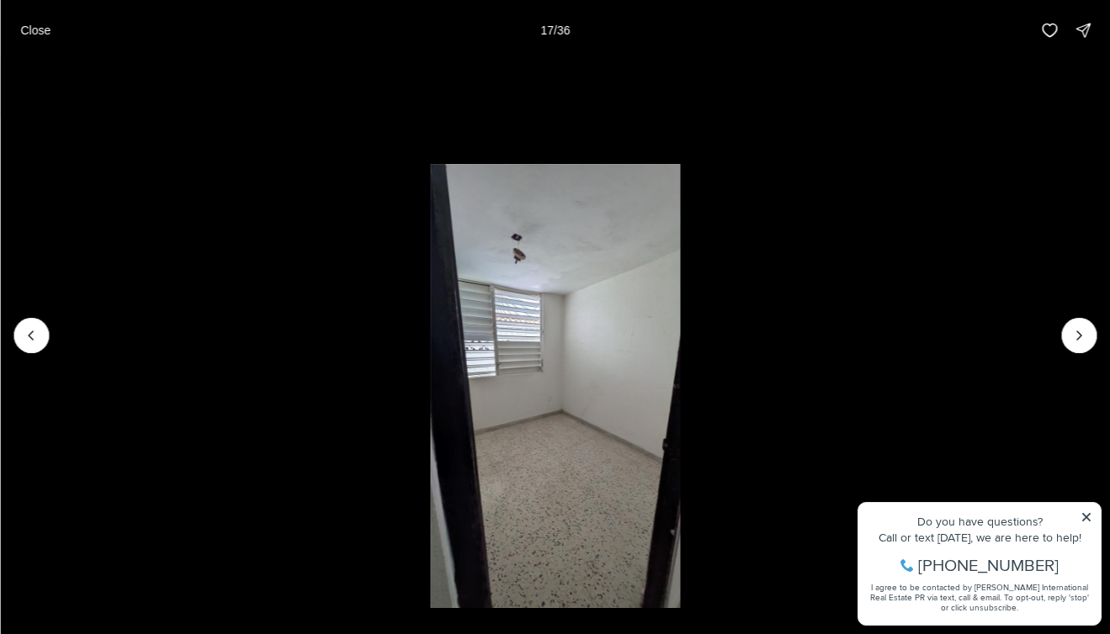
click at [56, 25] on button "Close" at bounding box center [35, 30] width 50 height 34
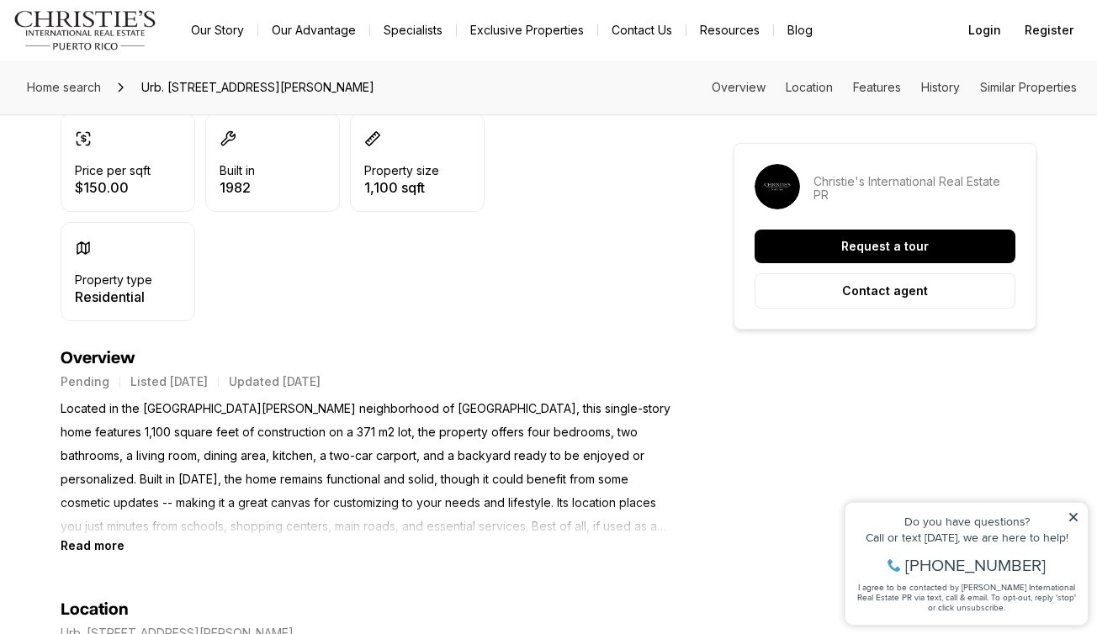
scroll to position [673, 0]
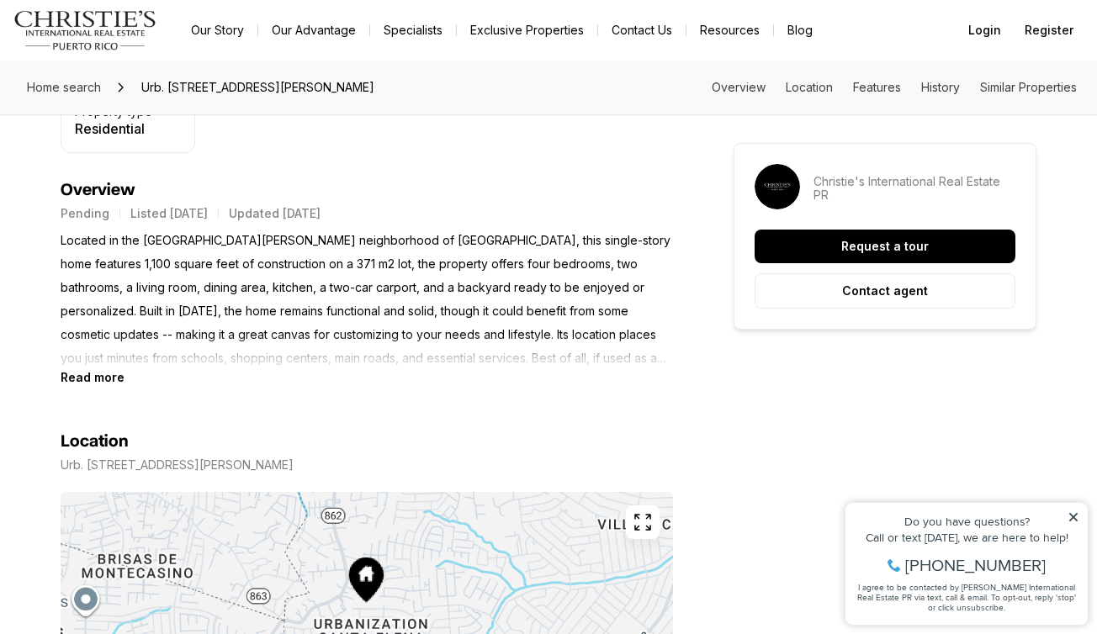
click at [69, 384] on section "Location Urb. Santa Elena CALLE 9 #E-5 BAYAMON PR, 00957 Copy address" at bounding box center [367, 591] width 612 height 415
click at [71, 379] on b "Read more" at bounding box center [93, 377] width 64 height 14
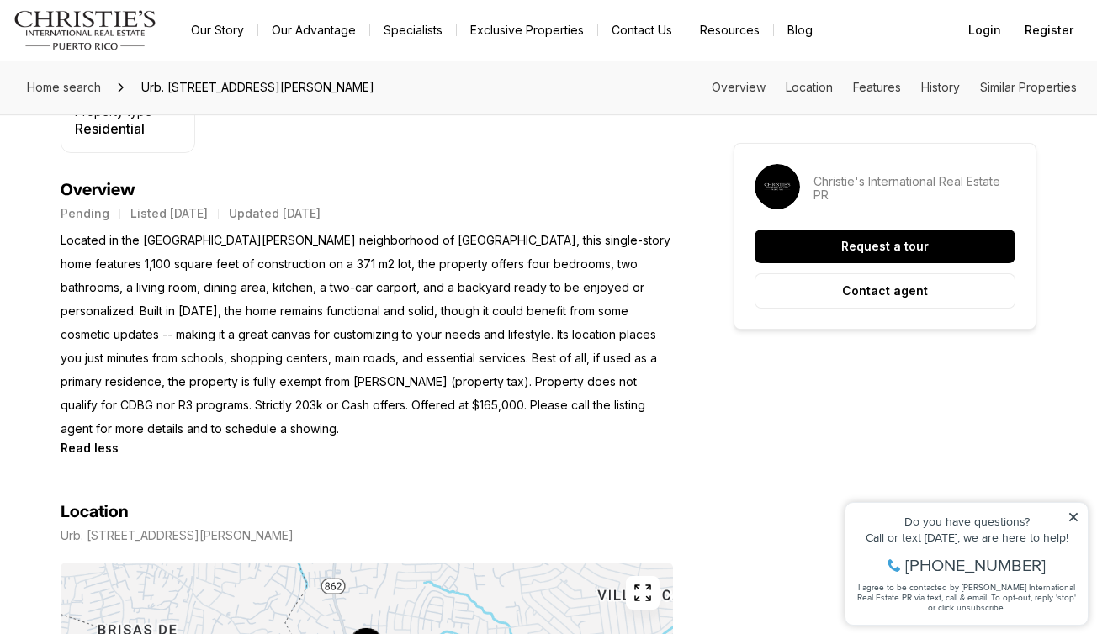
drag, startPoint x: 521, startPoint y: 158, endPoint x: 404, endPoint y: 78, distance: 141.6
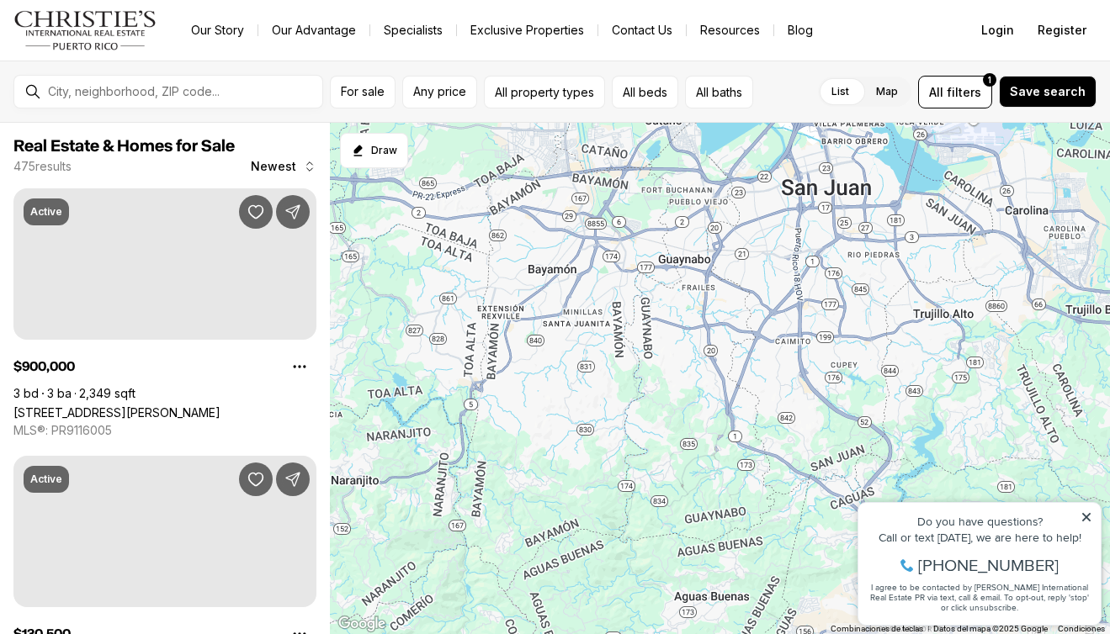
scroll to position [1094, 0]
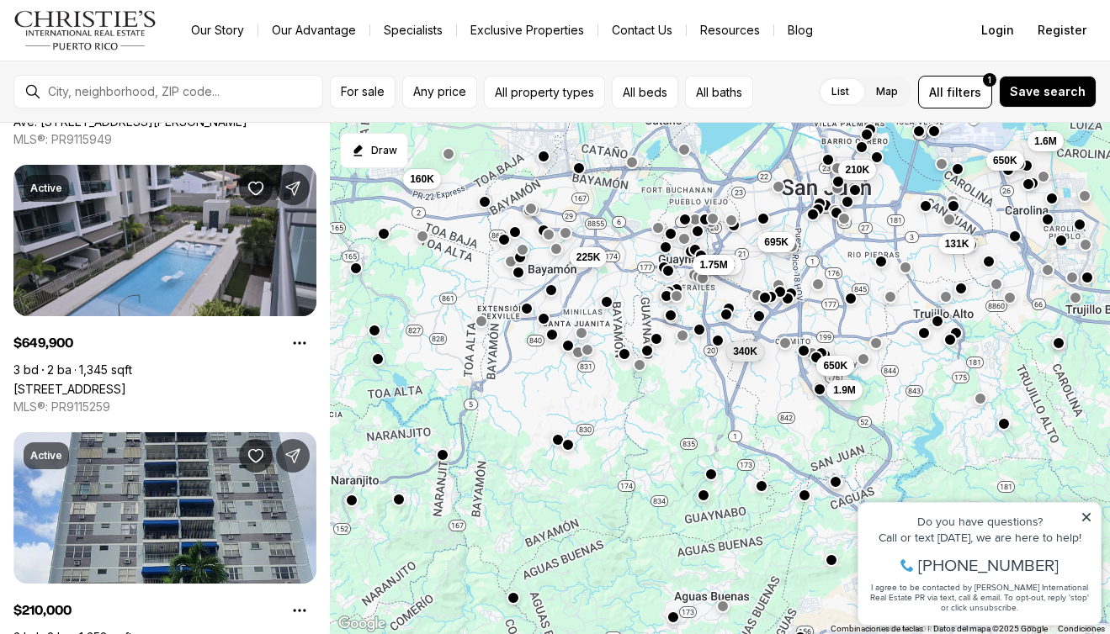
click at [506, 242] on button "button" at bounding box center [502, 238] width 13 height 13
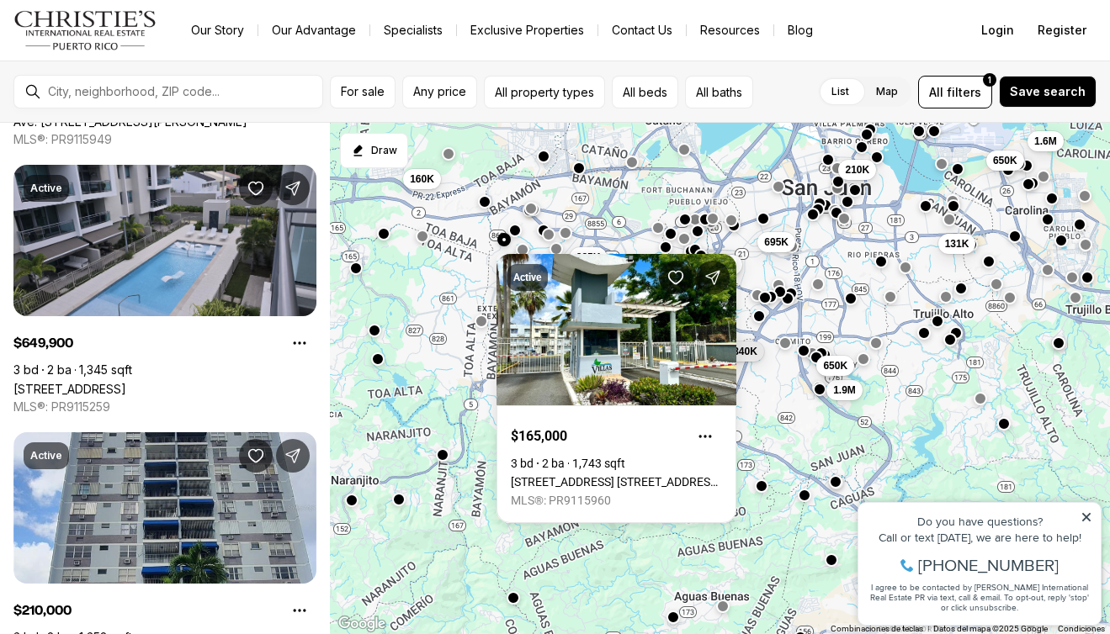
click at [514, 230] on button "button" at bounding box center [513, 229] width 13 height 13
